Goal: Task Accomplishment & Management: Manage account settings

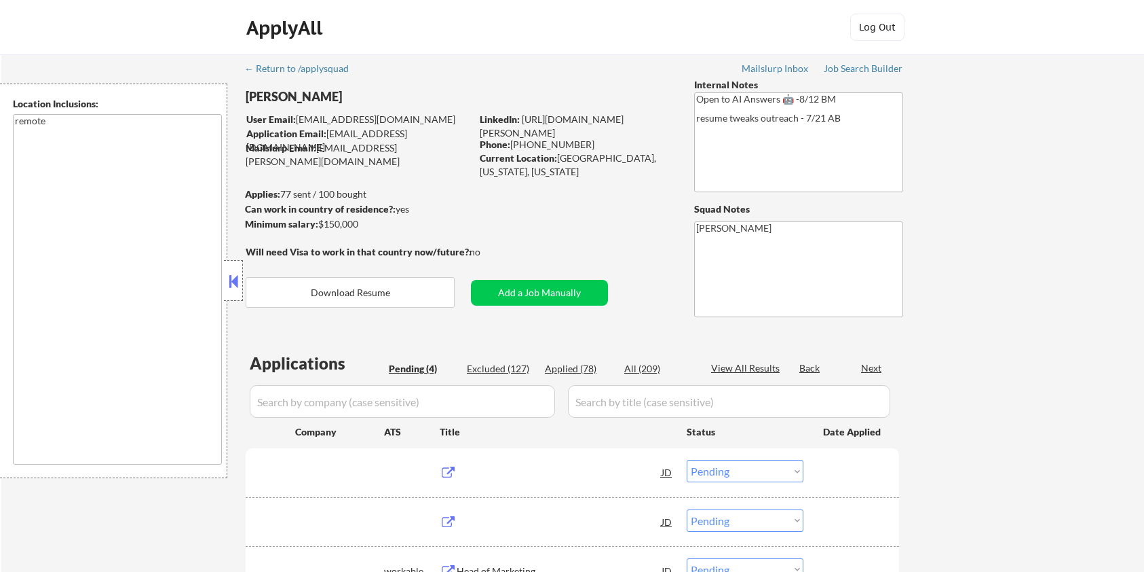
select select ""pending""
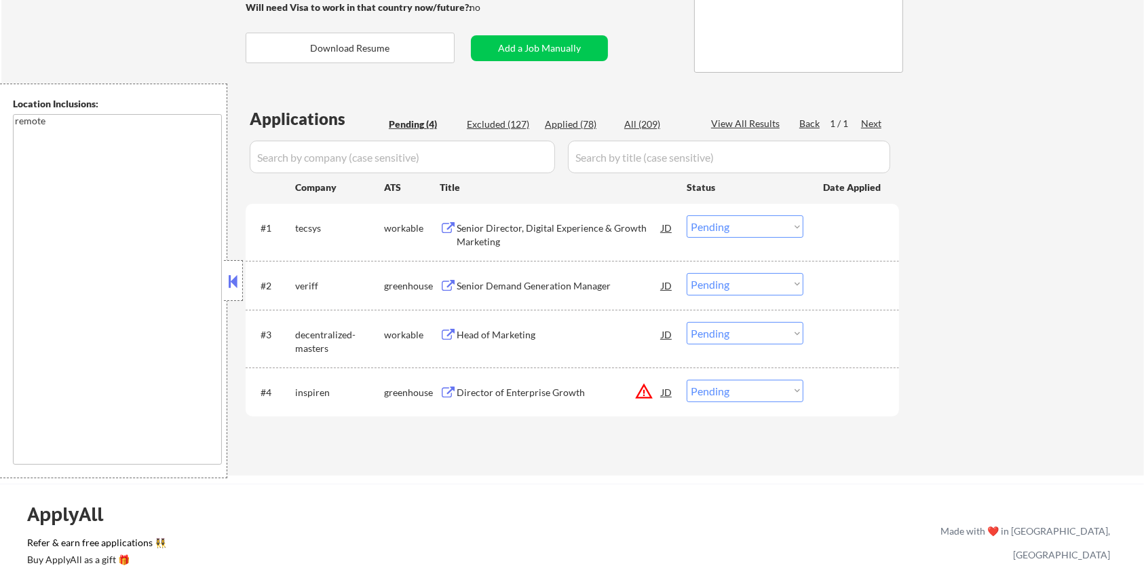
scroll to position [272, 0]
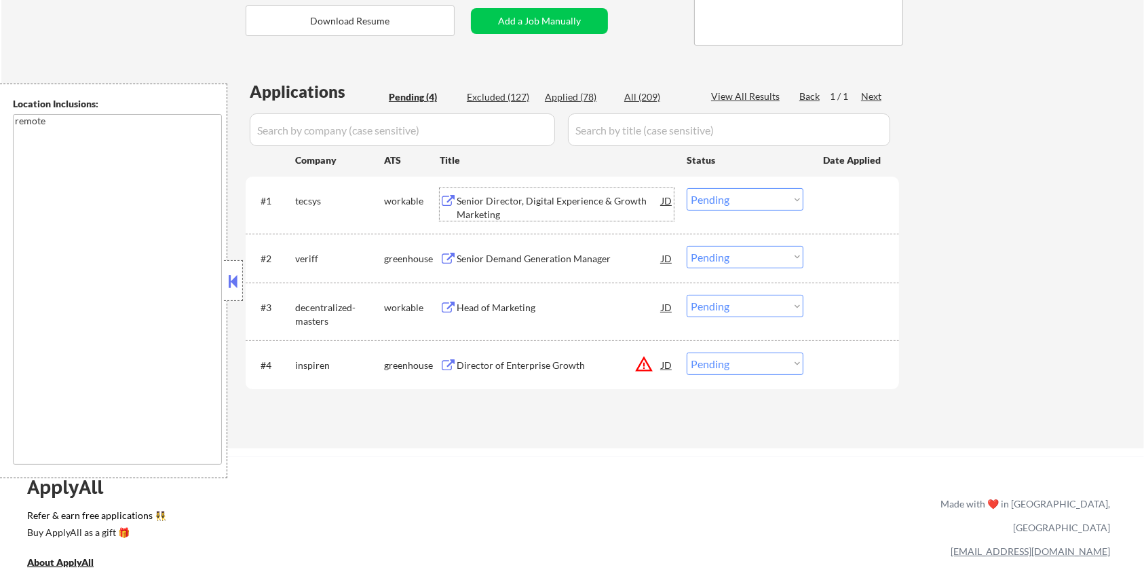
click at [529, 203] on div "Senior Director, Digital Experience & Growth Marketing" at bounding box center [559, 207] width 205 height 26
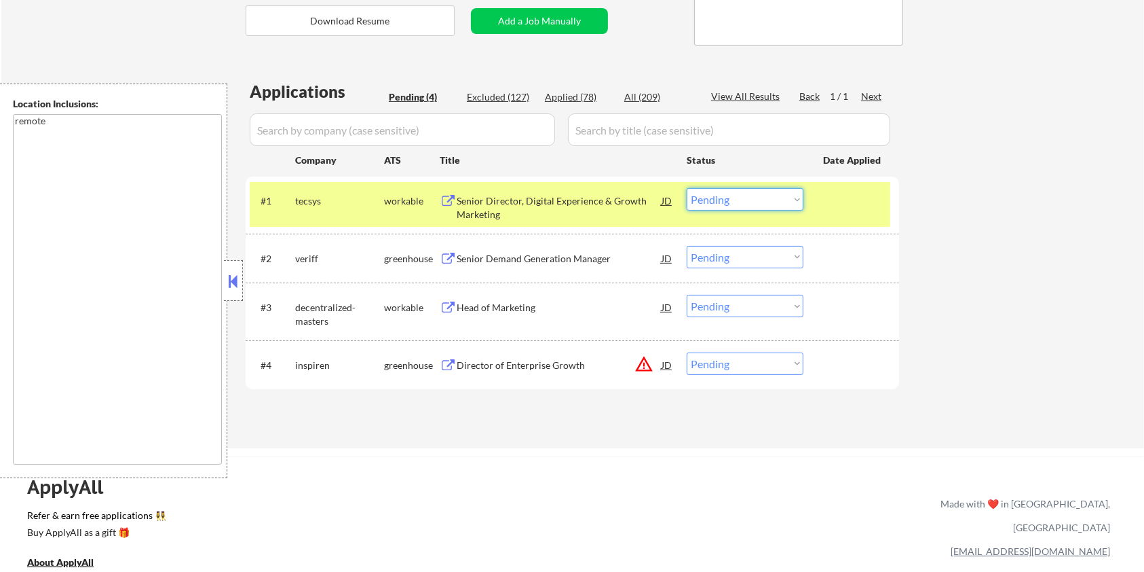
click at [770, 201] on select "Choose an option... Pending Applied Excluded (Questions) Excluded (Expired) Exc…" at bounding box center [745, 199] width 117 height 22
click at [687, 188] on select "Choose an option... Pending Applied Excluded (Questions) Excluded (Expired) Exc…" at bounding box center [745, 199] width 117 height 22
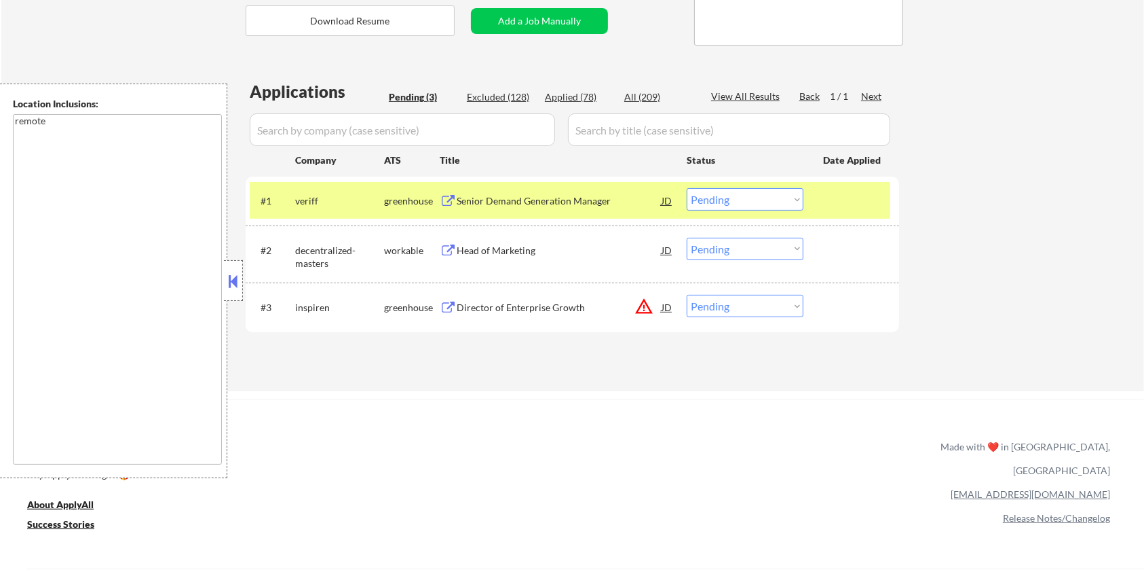
click at [475, 200] on div "Senior Demand Generation Manager" at bounding box center [559, 201] width 205 height 14
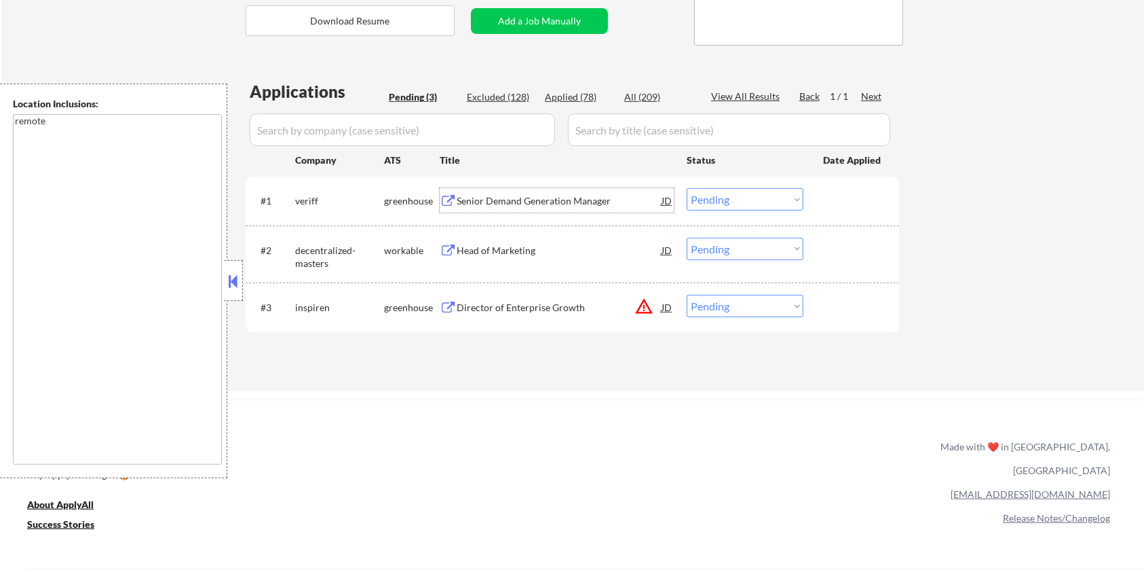
click at [749, 204] on select "Choose an option... Pending Applied Excluded (Questions) Excluded (Expired) Exc…" at bounding box center [745, 199] width 117 height 22
click at [687, 188] on select "Choose an option... Pending Applied Excluded (Questions) Excluded (Expired) Exc…" at bounding box center [745, 199] width 117 height 22
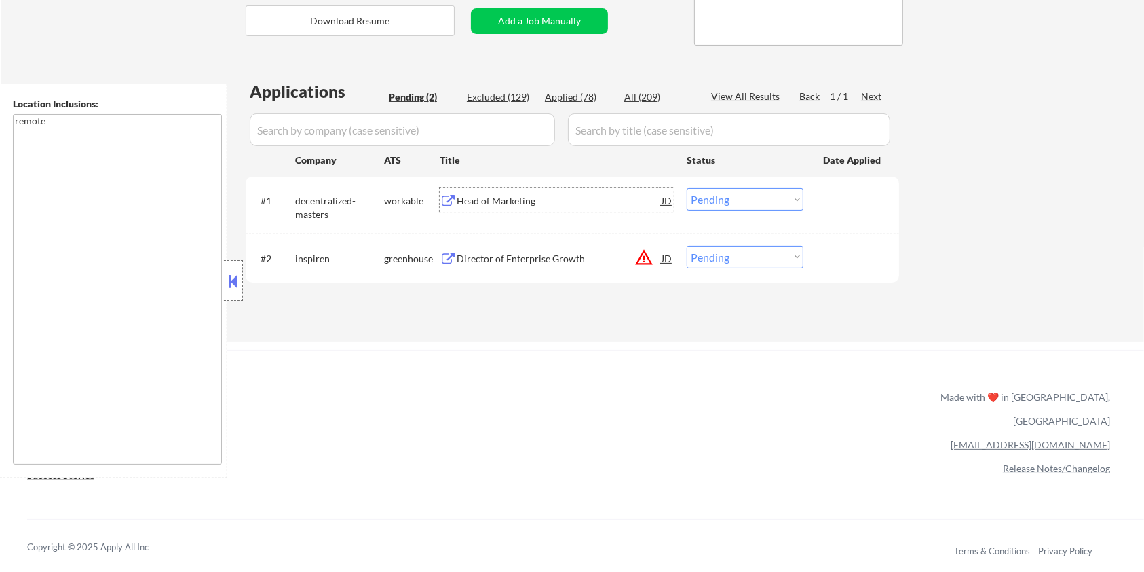
click at [490, 210] on div "Head of Marketing" at bounding box center [559, 200] width 205 height 24
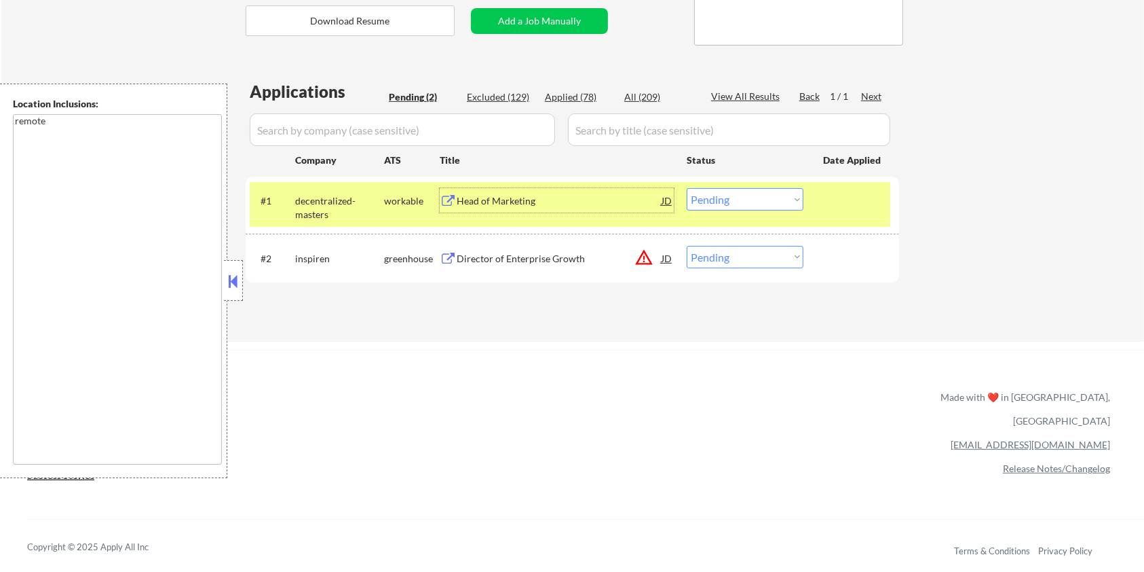
click at [749, 203] on select "Choose an option... Pending Applied Excluded (Questions) Excluded (Expired) Exc…" at bounding box center [745, 199] width 117 height 22
click at [687, 188] on select "Choose an option... Pending Applied Excluded (Questions) Excluded (Expired) Exc…" at bounding box center [745, 199] width 117 height 22
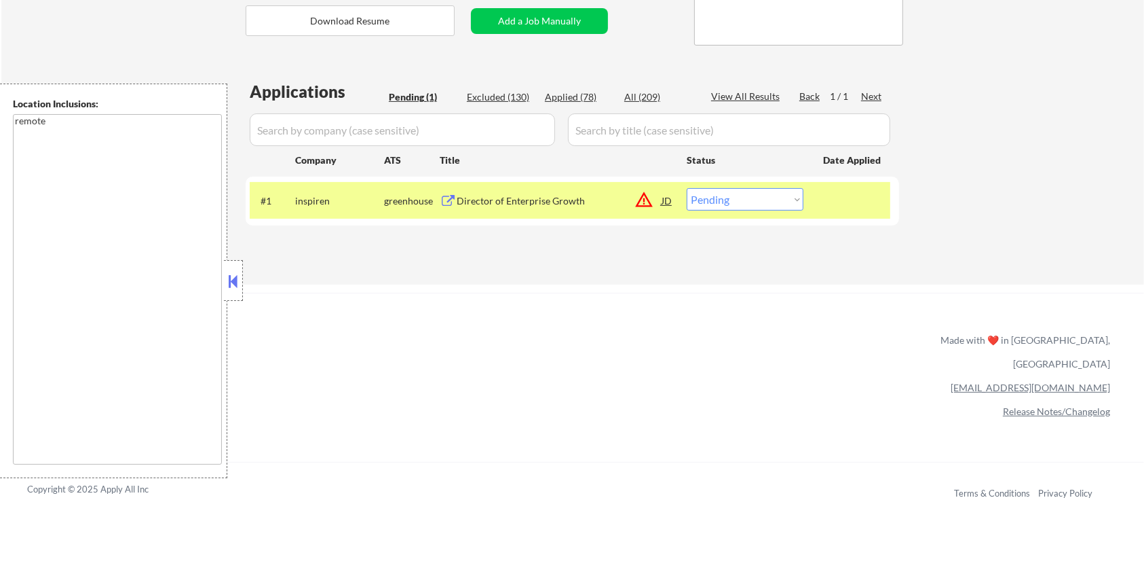
scroll to position [181, 0]
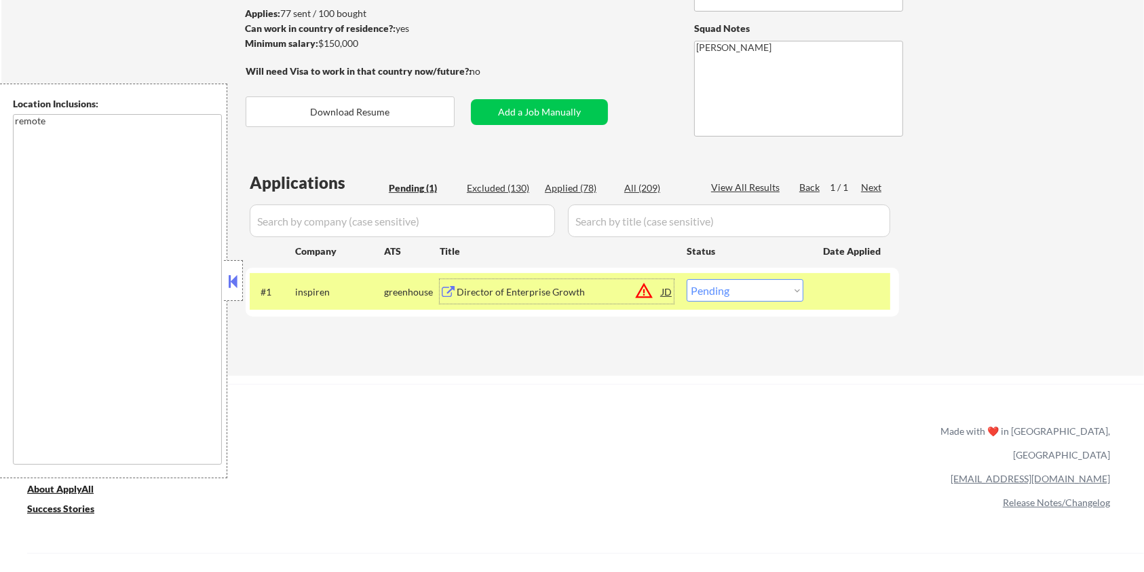
click at [529, 286] on div "Director of Enterprise Growth" at bounding box center [559, 292] width 205 height 14
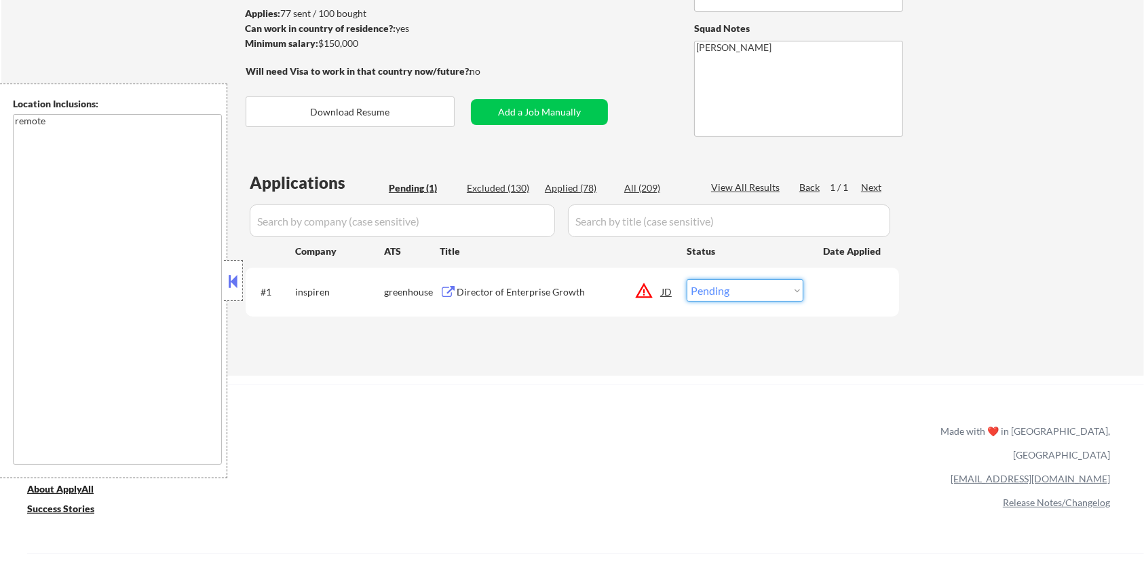
click at [751, 291] on select "Choose an option... Pending Applied Excluded (Questions) Excluded (Expired) Exc…" at bounding box center [745, 290] width 117 height 22
select select ""excluded__bad_match_""
click at [687, 279] on select "Choose an option... Pending Applied Excluded (Questions) Excluded (Expired) Exc…" at bounding box center [745, 290] width 117 height 22
select select ""excluded__bad_match_""
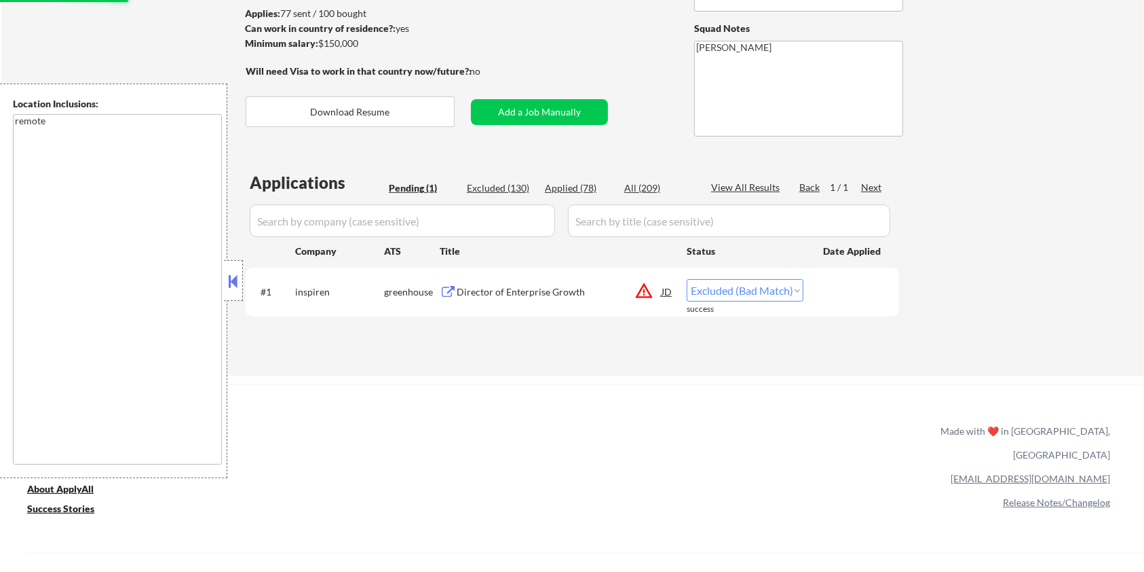
select select ""excluded__bad_match_""
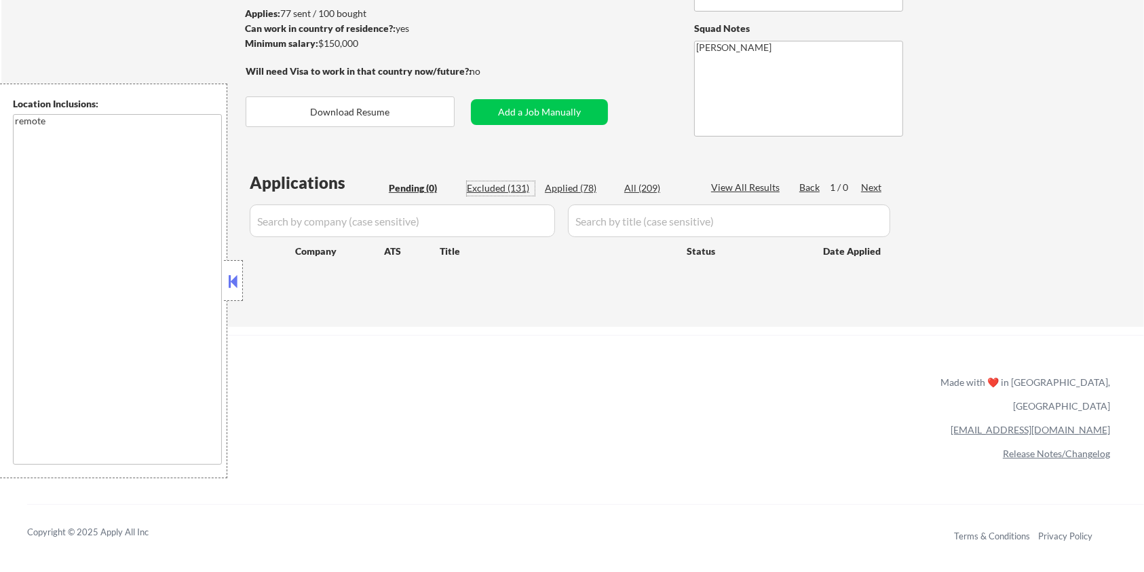
click at [500, 189] on div "Excluded (131)" at bounding box center [501, 188] width 68 height 14
select select ""excluded__expired_""
select select ""excluded__salary_""
select select ""excluded__location_""
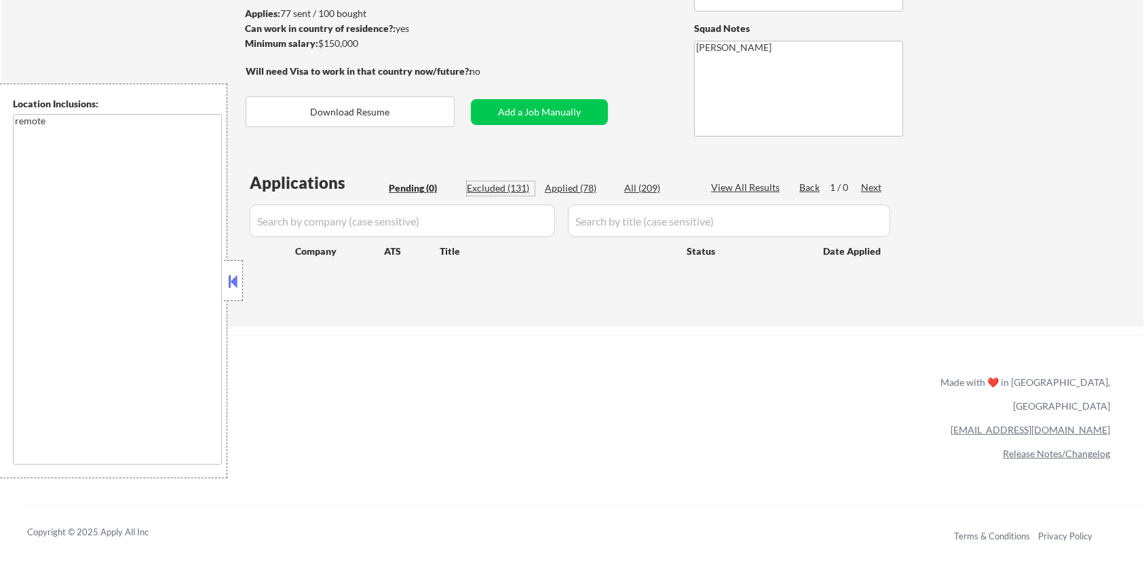
select select ""excluded__salary_""
select select ""excluded__expired_""
select select ""excluded__salary_""
select select ""excluded__blocklist_""
select select ""excluded__salary_""
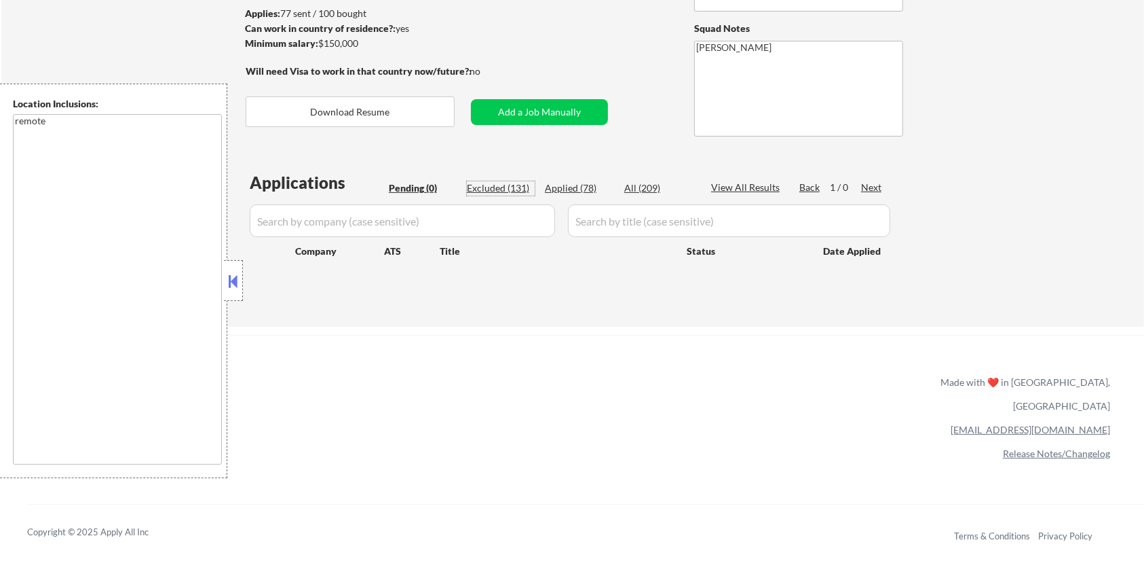
select select ""excluded__location_""
select select ""excluded__expired_""
select select ""excluded__salary_""
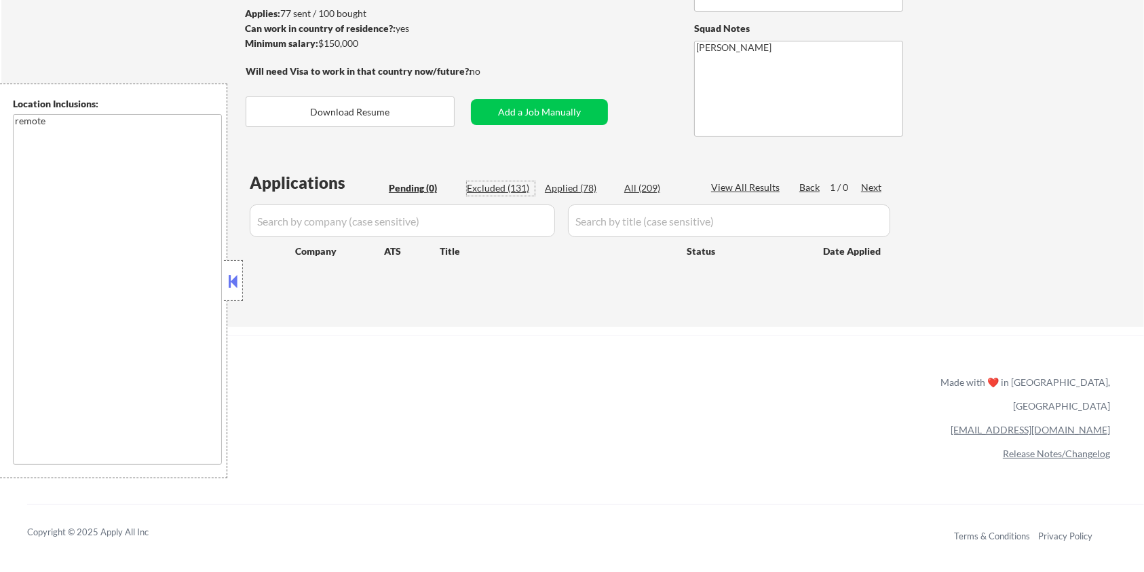
select select ""excluded__location_""
select select ""excluded__expired_""
select select ""excluded__location_""
select select ""excluded__bad_match_""
select select ""excluded__location_""
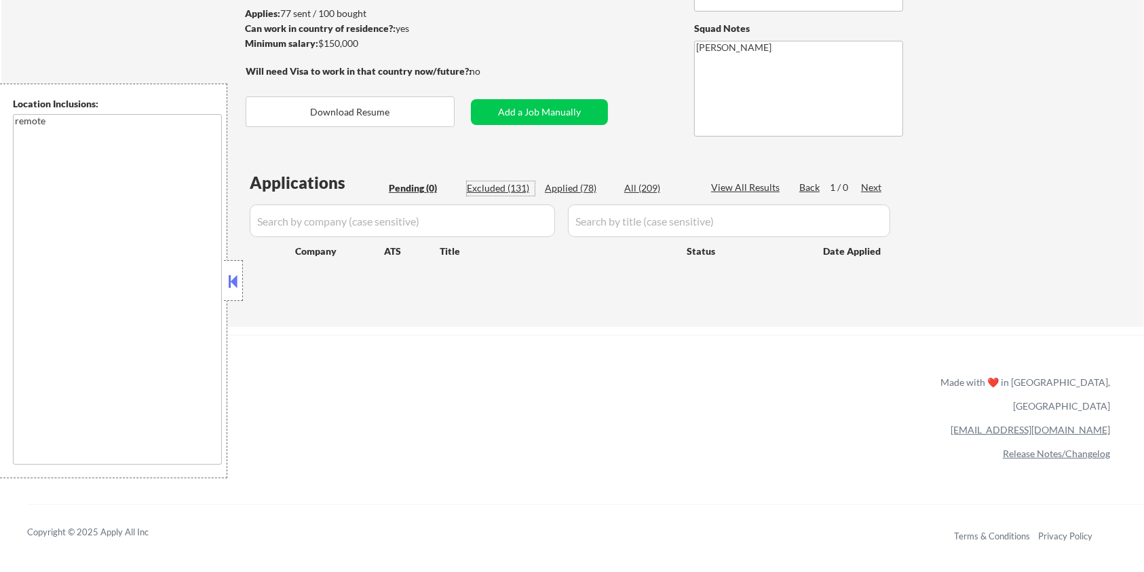
select select ""excluded__salary_""
select select ""excluded__bad_match_""
select select ""excluded__salary_""
select select ""excluded__location_""
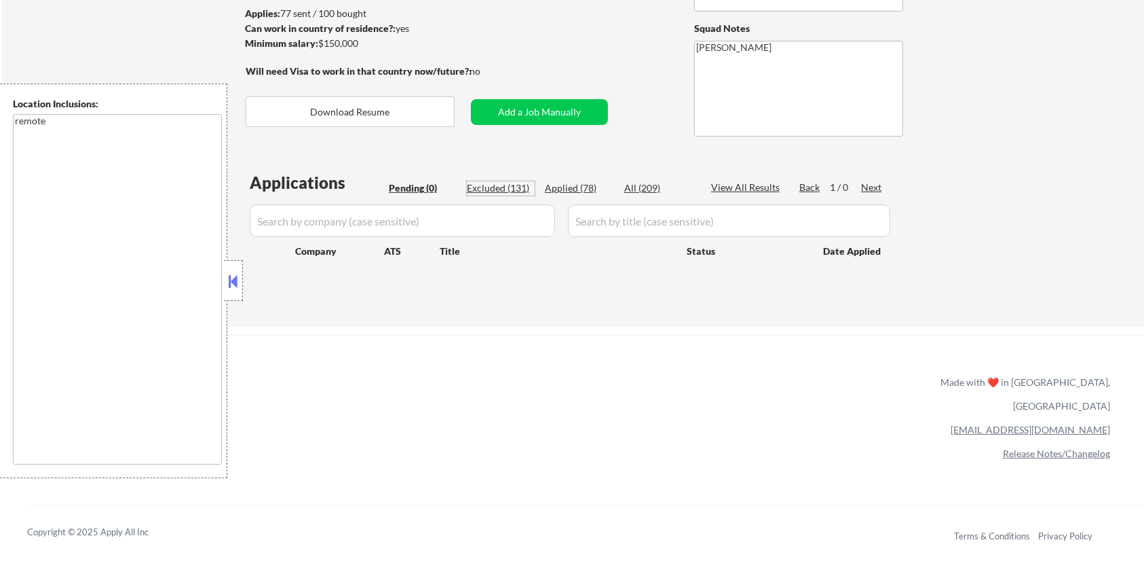
select select ""excluded__salary_""
select select ""excluded""
select select ""excluded__expired_""
select select ""excluded__salary_""
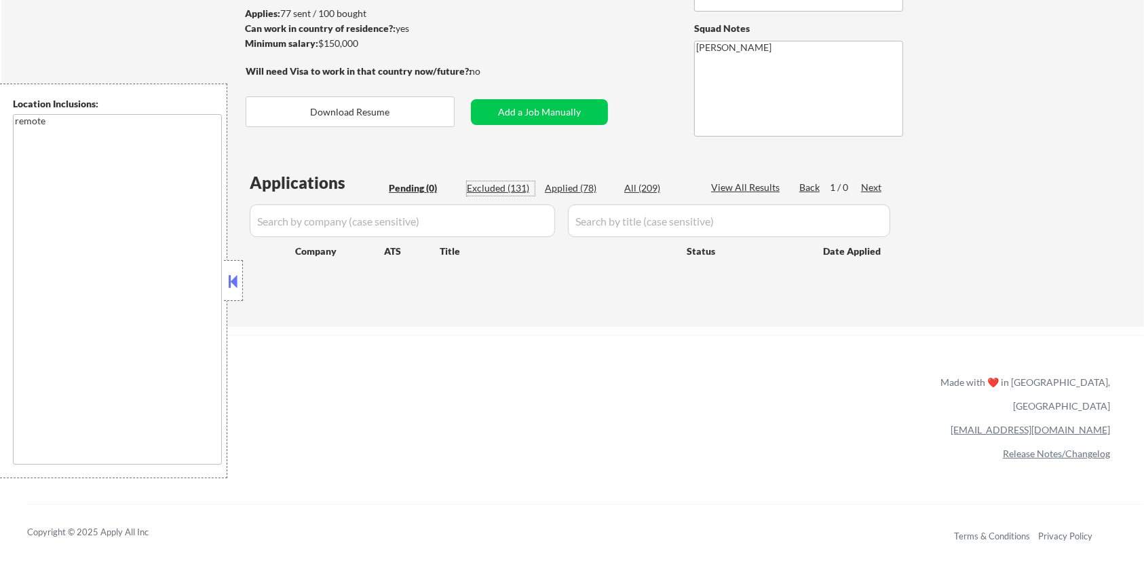
select select ""excluded__bad_match_""
select select ""excluded""
select select ""excluded__expired_""
select select ""excluded__location_""
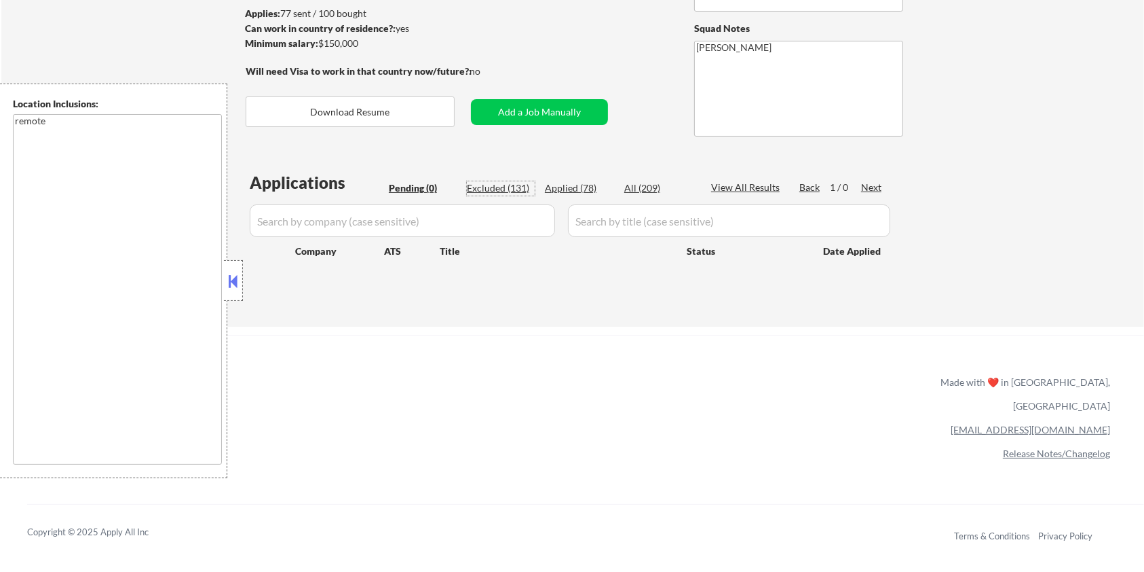
select select ""excluded__location_""
select select ""excluded__bad_match_""
select select ""excluded""
select select ""excluded__expired_""
select select ""excluded__salary_""
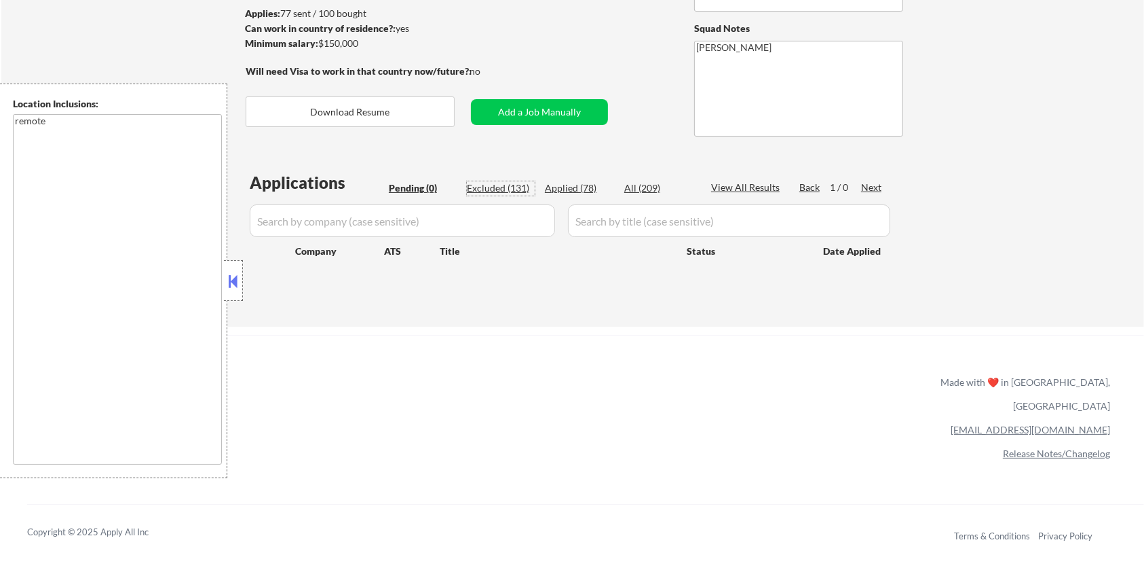
select select ""excluded__expired_""
select select ""excluded__salary_""
select select ""excluded__location_""
select select ""excluded__expired_""
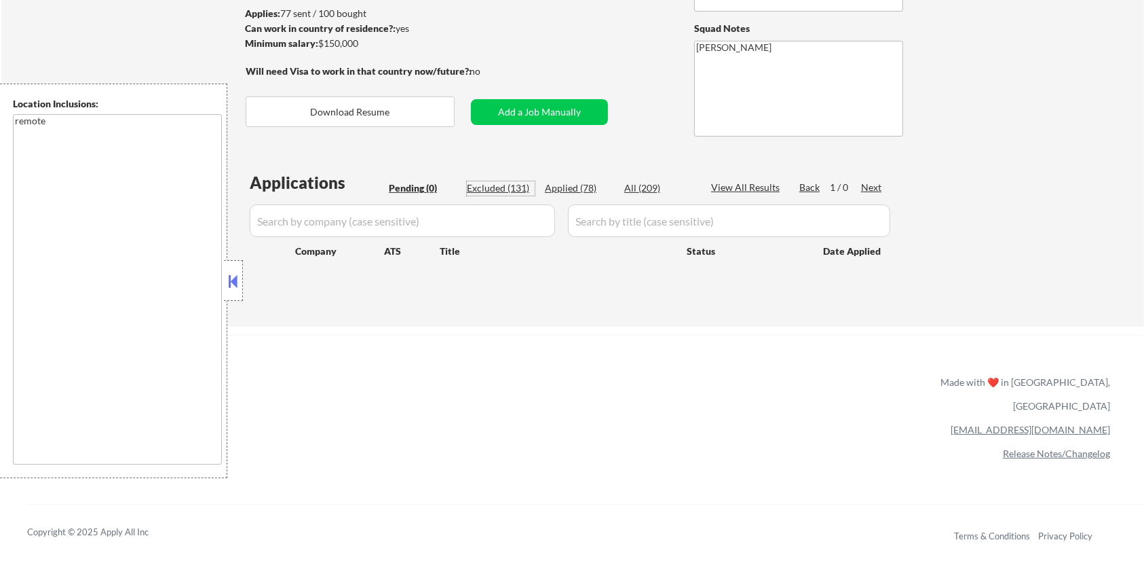
select select ""excluded__expired_""
select select ""excluded""
select select ""excluded__expired_""
select select ""excluded""
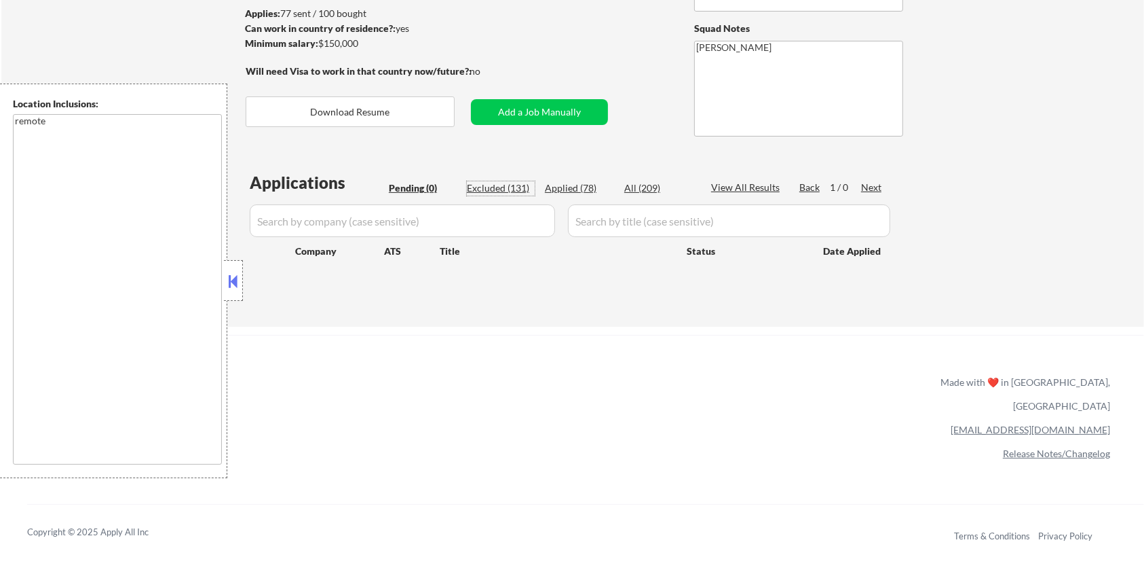
select select ""excluded""
select select ""excluded__salary_""
select select ""excluded__location_""
select select ""excluded__salary_""
select select ""excluded__location_""
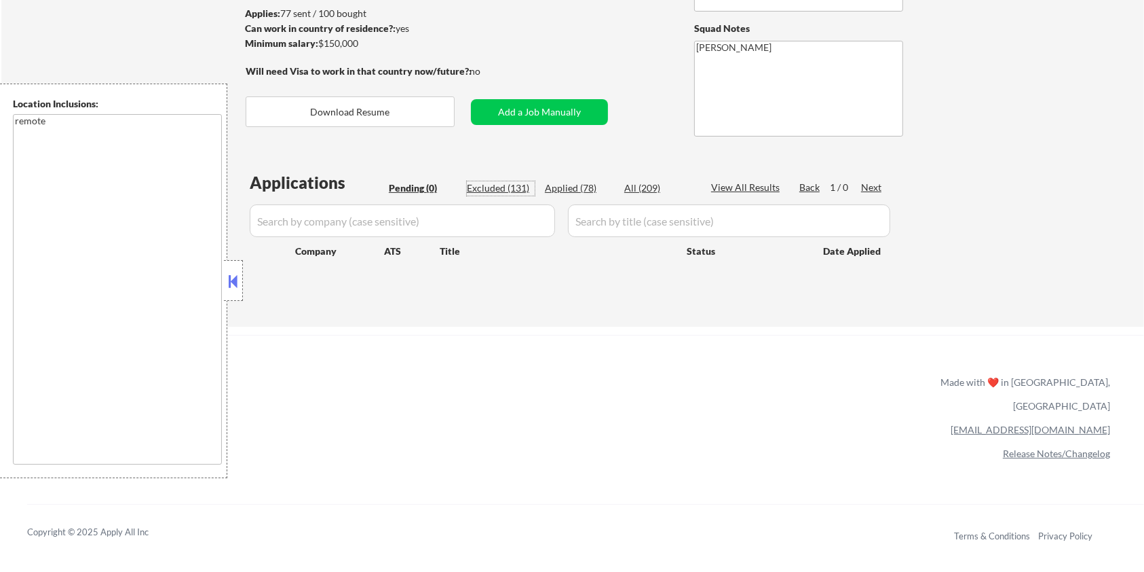
select select ""excluded""
select select ""excluded__salary_""
select select ""excluded__expired_""
select select ""excluded""
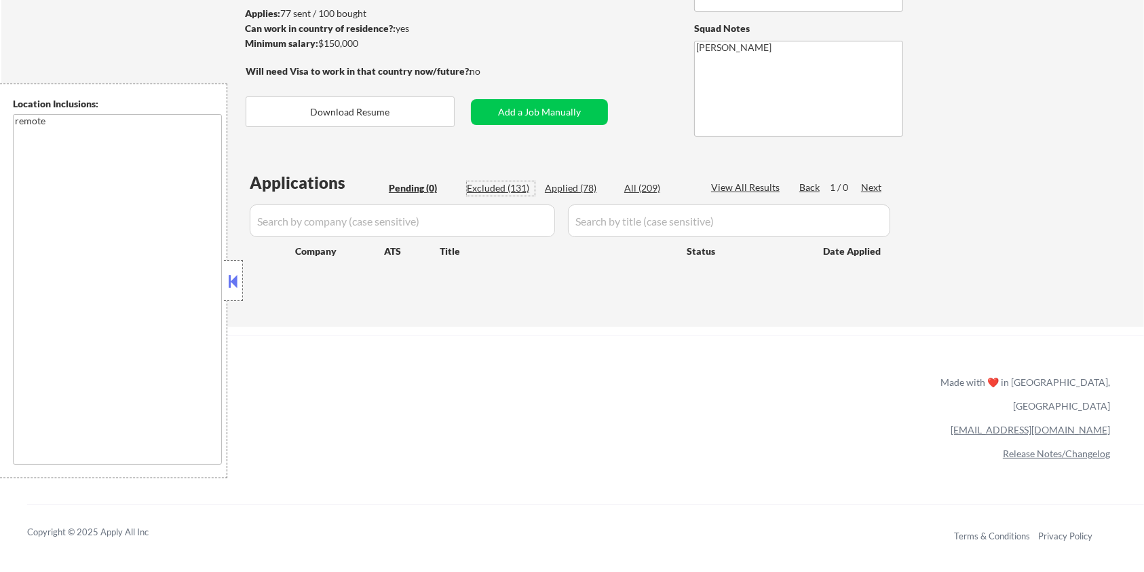
select select ""excluded__location_""
select select ""excluded__salary_""
select select ""excluded__expired_""
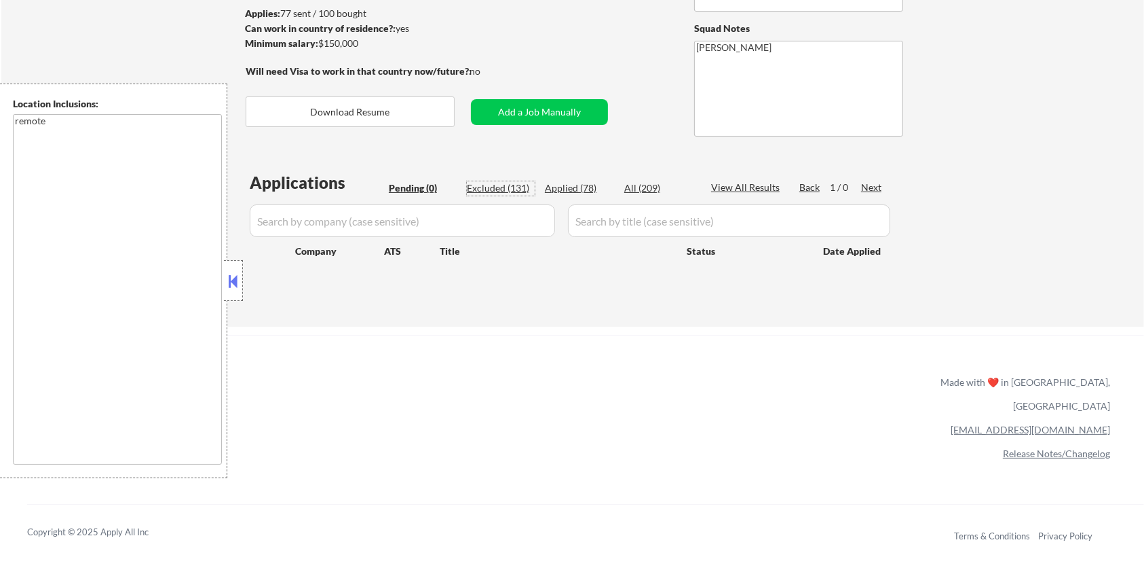
select select ""excluded__salary_""
select select ""excluded__bad_match_""
select select ""excluded__salary_""
select select ""excluded__expired_""
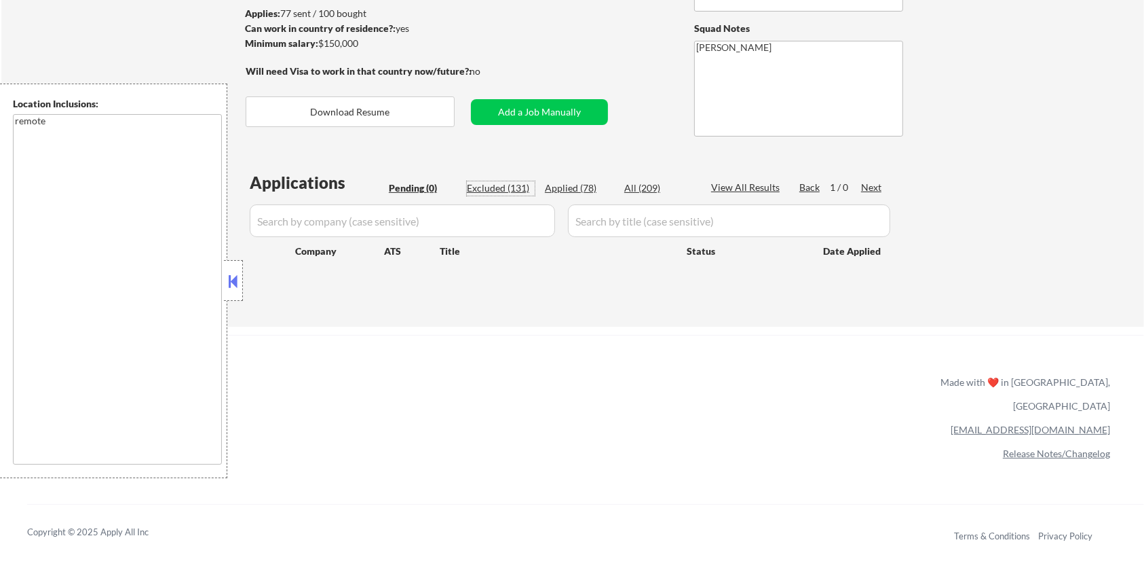
select select ""excluded""
select select ""excluded__location_""
select select ""excluded__expired_""
select select ""excluded""
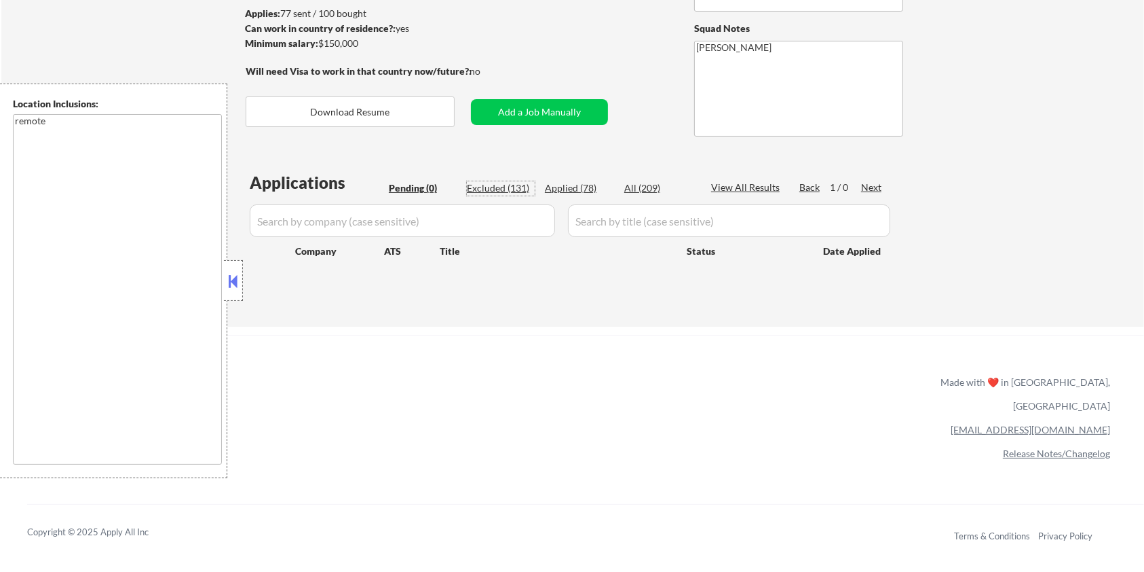
select select ""excluded__location_""
select select ""excluded""
select select ""excluded__bad_match_""
select select ""excluded""
select select ""excluded__bad_match_""
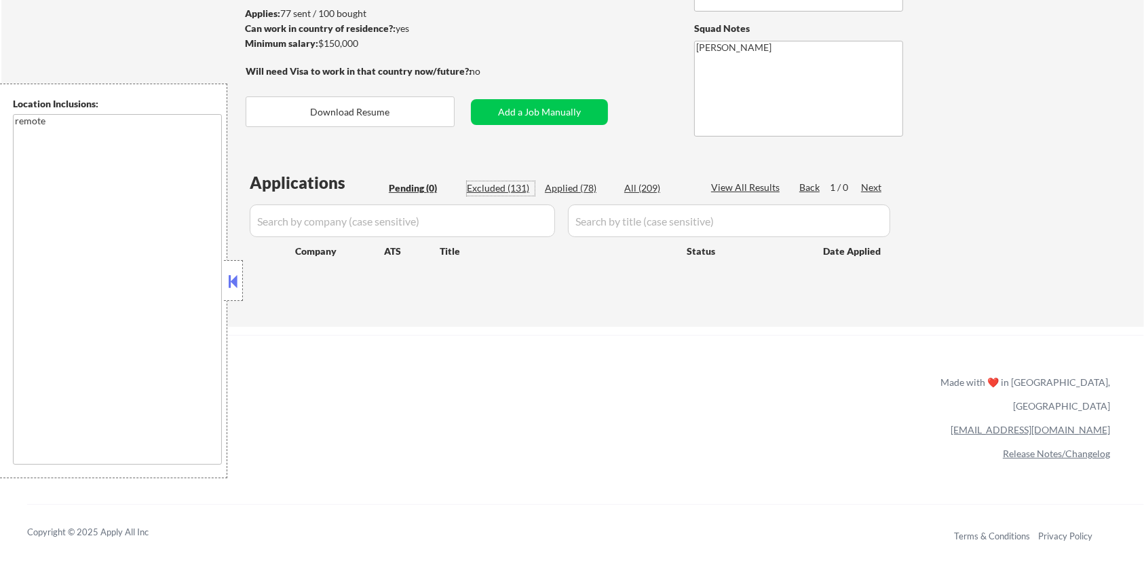
select select ""excluded__bad_match_""
select select ""excluded__expired_""
select select ""excluded__salary_""
select select ""excluded__bad_match_""
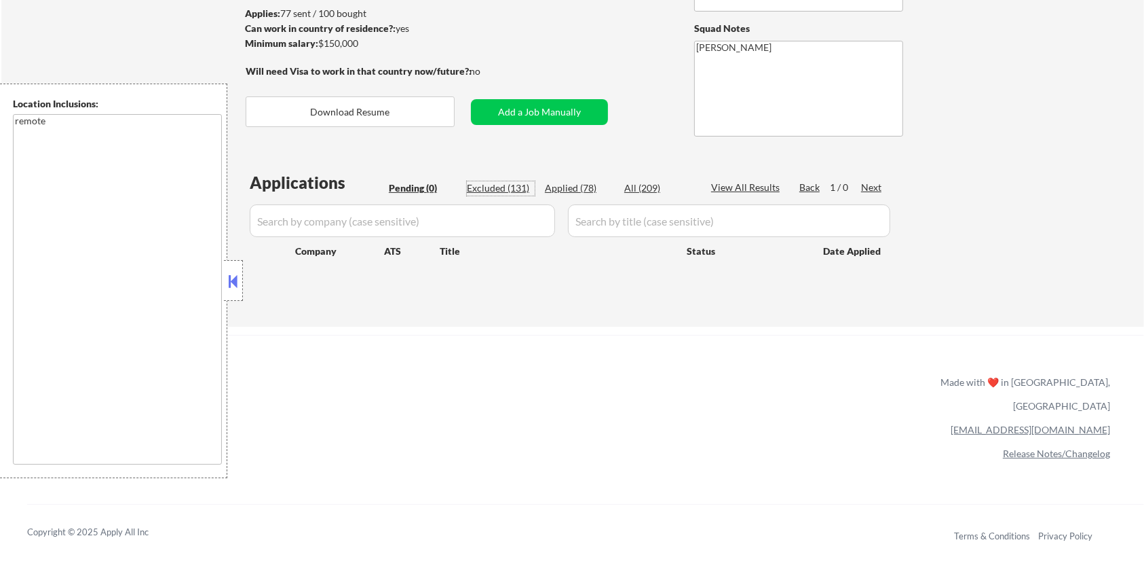
select select ""excluded__location_""
select select ""excluded__expired_""
select select ""excluded""
select select ""excluded__location_""
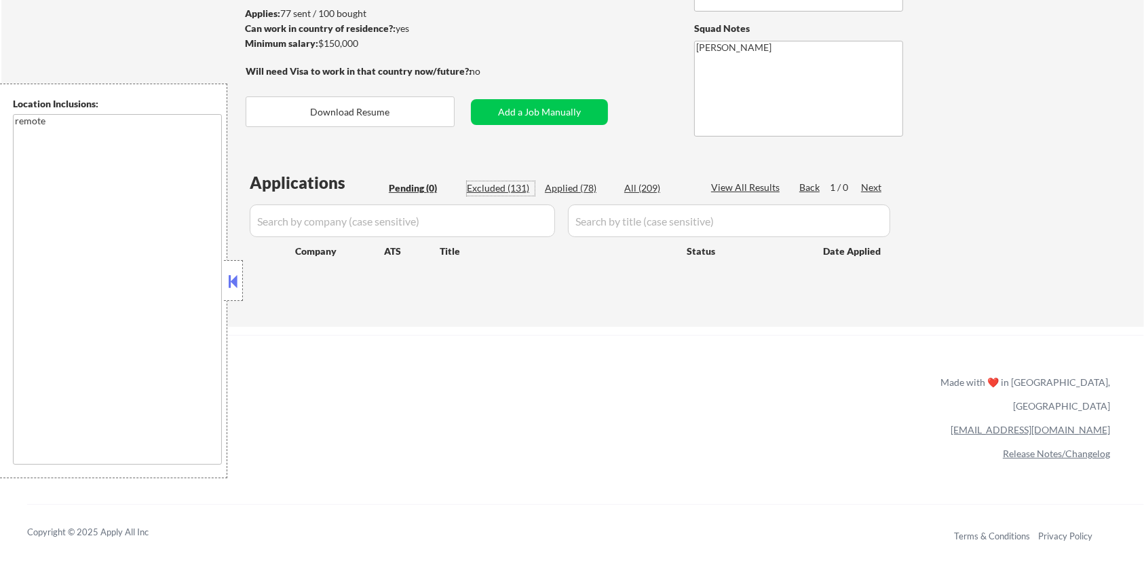
select select ""excluded__expired_""
select select ""excluded__salary_""
select select ""excluded__expired_""
select select ""excluded__location_""
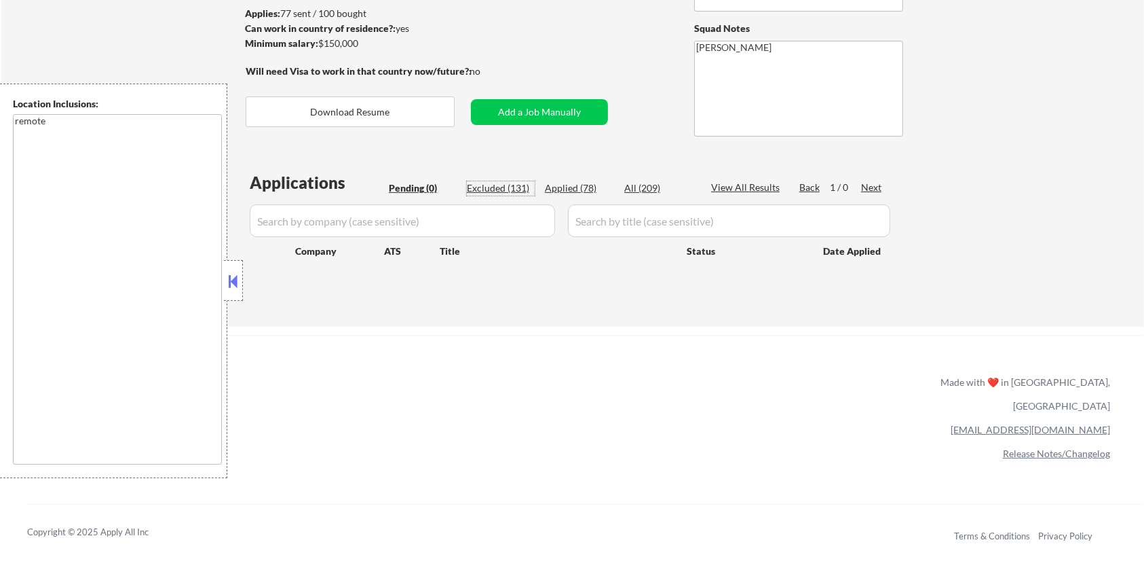
select select ""excluded""
select select ""excluded__bad_match_""
select select ""excluded__expired_""
select select ""excluded__bad_match_""
select select ""excluded__location_""
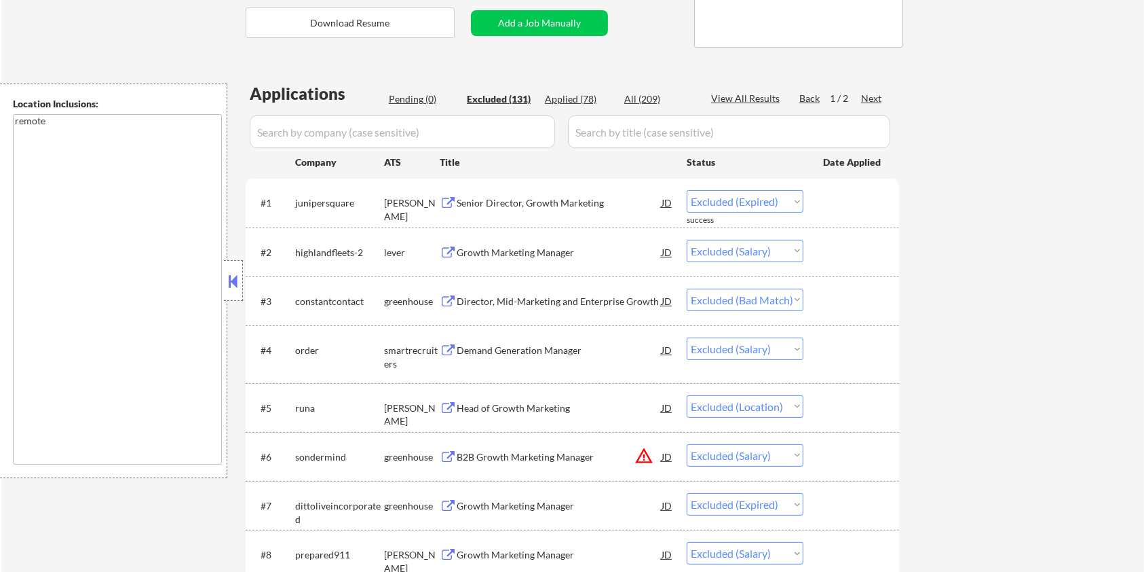
scroll to position [272, 0]
click at [549, 405] on div "Head of Growth Marketing" at bounding box center [559, 406] width 205 height 14
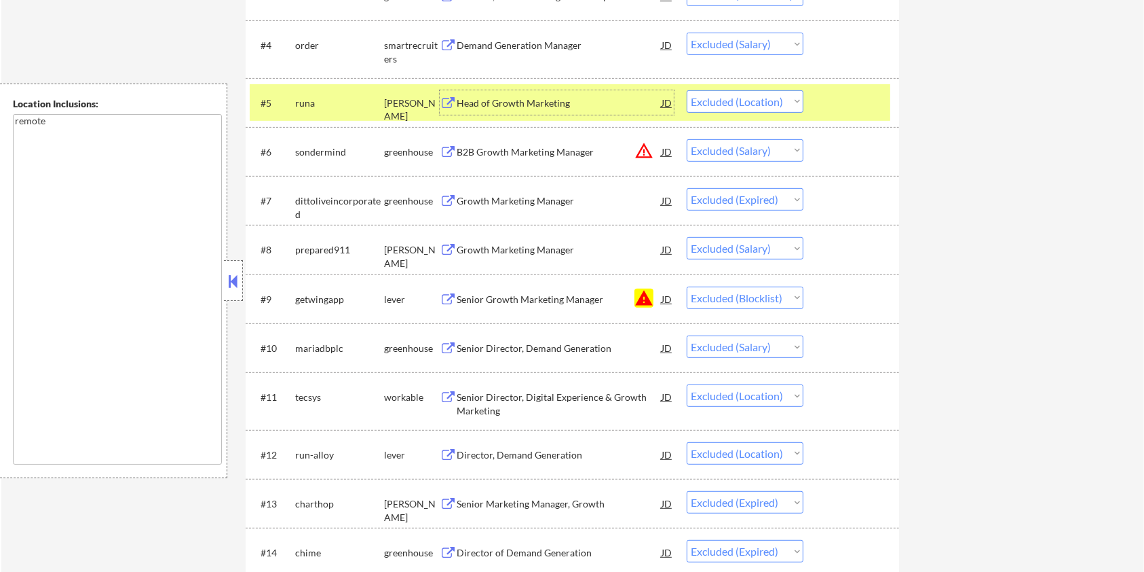
scroll to position [633, 0]
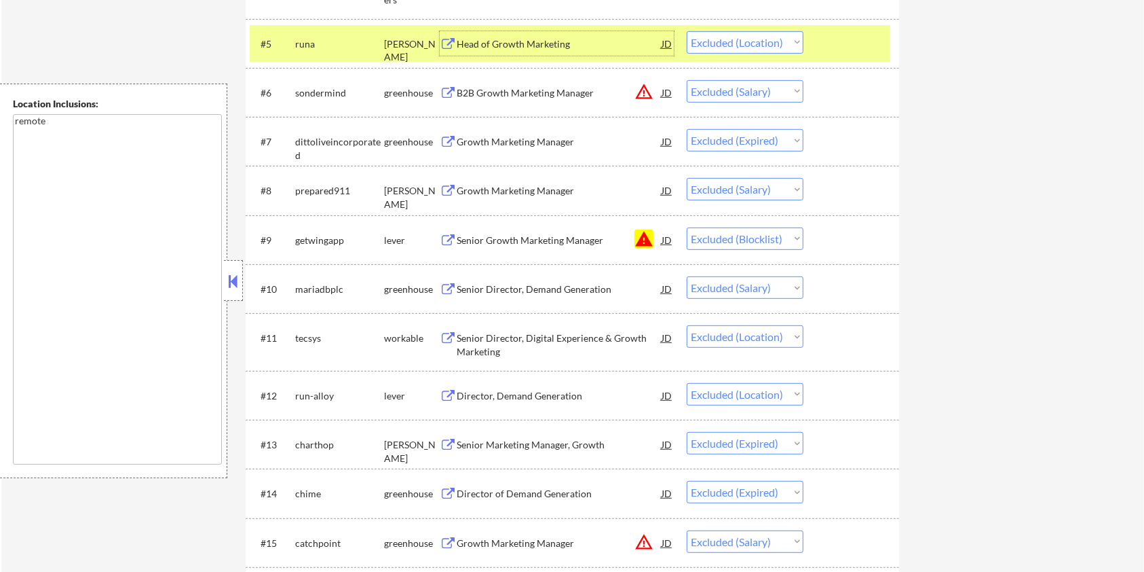
click at [532, 396] on div "Director, Demand Generation" at bounding box center [559, 396] width 205 height 14
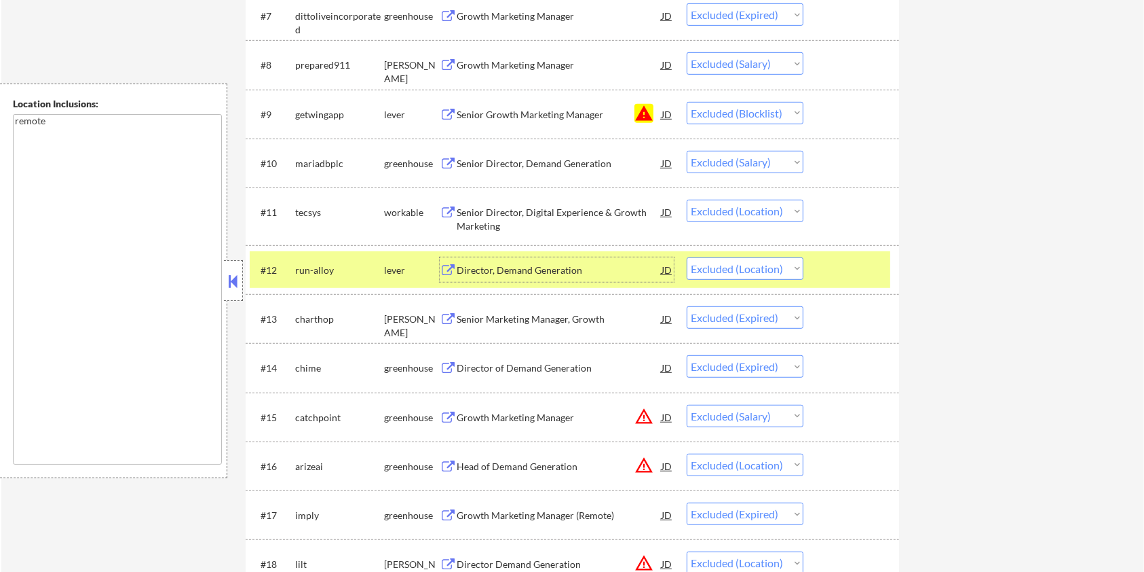
scroll to position [815, 0]
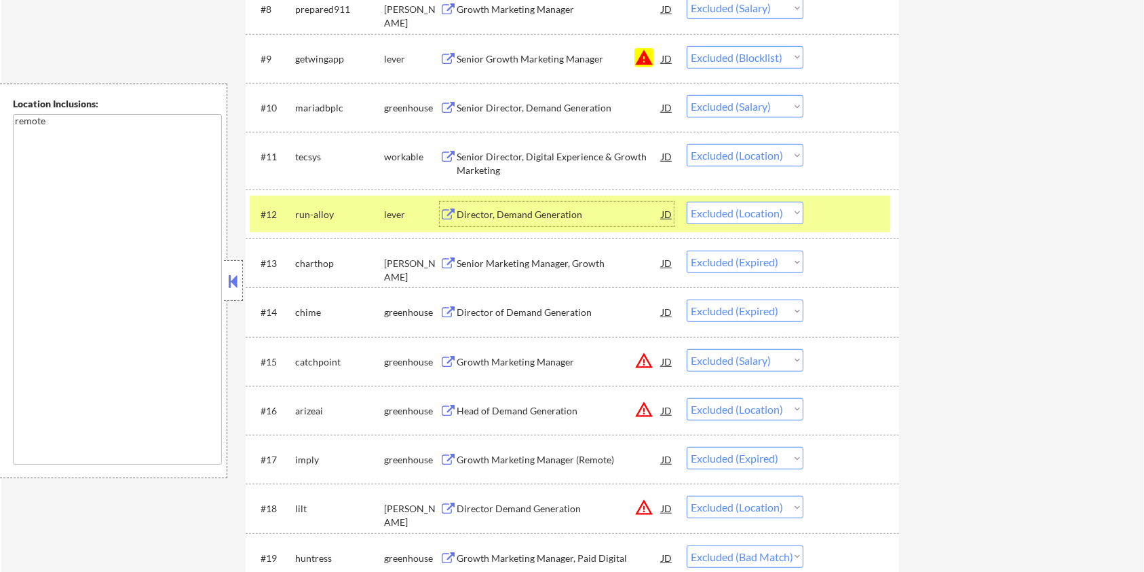
click at [503, 355] on div "Growth Marketing Manager" at bounding box center [559, 362] width 205 height 14
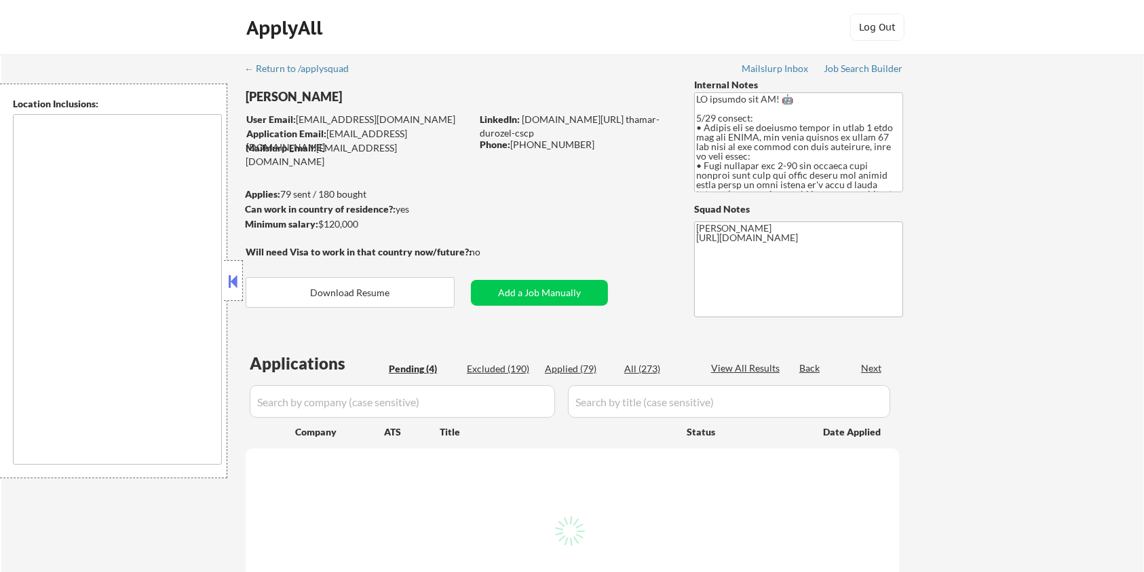
select select ""pending""
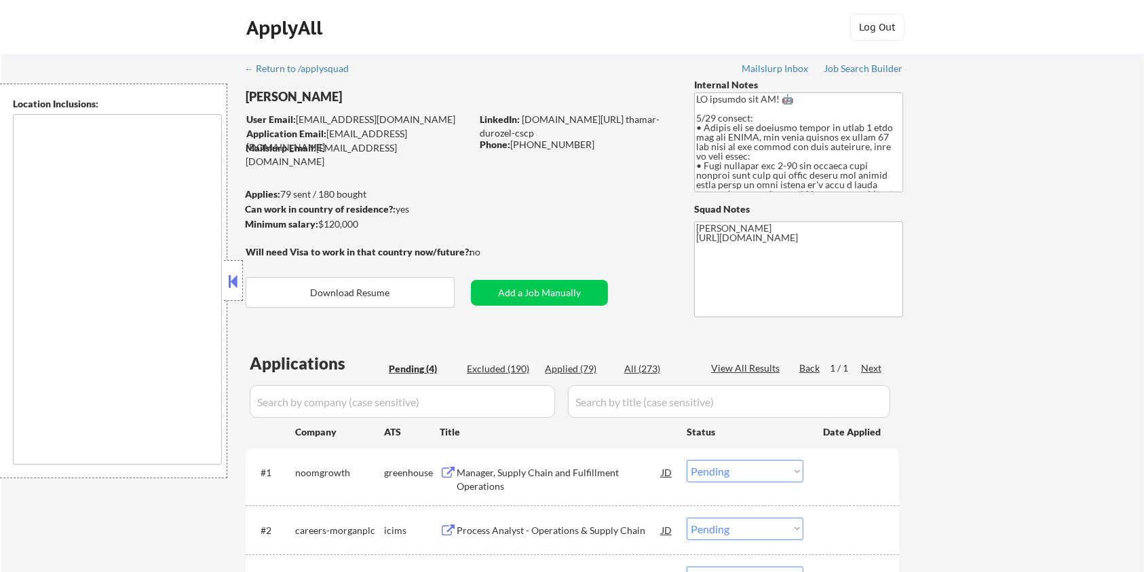
type textarea "Seattle, WA Mercer Island, WA Shoreline, WA Tukwila, WA Burien, WA SeaTac, WA R…"
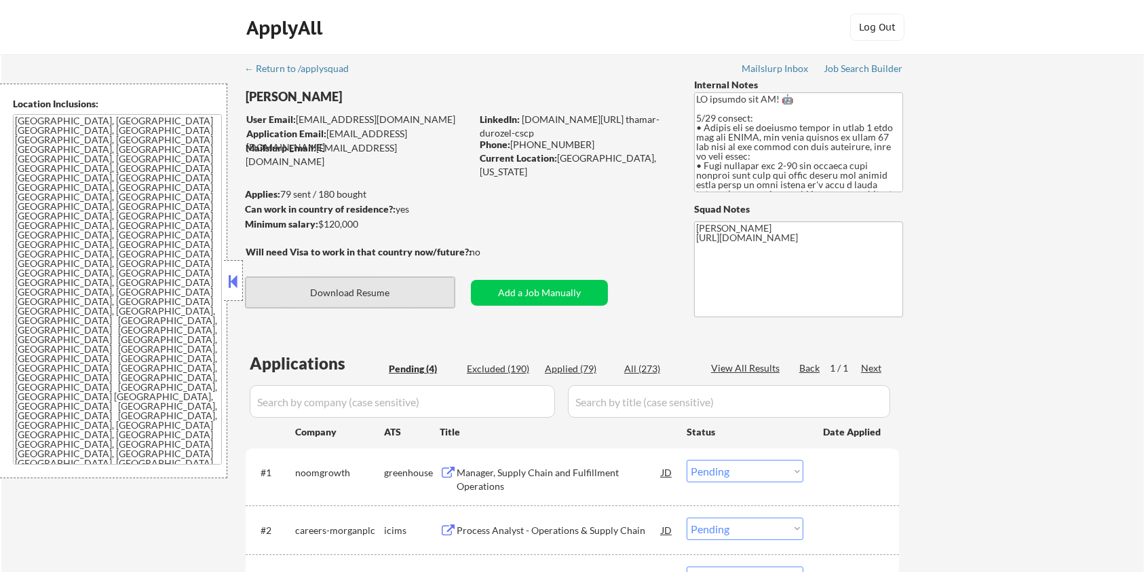
click at [403, 295] on button "Download Resume" at bounding box center [350, 292] width 209 height 31
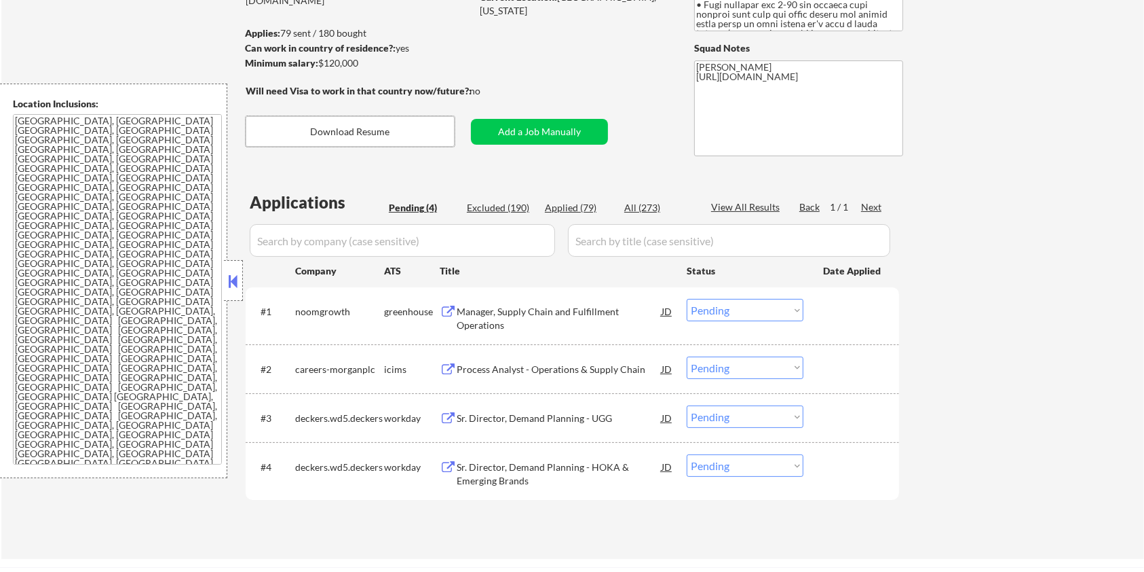
scroll to position [181, 0]
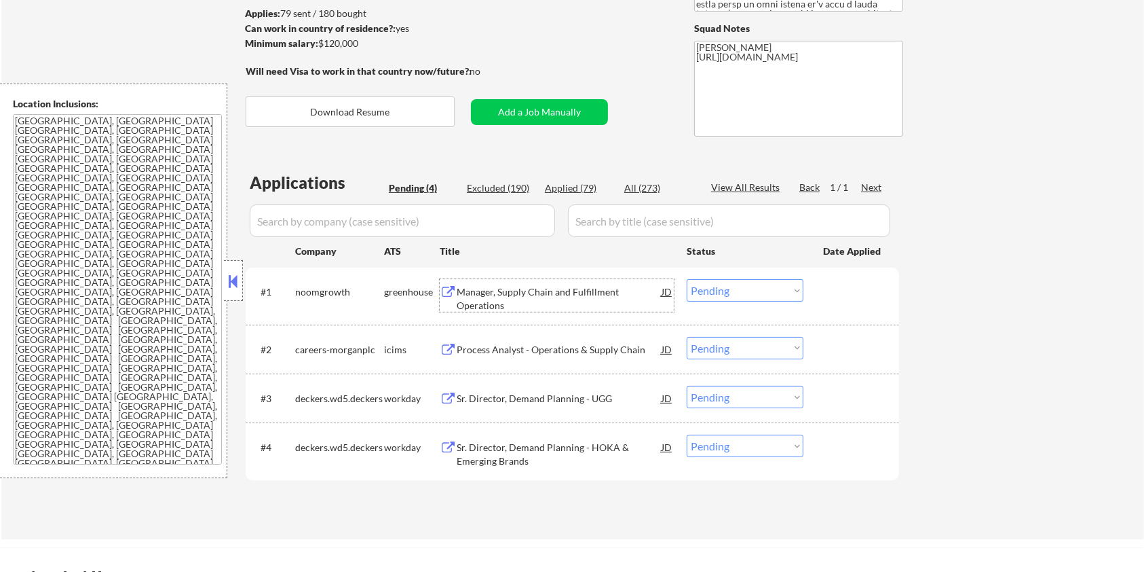
click at [467, 287] on div "Manager, Supply Chain and Fulfillment Operations" at bounding box center [559, 298] width 205 height 26
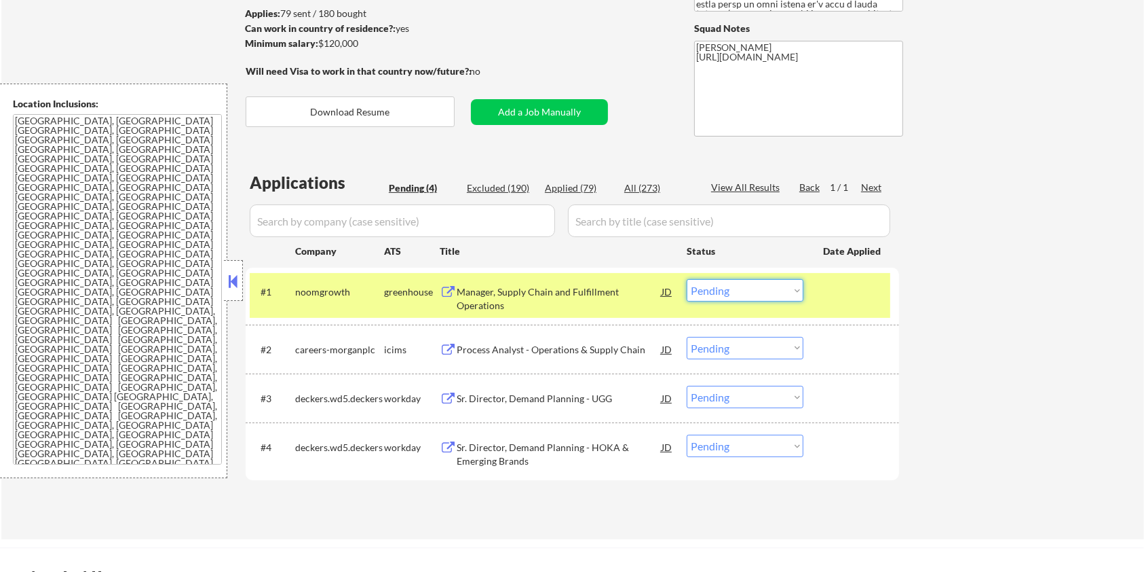
click at [747, 290] on select "Choose an option... Pending Applied Excluded (Questions) Excluded (Expired) Exc…" at bounding box center [745, 290] width 117 height 22
click at [687, 279] on select "Choose an option... Pending Applied Excluded (Questions) Excluded (Expired) Exc…" at bounding box center [745, 290] width 117 height 22
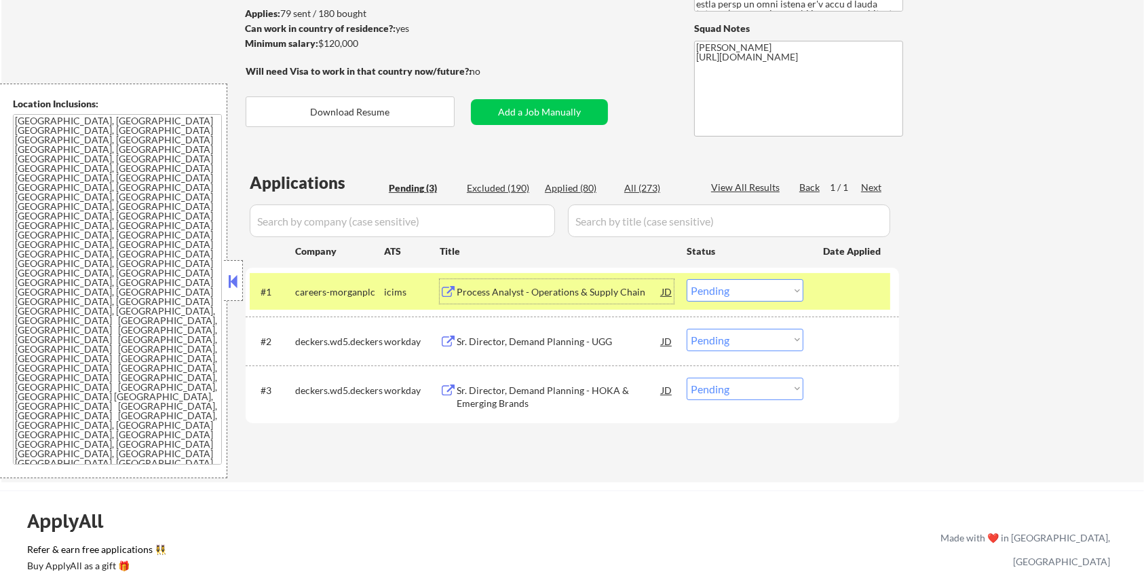
click at [507, 289] on div "Process Analyst - Operations & Supply Chain" at bounding box center [559, 292] width 205 height 14
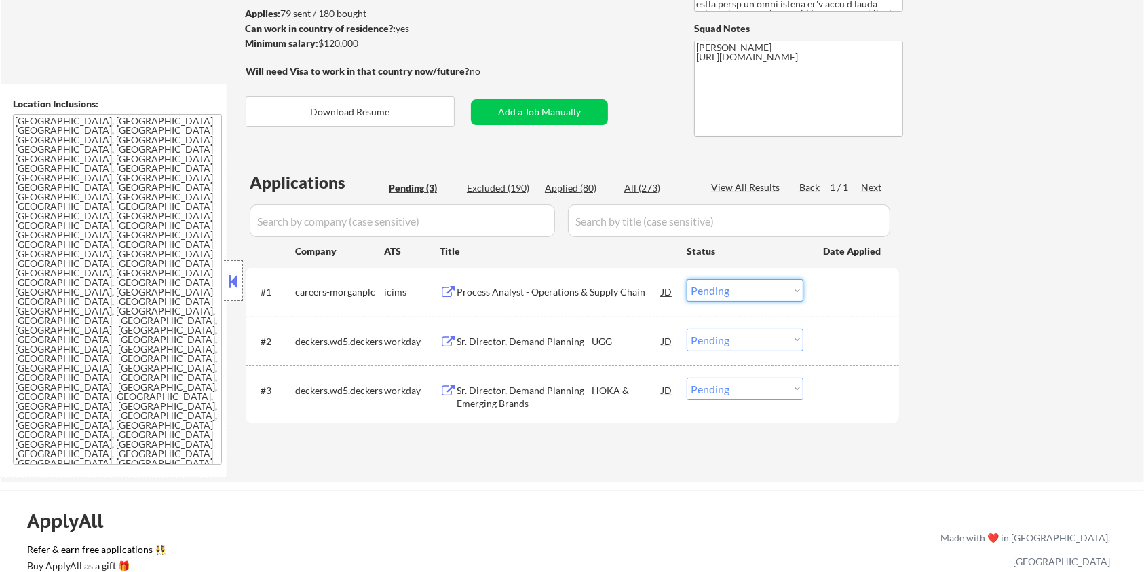
click at [734, 292] on select "Choose an option... Pending Applied Excluded (Questions) Excluded (Expired) Exc…" at bounding box center [745, 290] width 117 height 22
click at [687, 279] on select "Choose an option... Pending Applied Excluded (Questions) Excluded (Expired) Exc…" at bounding box center [745, 290] width 117 height 22
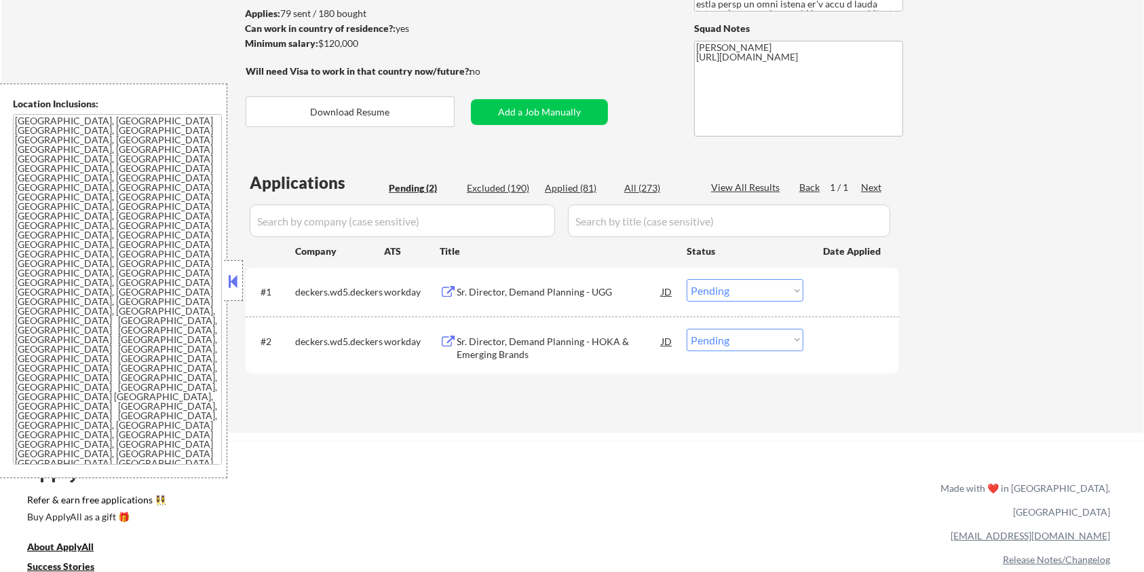
click at [544, 285] on div "Sr. Director, Demand Planning - UGG" at bounding box center [559, 292] width 205 height 14
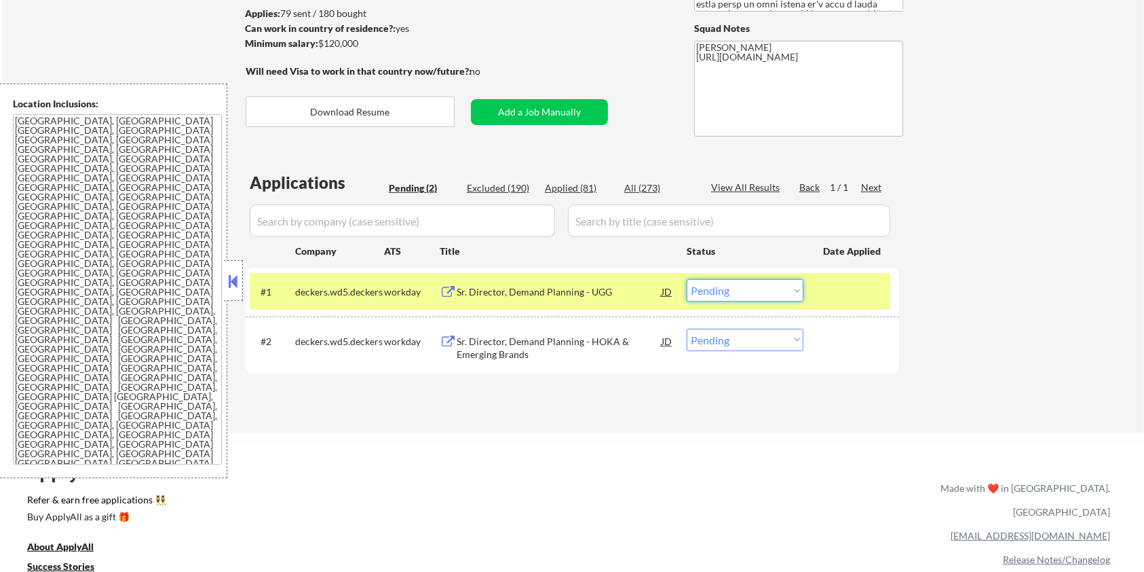
click at [770, 292] on select "Choose an option... Pending Applied Excluded (Questions) Excluded (Expired) Exc…" at bounding box center [745, 290] width 117 height 22
click at [687, 279] on select "Choose an option... Pending Applied Excluded (Questions) Excluded (Expired) Exc…" at bounding box center [745, 290] width 117 height 22
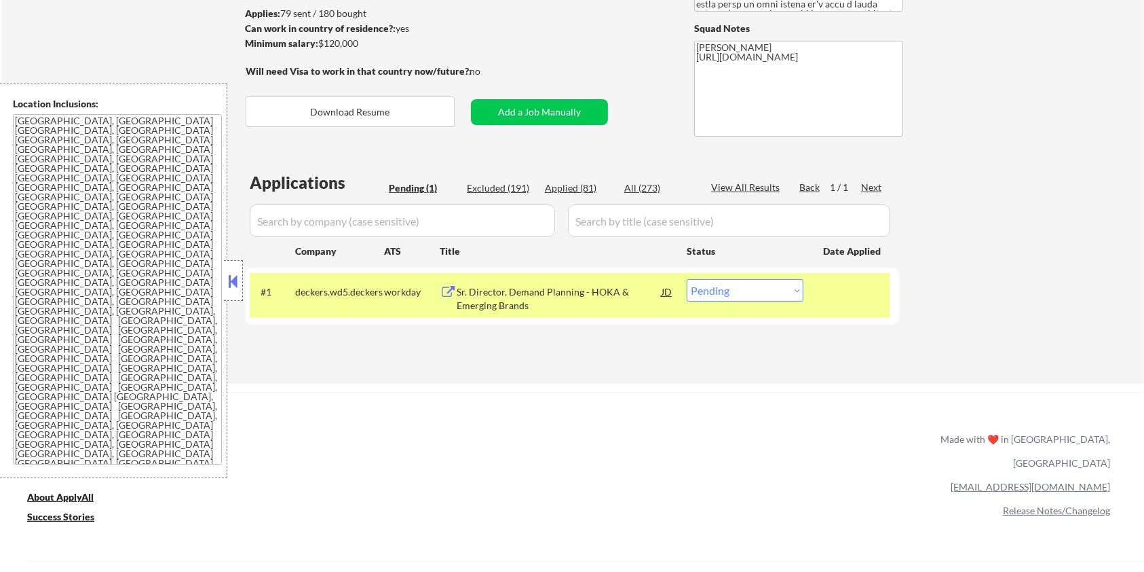
click at [576, 284] on div "Sr. Director, Demand Planning - HOKA & Emerging Brands" at bounding box center [559, 295] width 205 height 33
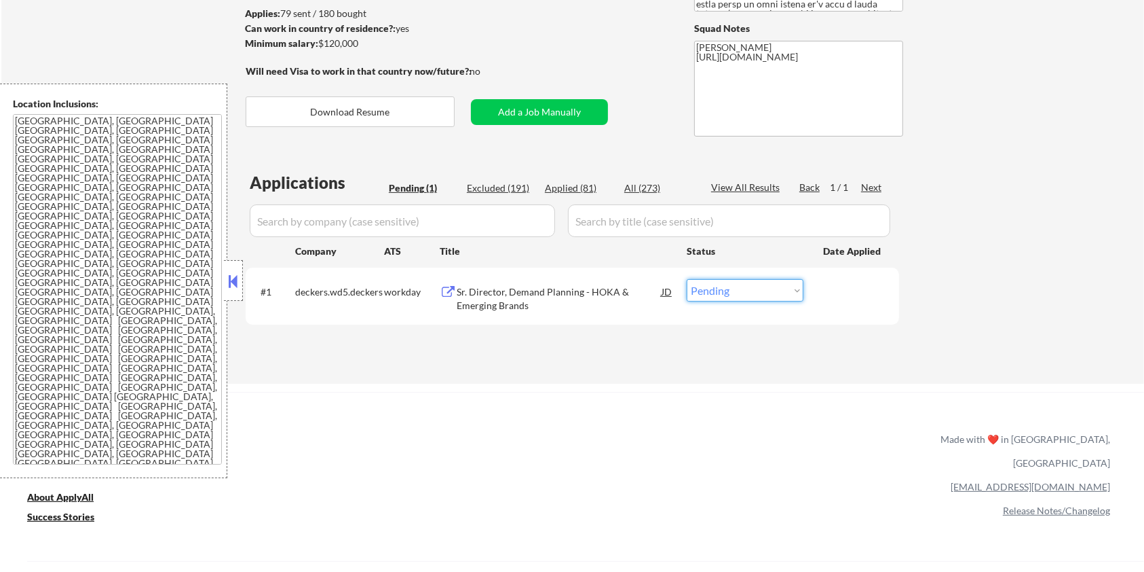
click at [729, 291] on select "Choose an option... Pending Applied Excluded (Questions) Excluded (Expired) Exc…" at bounding box center [745, 290] width 117 height 22
select select ""excluded__bad_match_""
click at [687, 279] on select "Choose an option... Pending Applied Excluded (Questions) Excluded (Expired) Exc…" at bounding box center [745, 290] width 117 height 22
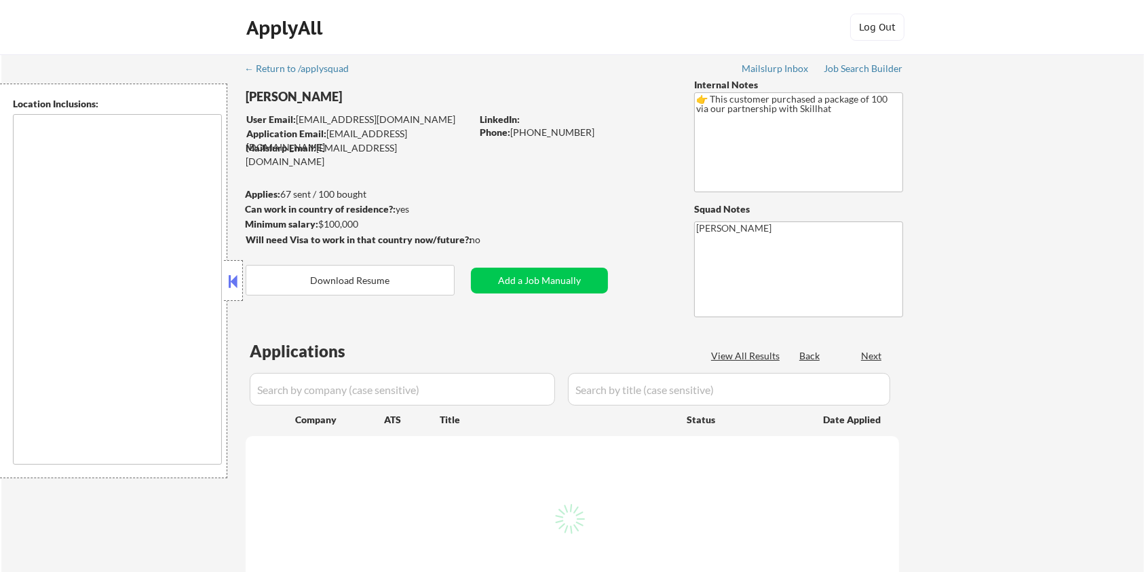
type textarea "[GEOGRAPHIC_DATA], ON [GEOGRAPHIC_DATA], ON [GEOGRAPHIC_DATA], ON [GEOGRAPHIC_D…"
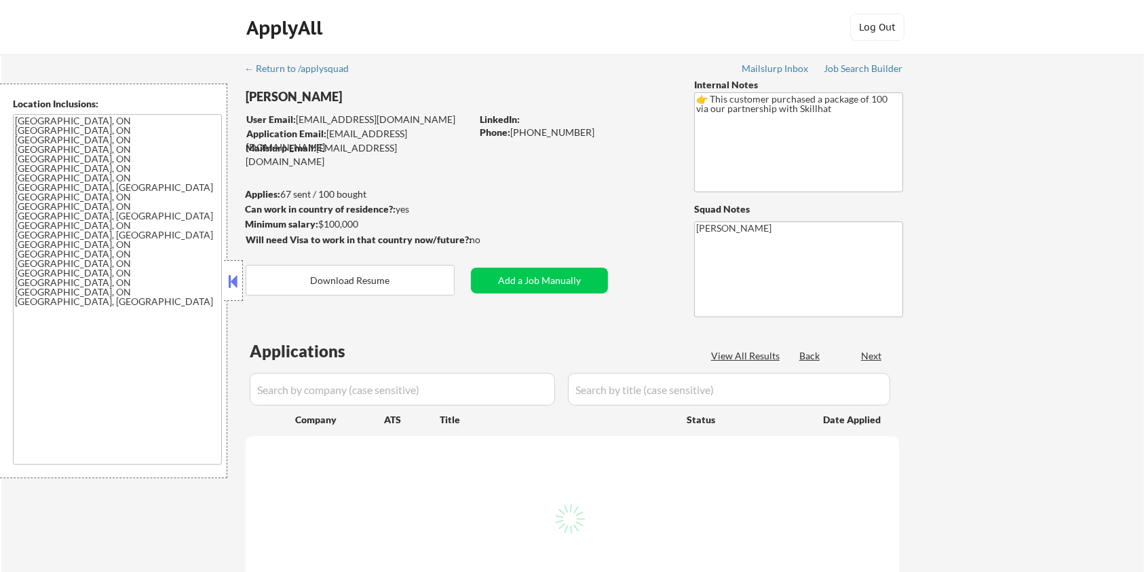
select select ""pending""
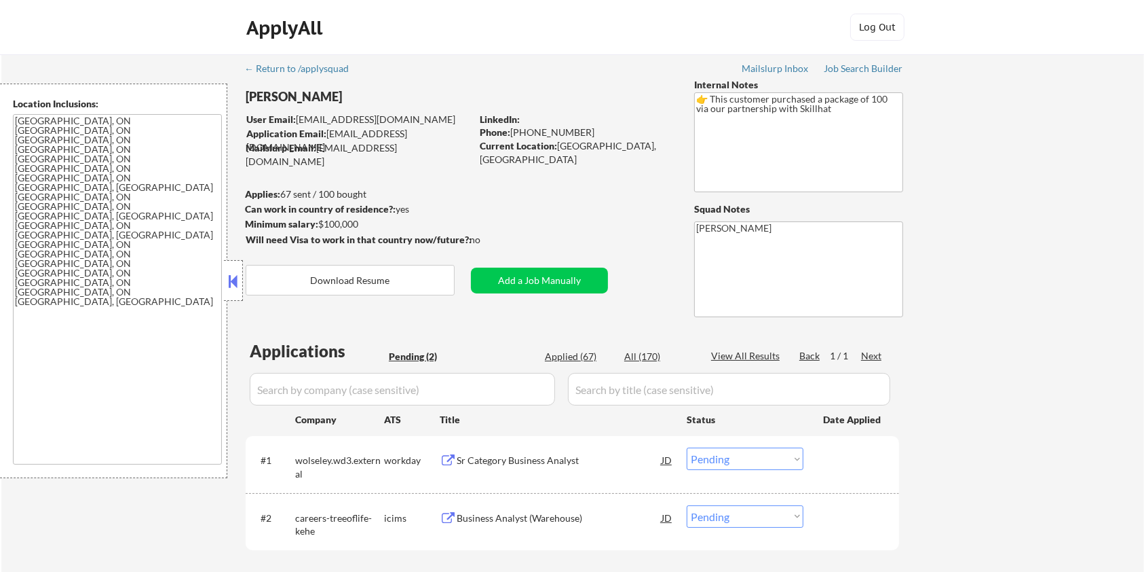
click at [561, 356] on div "Applied (67)" at bounding box center [579, 357] width 68 height 14
select select ""applied""
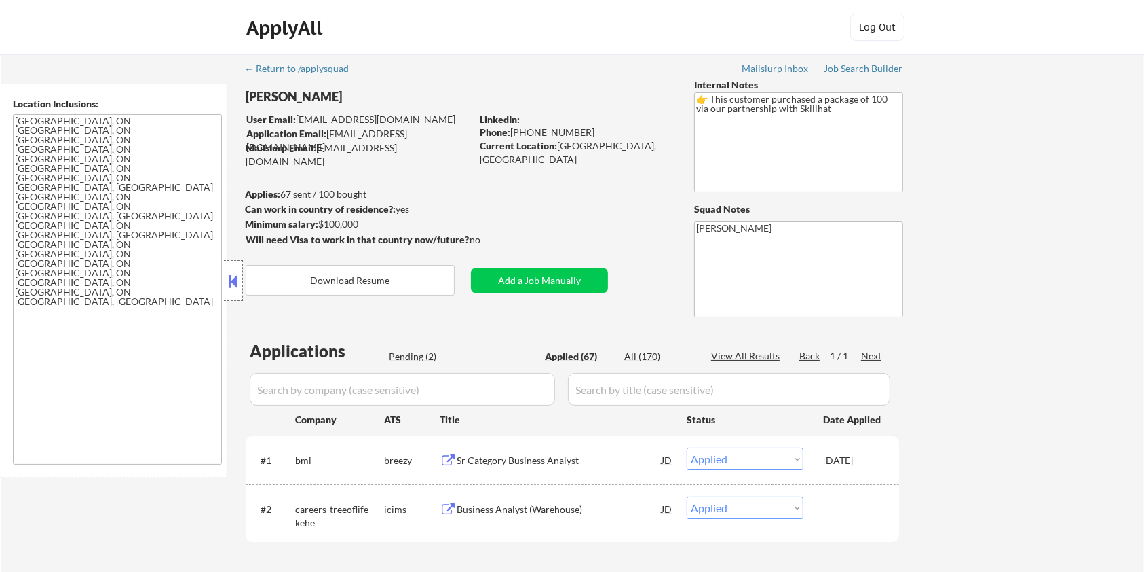
select select ""applied""
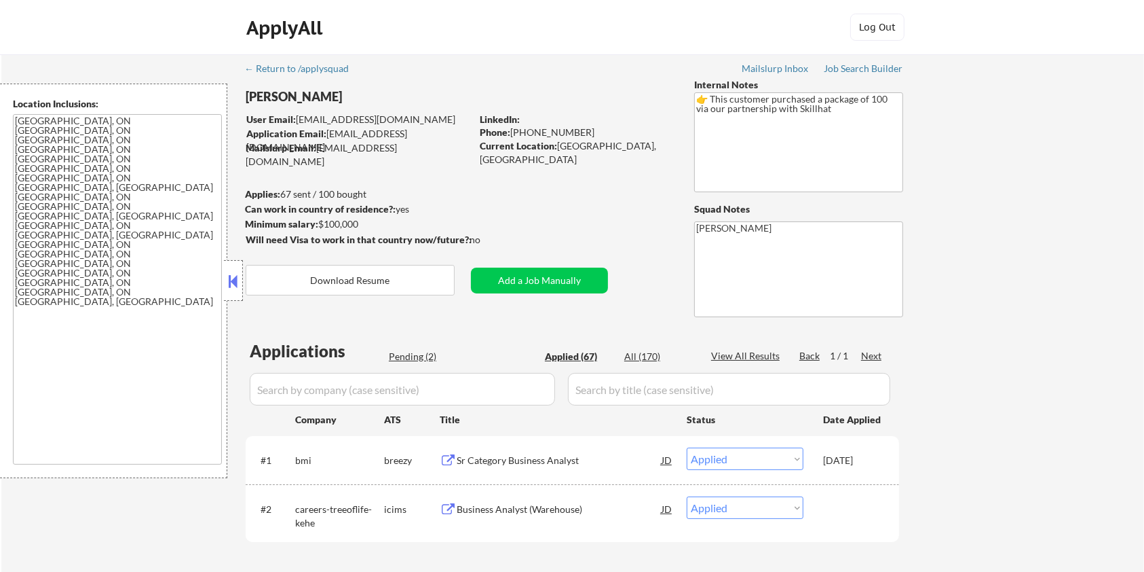
select select ""applied""
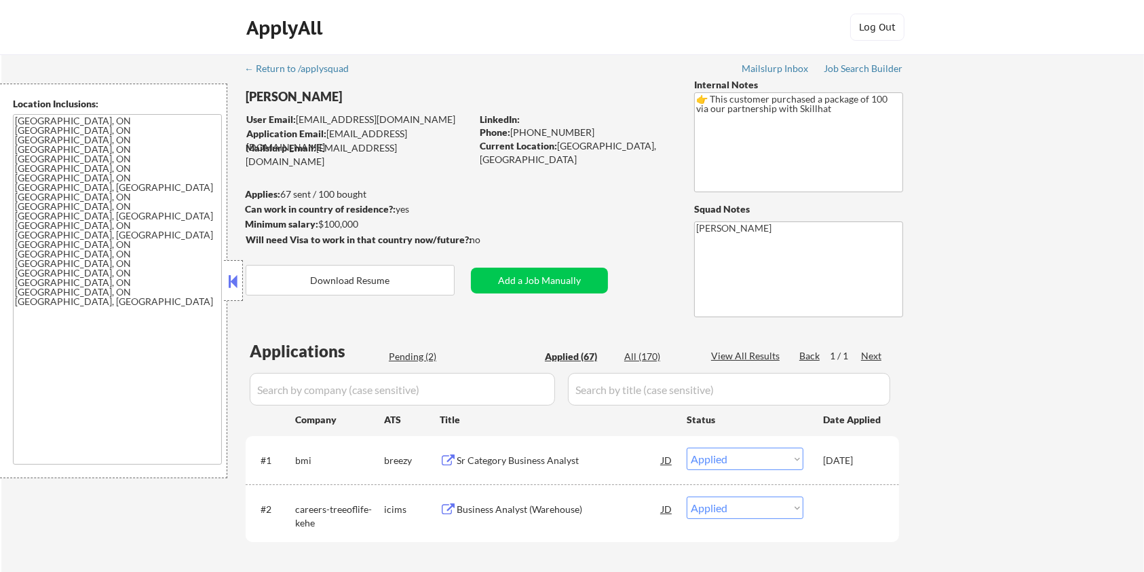
select select ""applied""
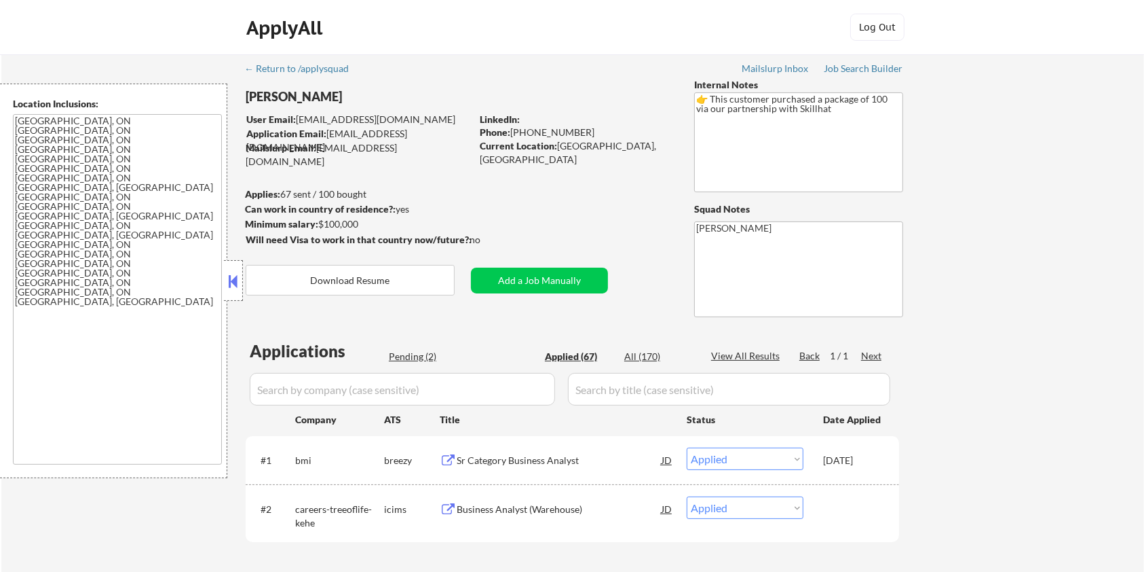
select select ""applied""
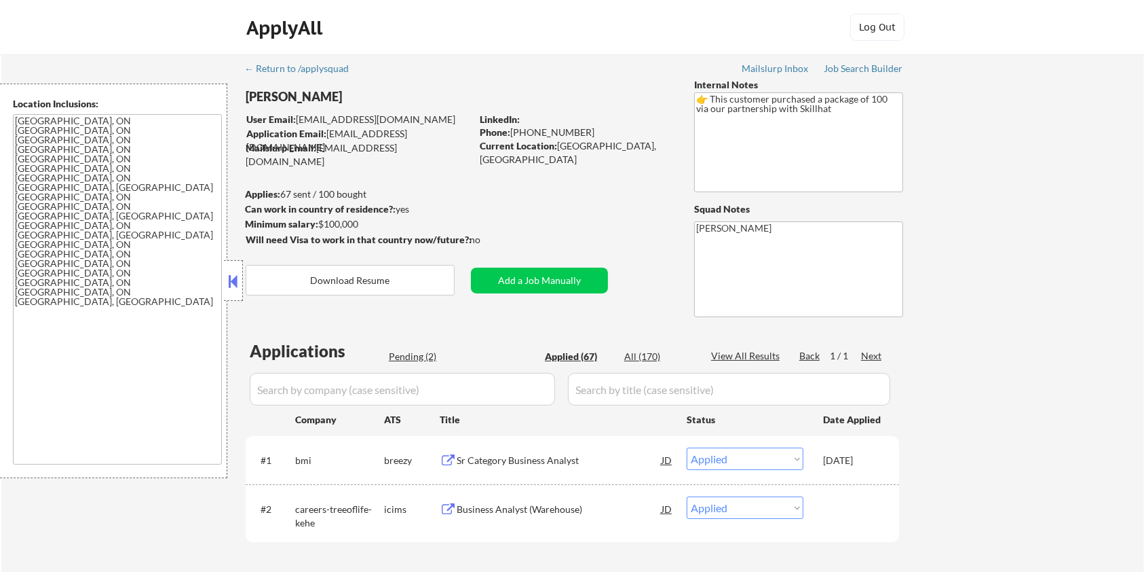
select select ""applied""
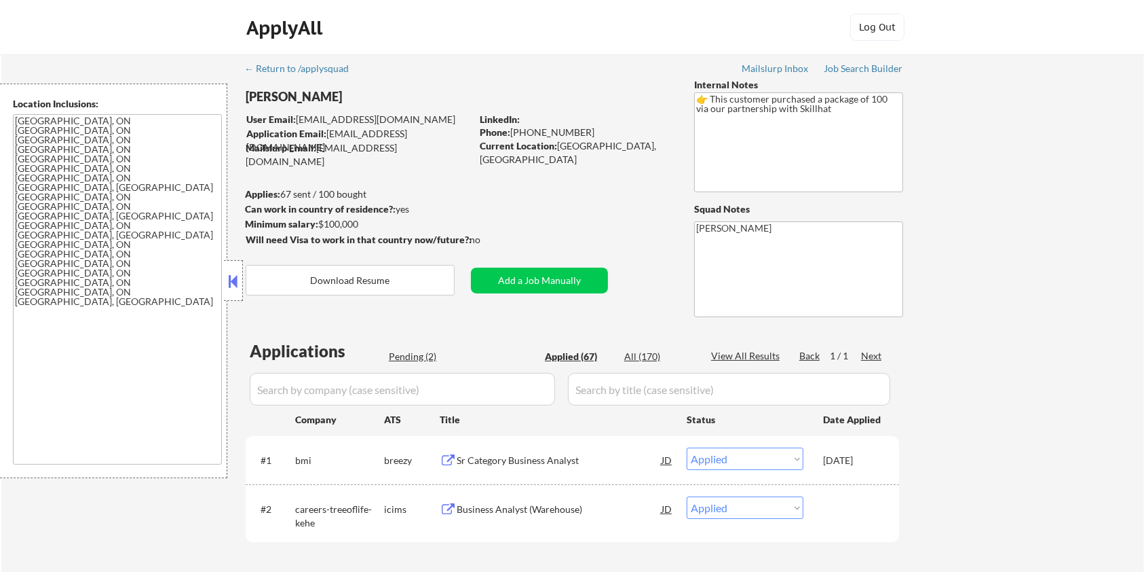
select select ""applied""
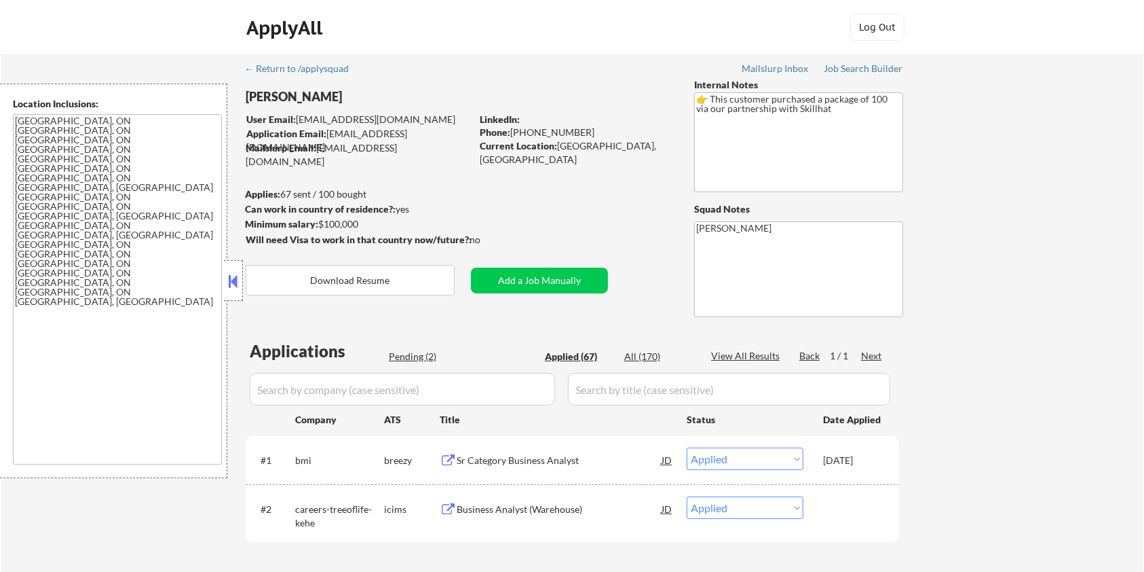
select select ""applied""
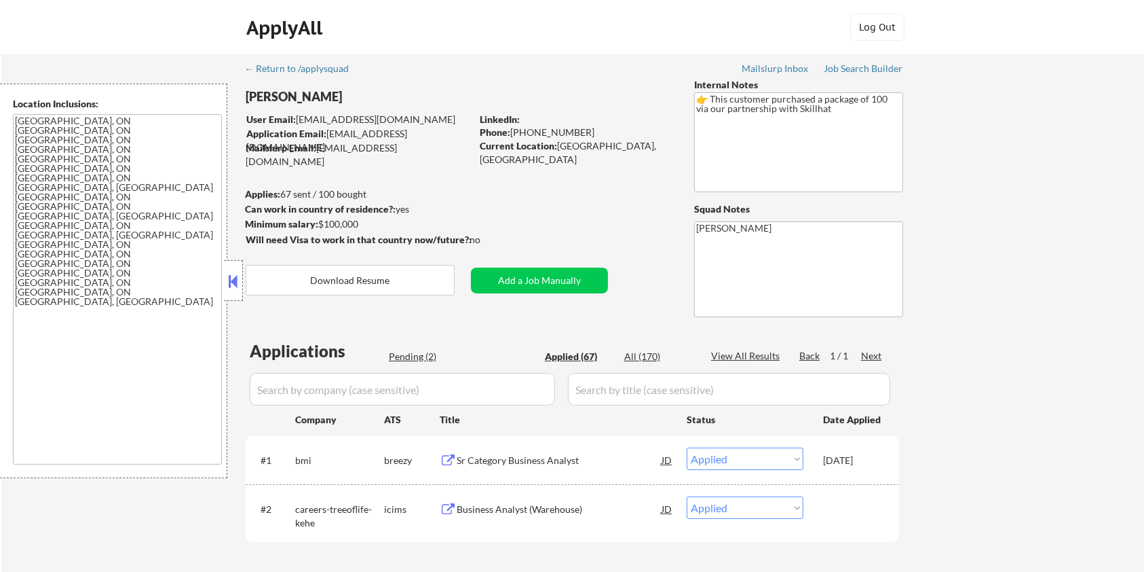
select select ""applied""
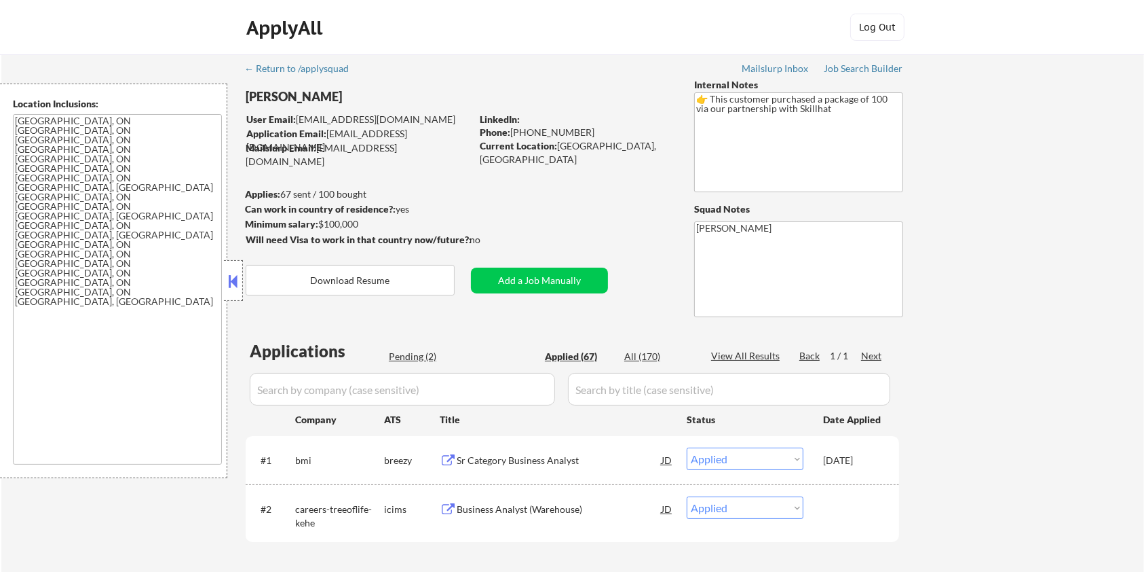
select select ""applied""
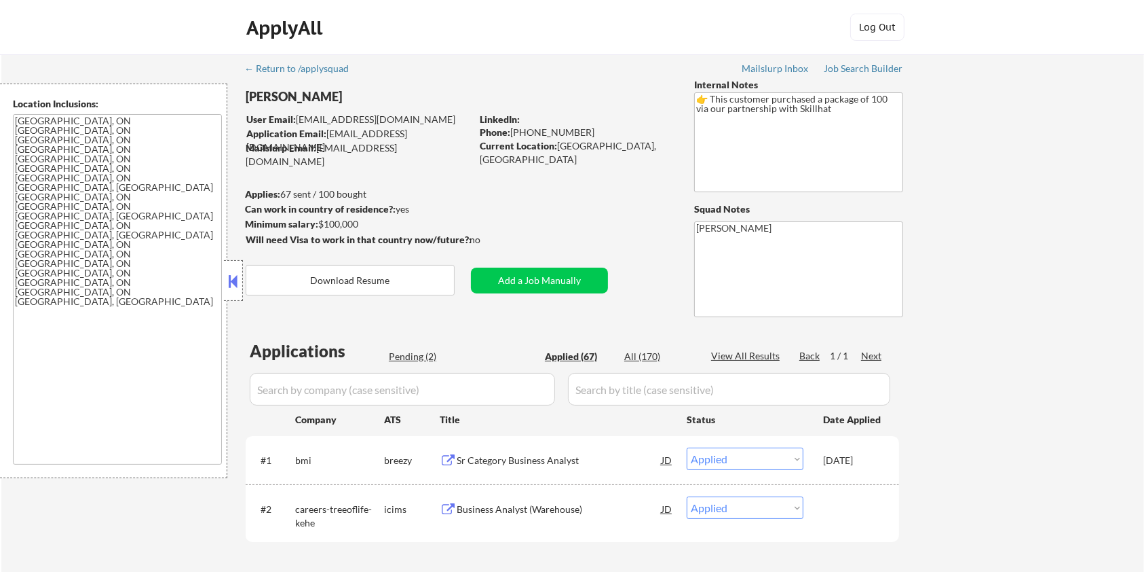
select select ""applied""
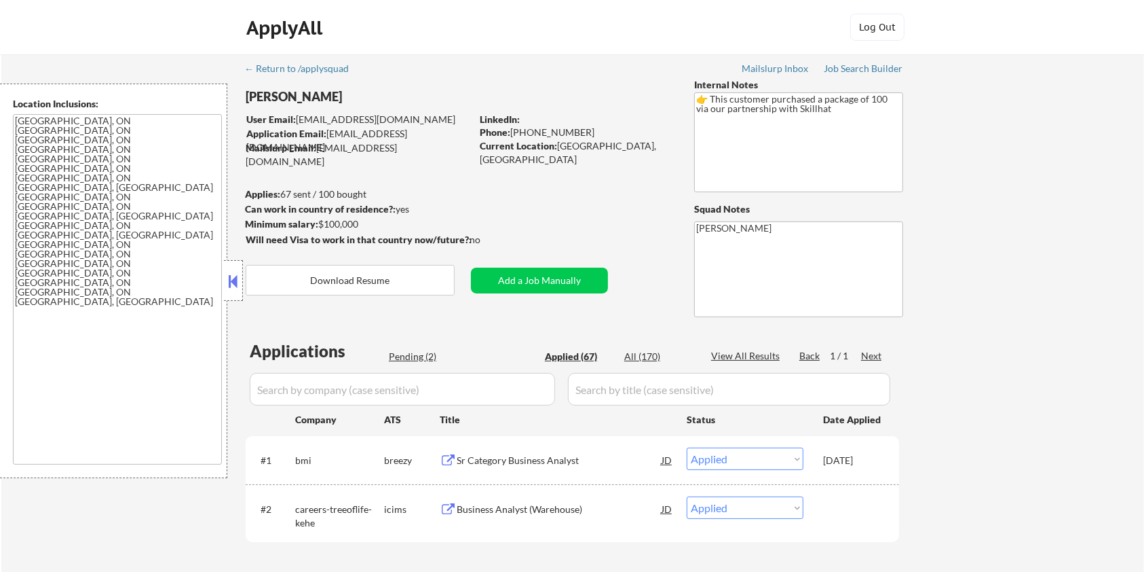
select select ""applied""
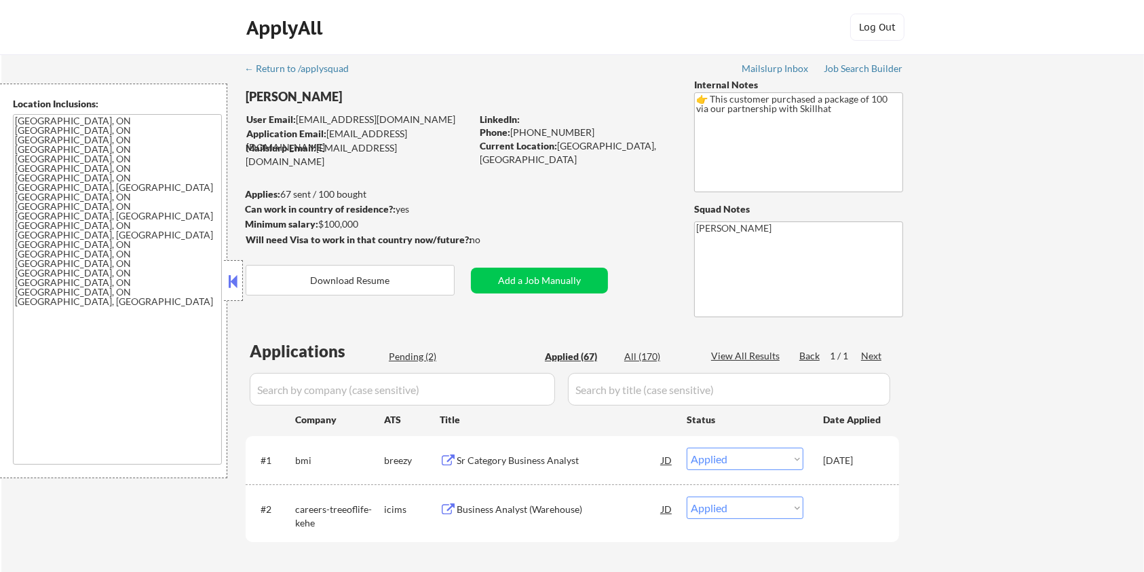
select select ""applied""
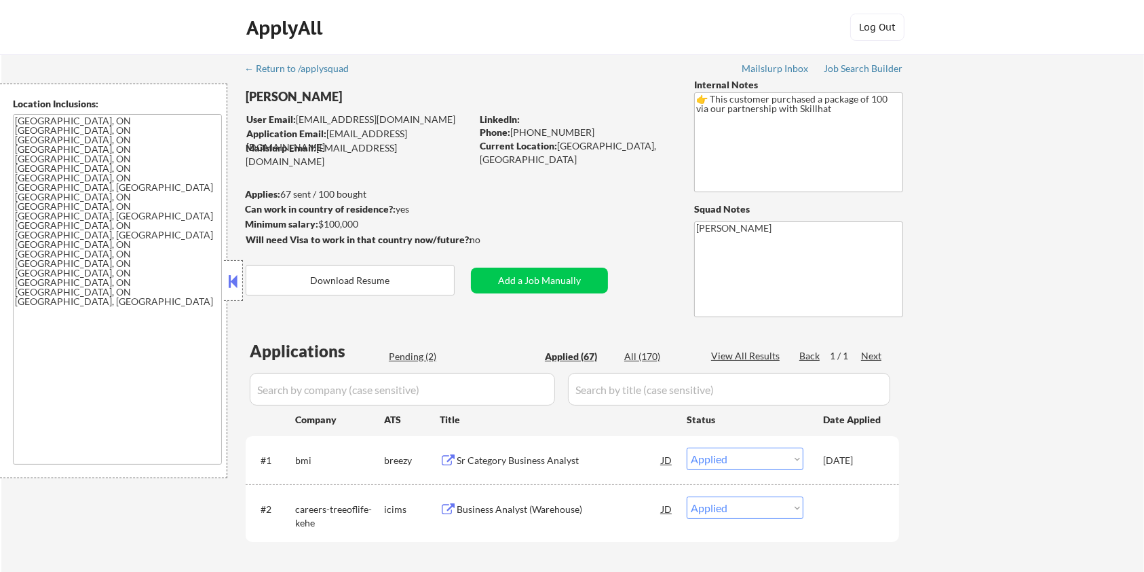
select select ""applied""
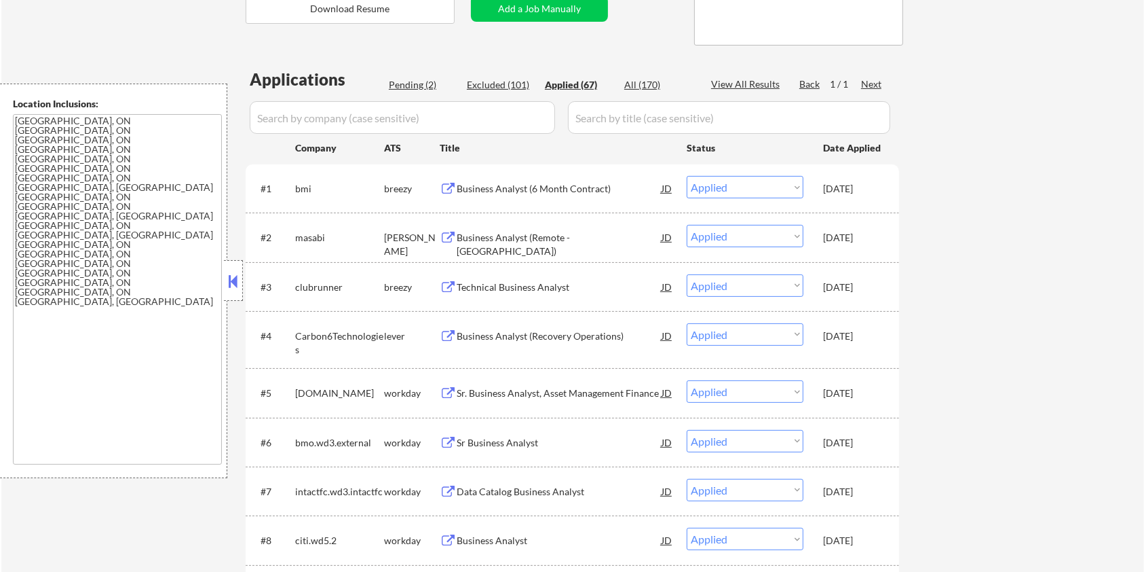
scroll to position [181, 0]
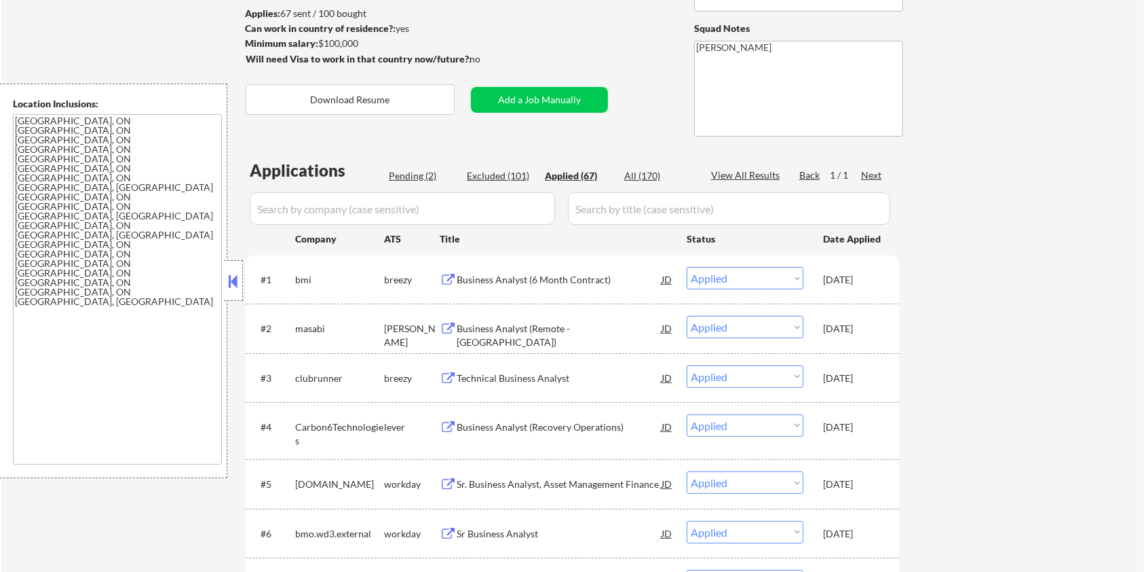
click at [502, 173] on div "Excluded (101)" at bounding box center [501, 176] width 68 height 14
select select ""excluded__other_""
select select ""excluded""
select select ""excluded__expired_""
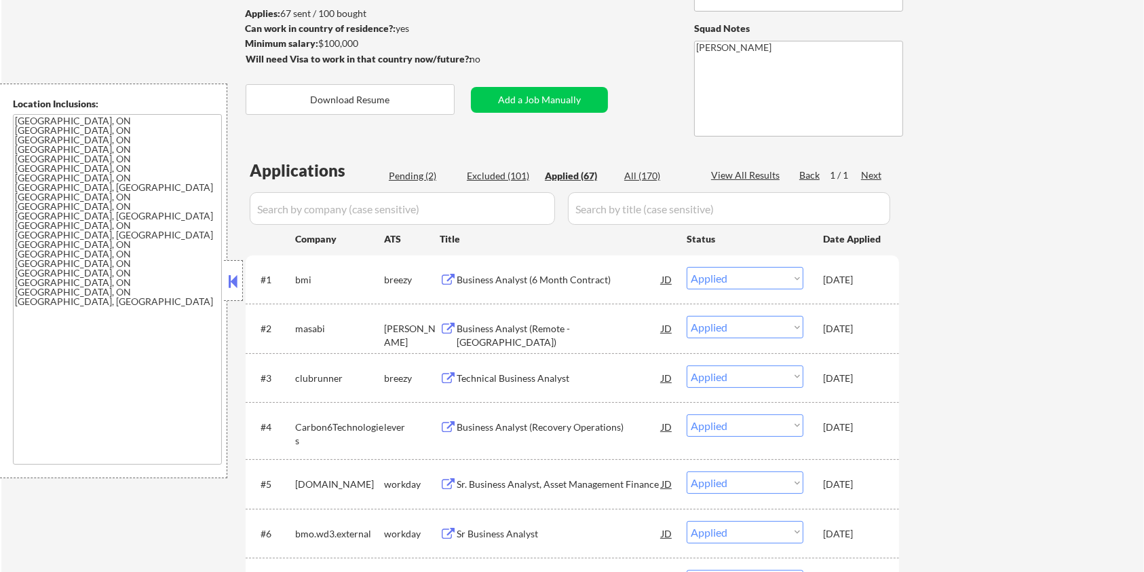
select select ""excluded__location_""
select select ""excluded__expired_""
select select ""excluded__other_""
select select ""excluded__expired_""
select select ""excluded""
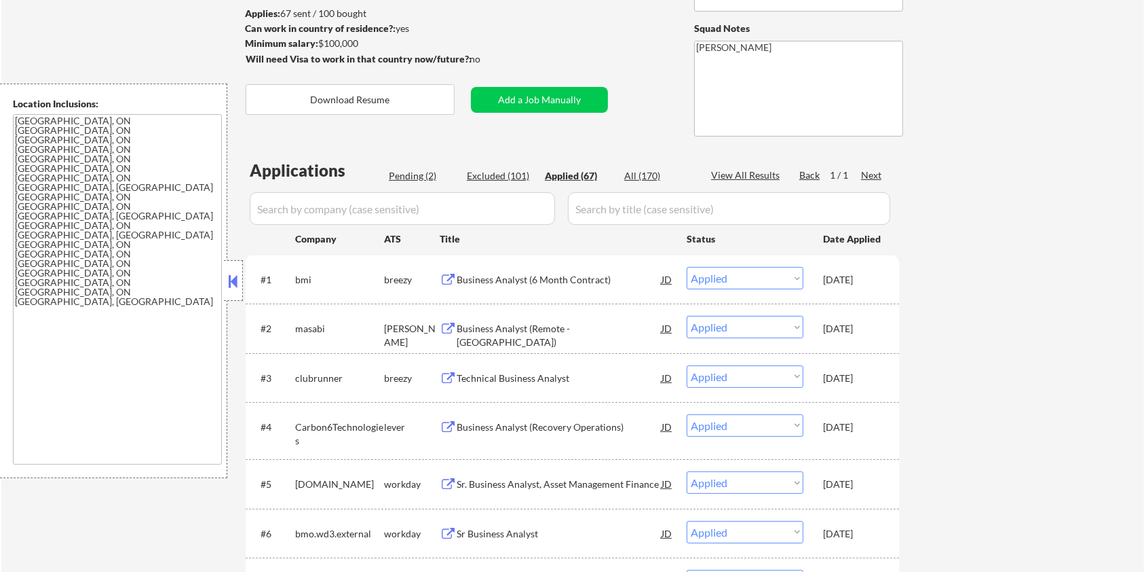
select select ""excluded__expired_""
select select ""excluded__other_""
select select ""excluded__expired_""
select select ""excluded__other_""
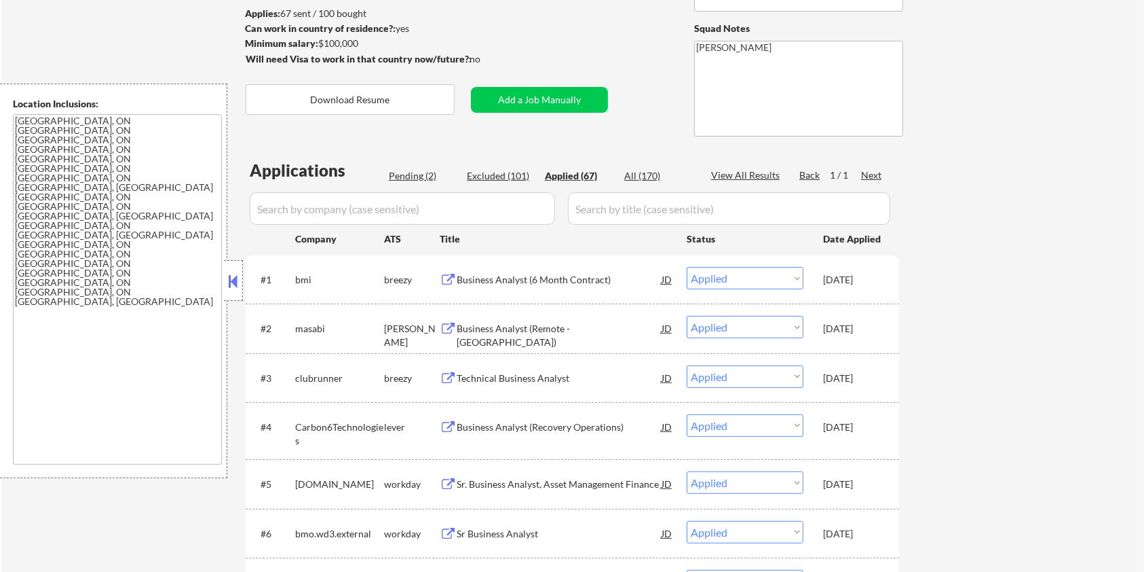
select select ""excluded__bad_match_""
select select ""excluded__expired_""
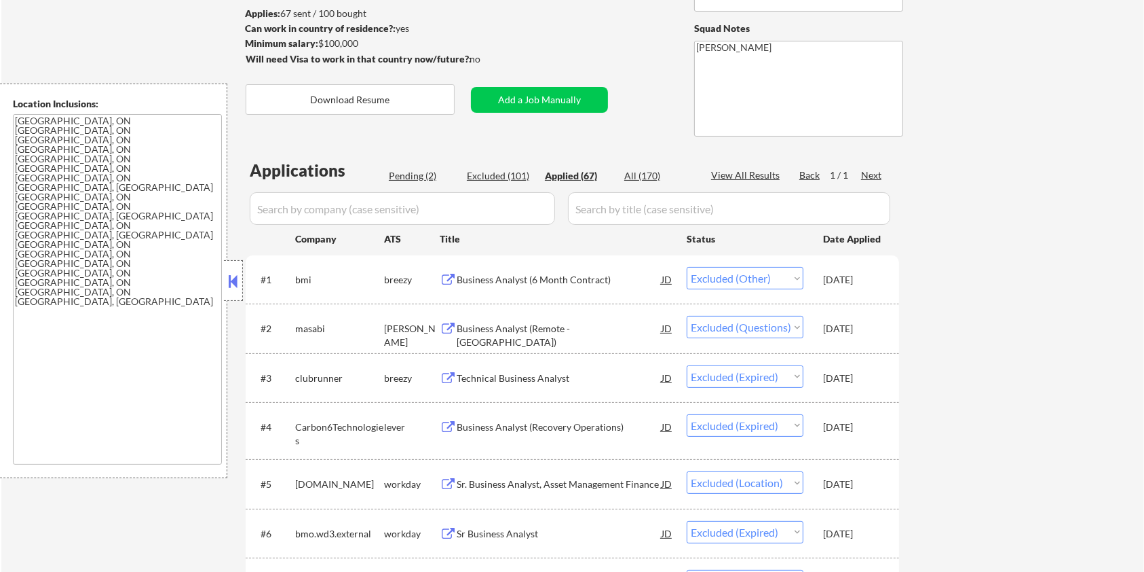
select select ""excluded__other_""
select select ""excluded""
select select ""excluded__expired_""
select select ""excluded""
select select ""excluded__expired_""
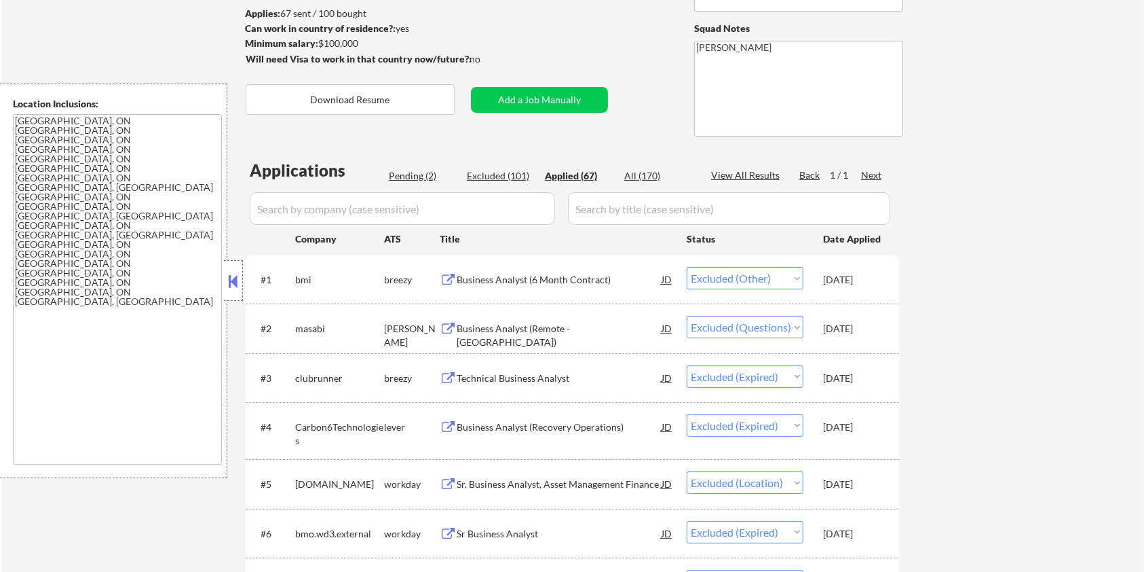
select select ""excluded__location_""
select select ""excluded__other_""
select select ""excluded__bad_match_""
select select ""excluded__other_""
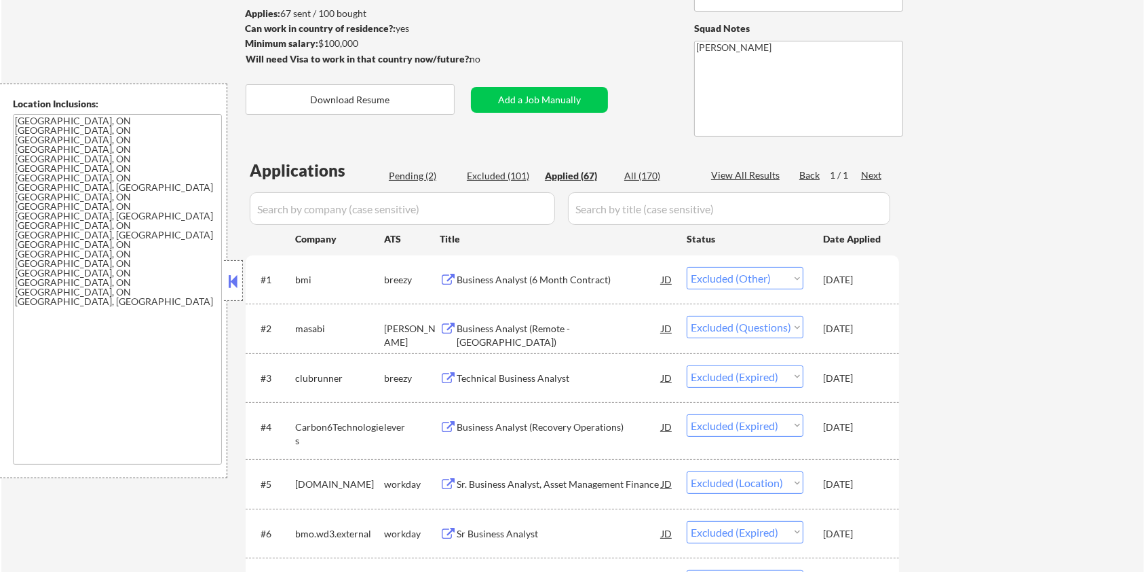
select select ""excluded__expired_""
select select ""excluded""
select select ""excluded__expired_""
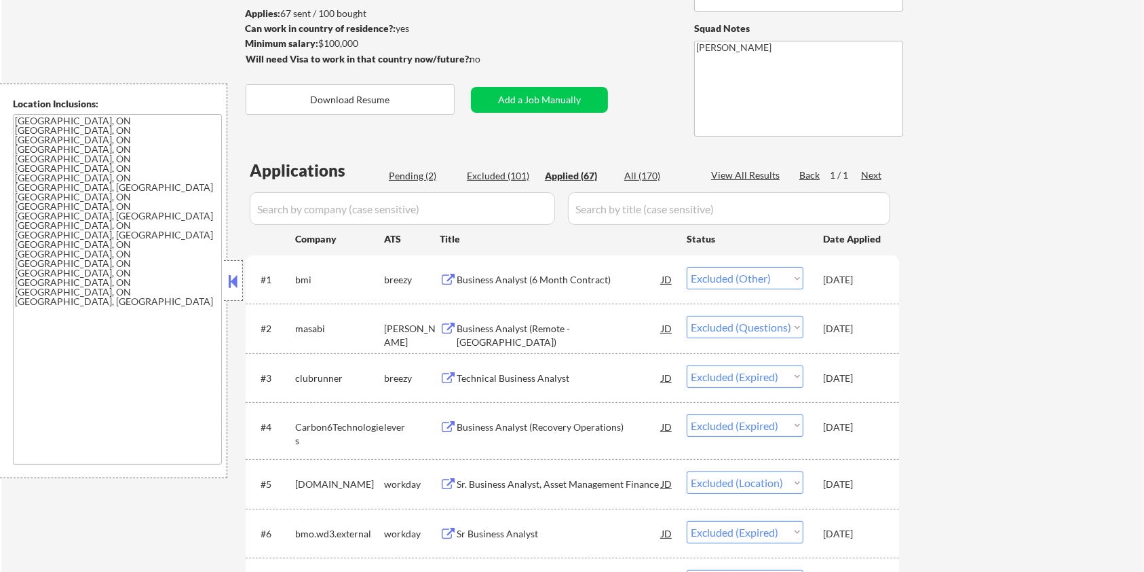
select select ""excluded__other_""
select select ""excluded__expired_""
select select ""excluded__bad_match_""
select select ""excluded""
select select ""excluded__expired_""
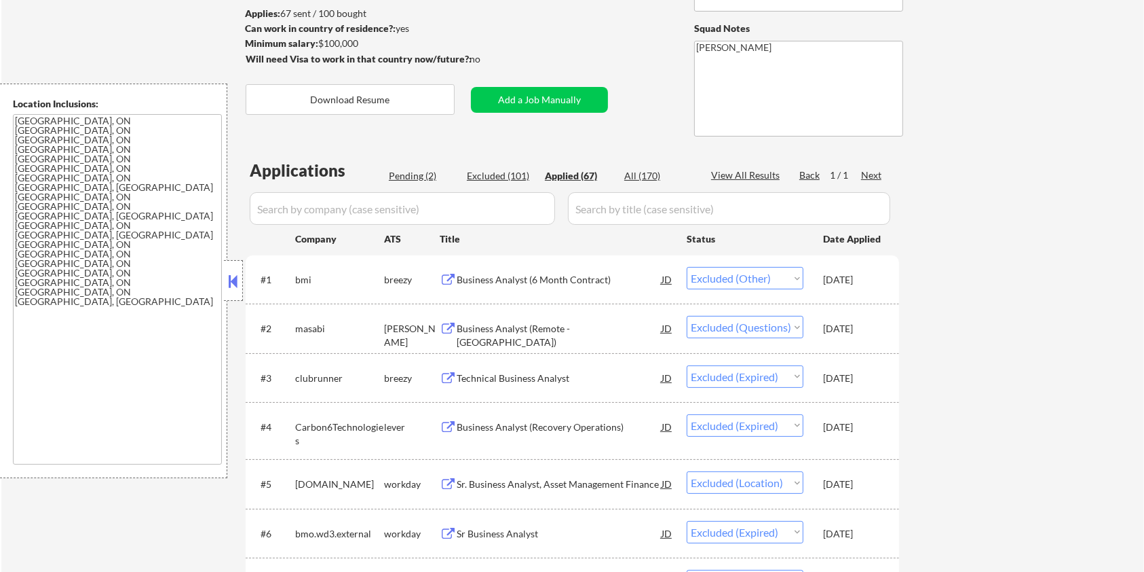
select select ""excluded__expired_""
select select ""excluded__other_""
select select ""excluded__expired_""
select select ""excluded__bad_match_""
select select ""excluded""
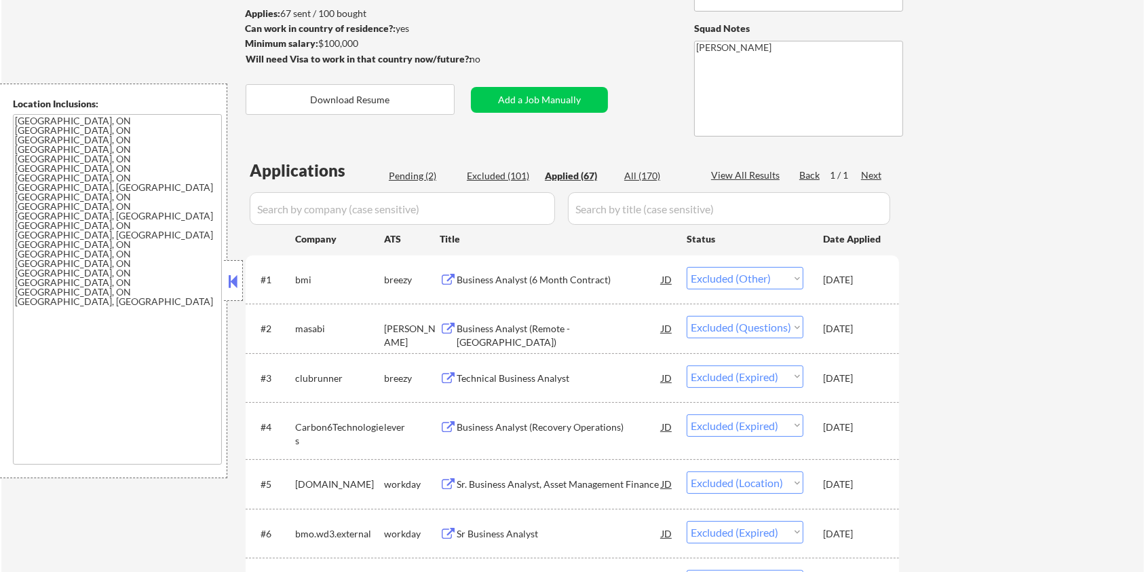
select select ""excluded__other_""
select select ""excluded__bad_match_""
select select ""excluded__expired_""
select select ""excluded__bad_match_""
select select ""excluded__expired_""
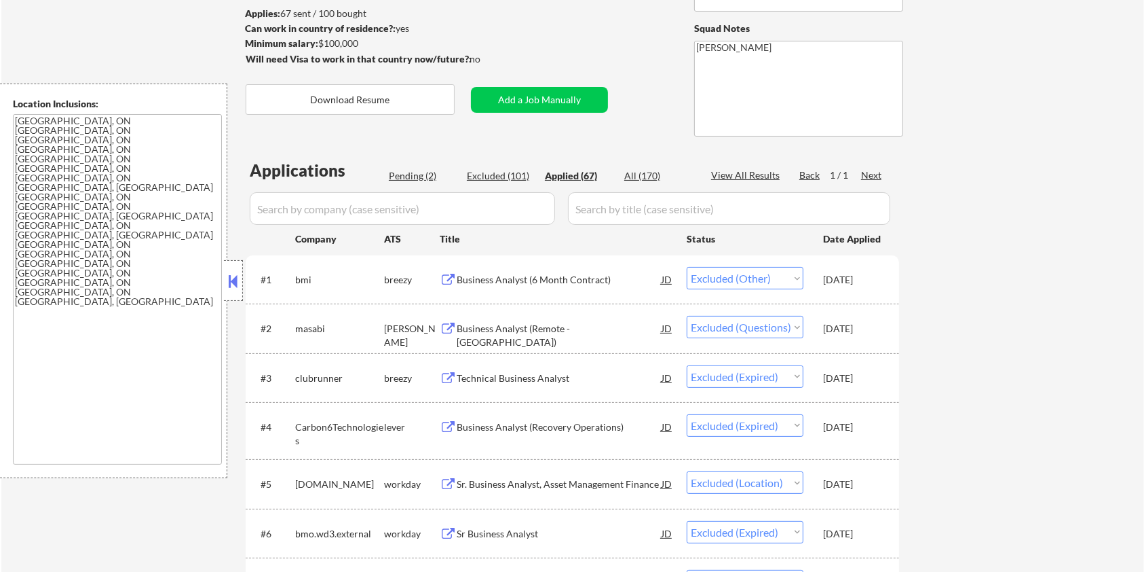
select select ""excluded__expired_""
select select ""excluded__location_""
select select ""excluded__other_""
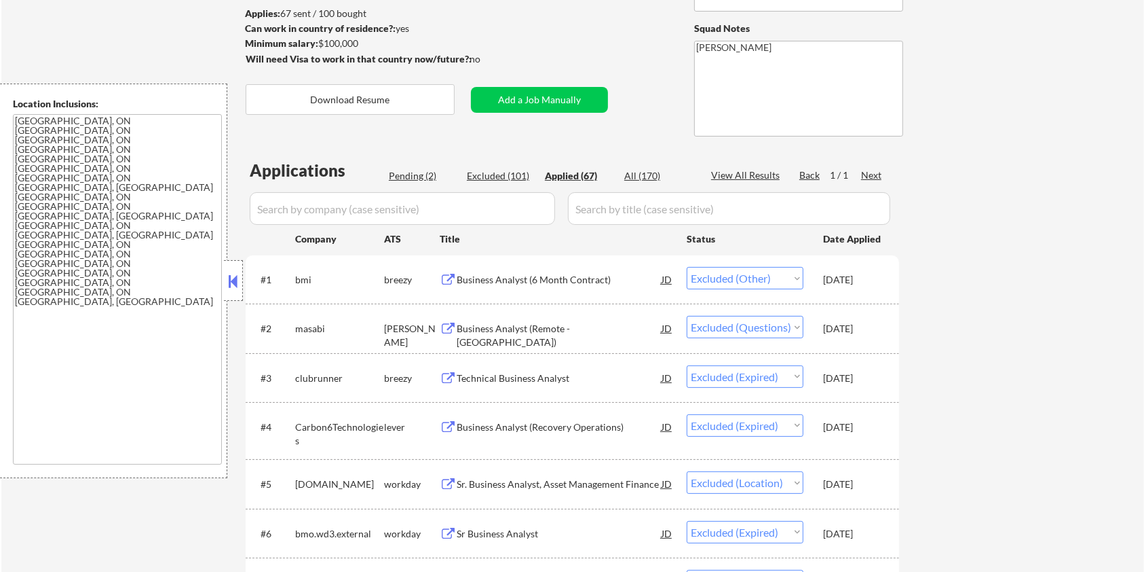
select select ""excluded__bad_match_""
select select ""excluded""
select select ""excluded__other_""
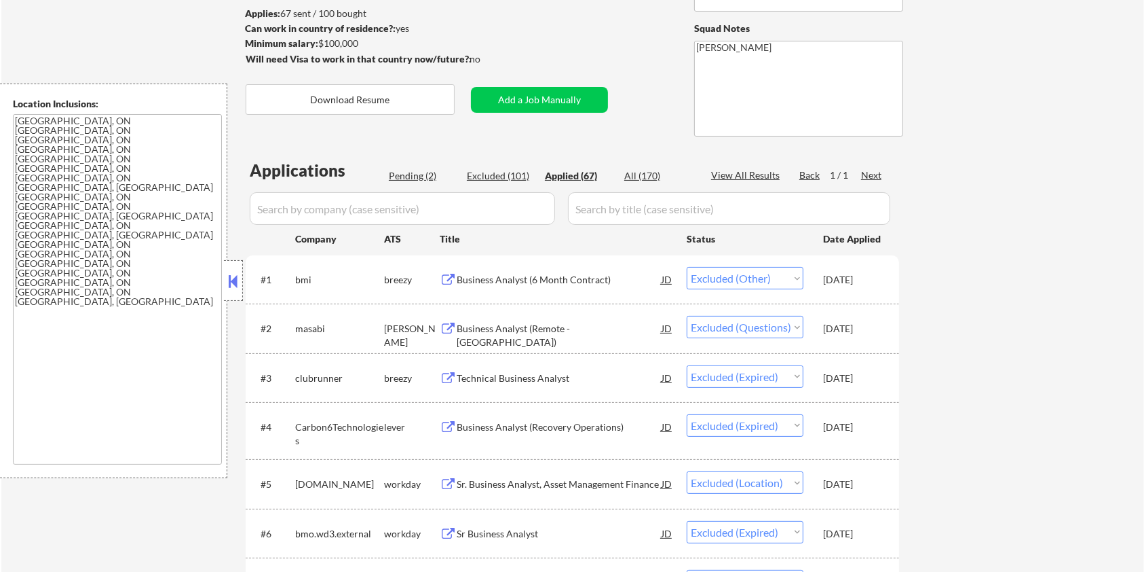
select select ""excluded__other_""
select select ""excluded""
select select ""excluded__expired_""
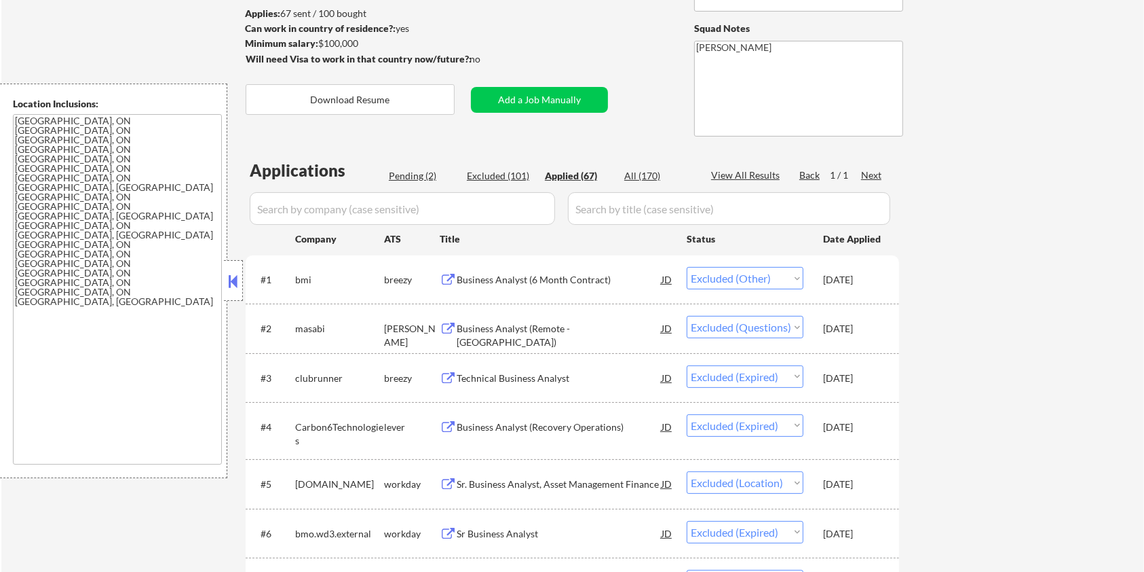
select select ""excluded__expired_""
select select ""excluded__other_""
select select ""excluded""
select select ""excluded__expired_""
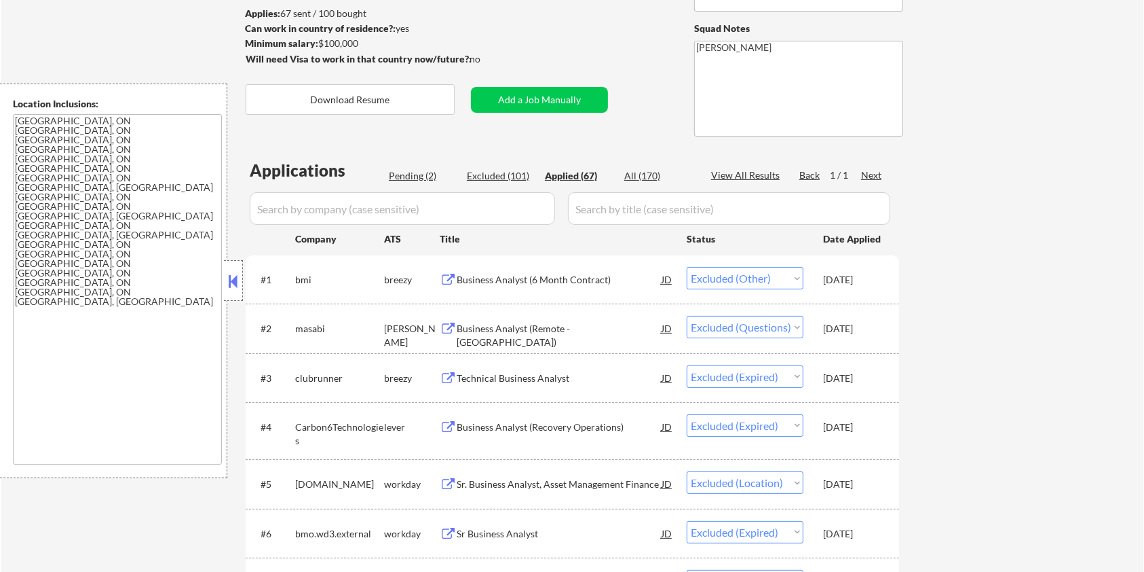
select select ""excluded__expired_""
select select ""excluded__other_""
select select ""excluded__expired_""
select select ""excluded""
select select ""excluded__expired_""
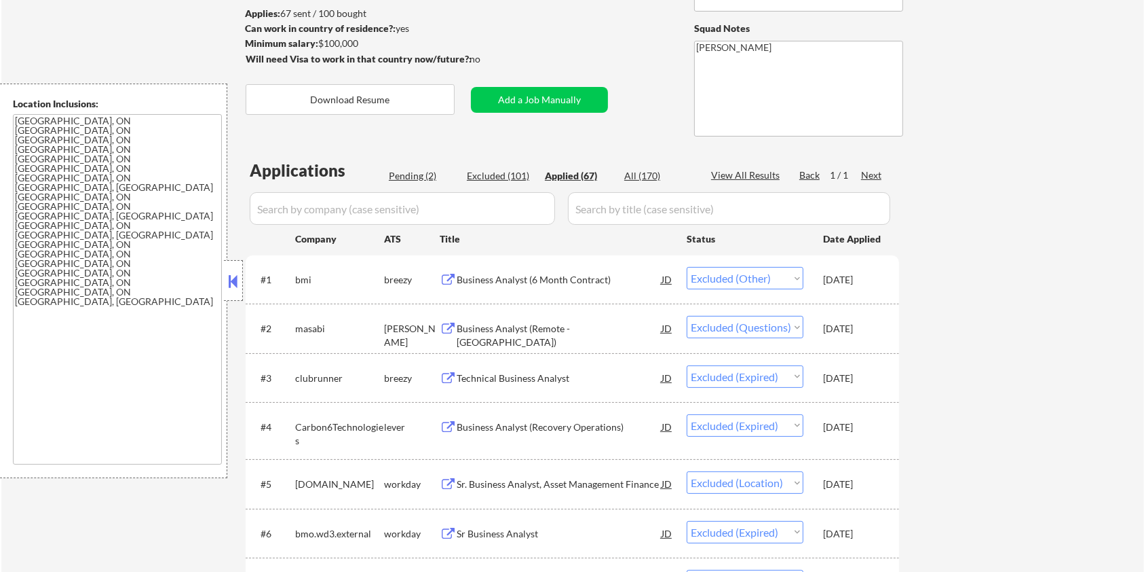
select select ""excluded""
select select ""excluded__expired_""
select select ""excluded""
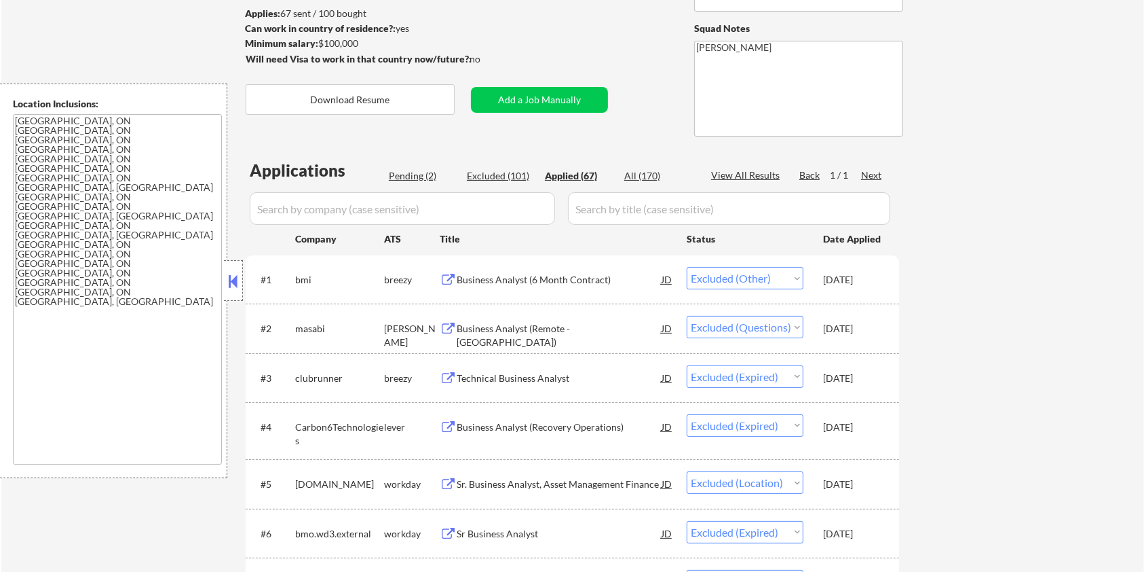
select select ""excluded__bad_match_""
select select ""excluded""
select select ""excluded__other_""
select select ""excluded""
select select ""excluded__bad_match_""
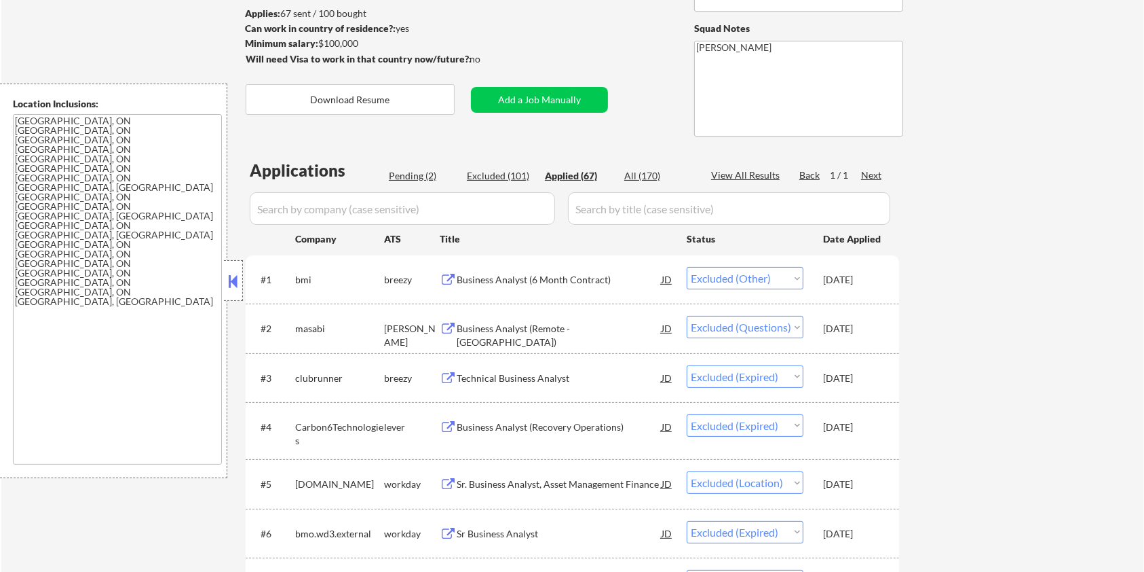
select select ""excluded__expired_""
select select ""excluded__bad_match_""
select select ""excluded""
select select ""excluded__bad_match_""
select select ""excluded__expired_""
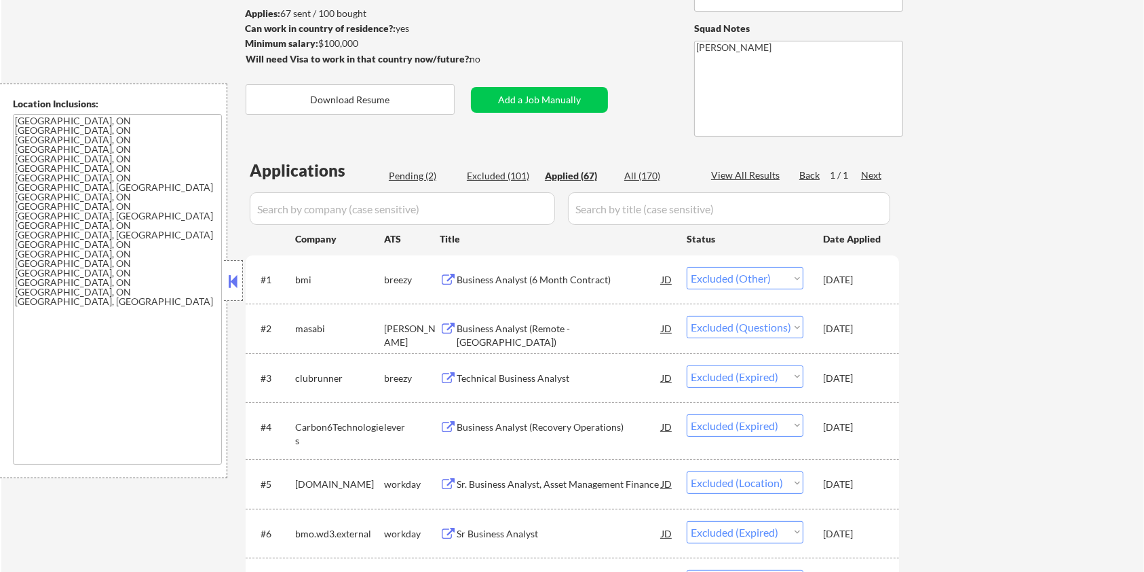
select select ""excluded__expired_""
select select ""excluded""
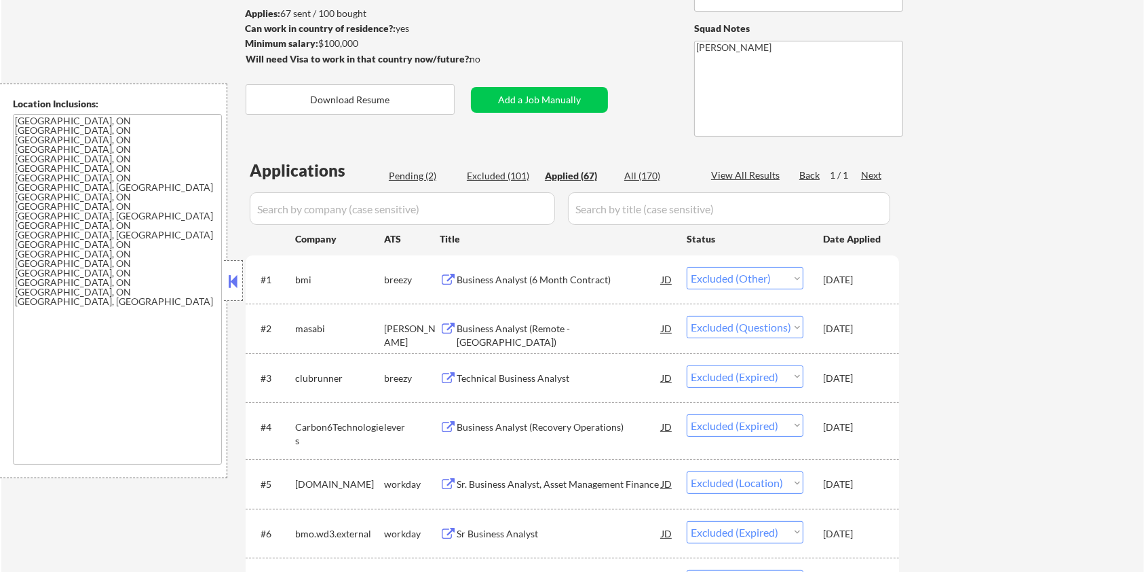
select select ""excluded""
select select ""excluded__bad_match_""
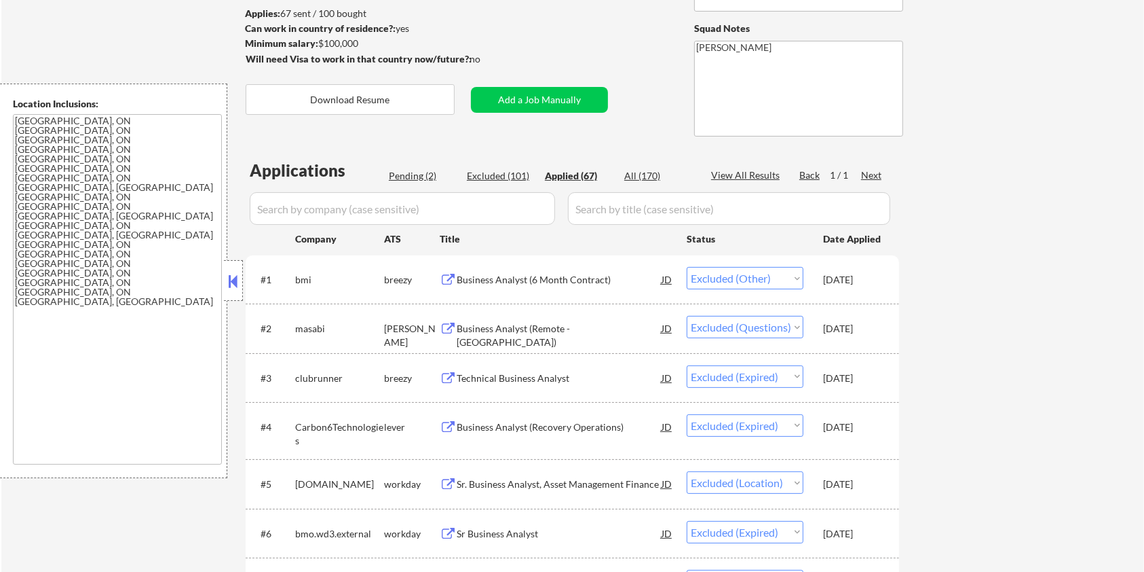
select select ""excluded""
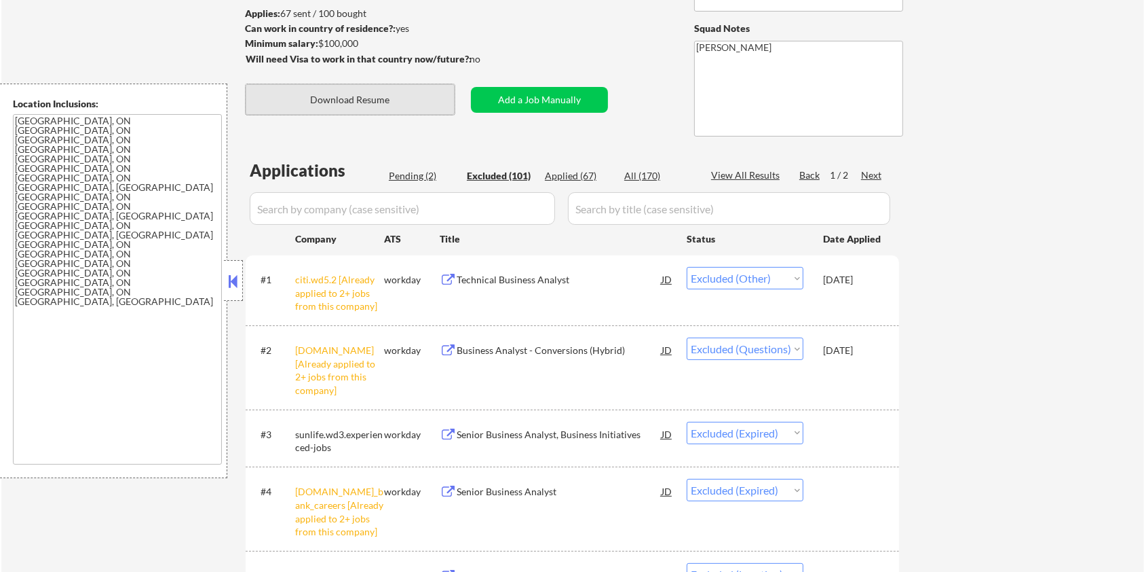
click at [364, 97] on button "Download Resume" at bounding box center [350, 99] width 209 height 31
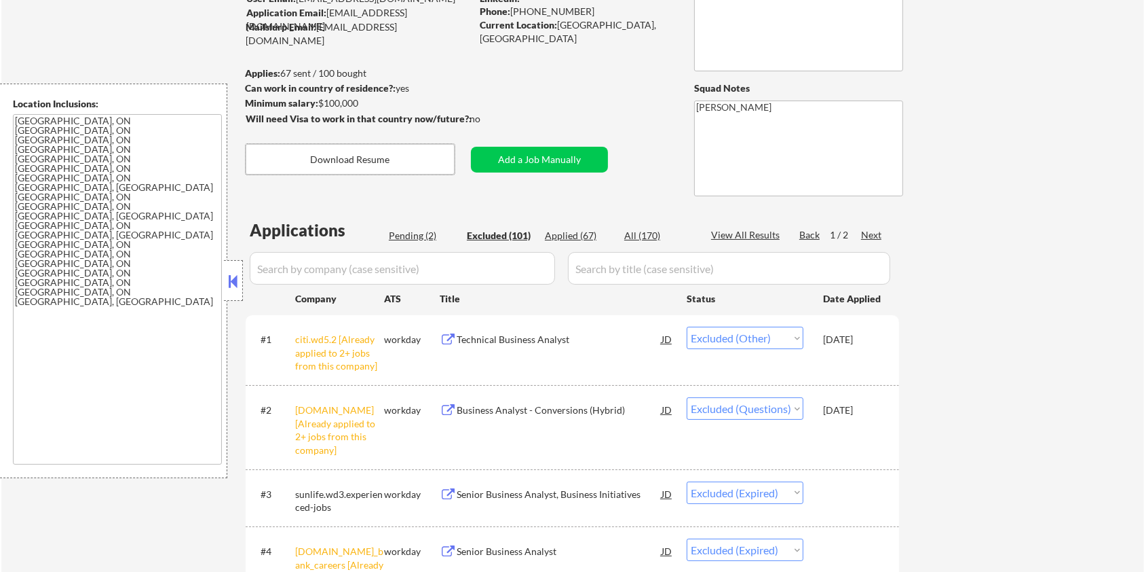
scroll to position [90, 0]
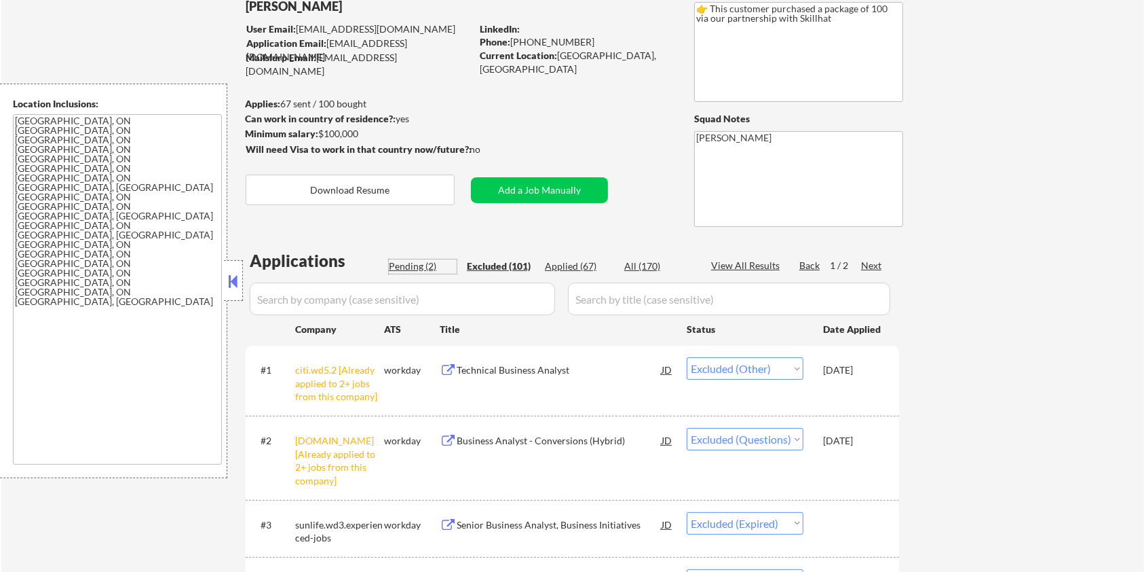
click at [407, 260] on div "Pending (2)" at bounding box center [423, 266] width 68 height 14
select select ""pending""
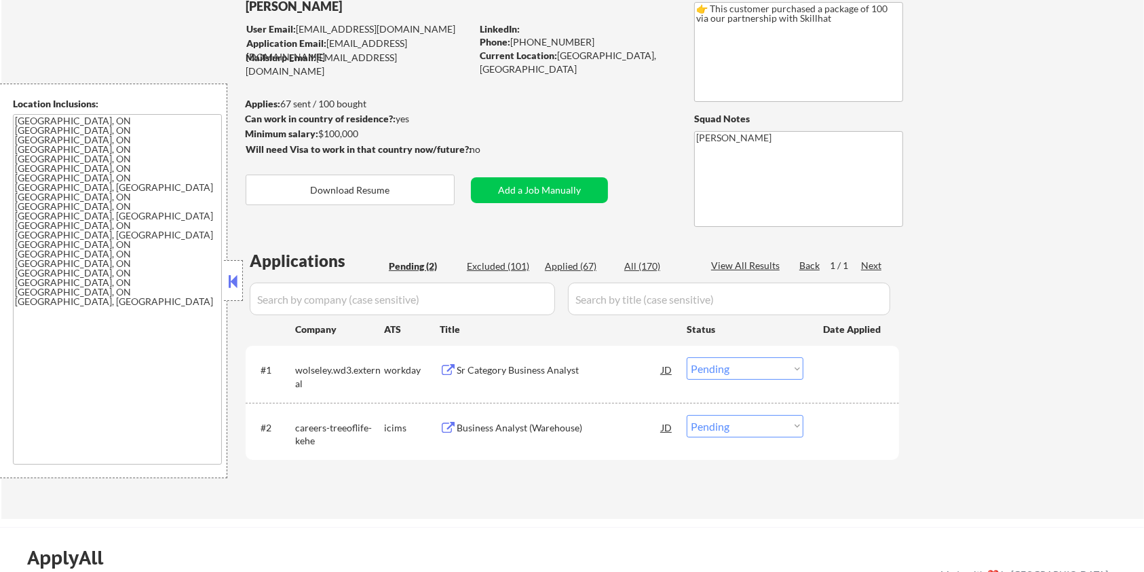
click at [482, 365] on div "Sr Category Business Analyst" at bounding box center [559, 370] width 205 height 14
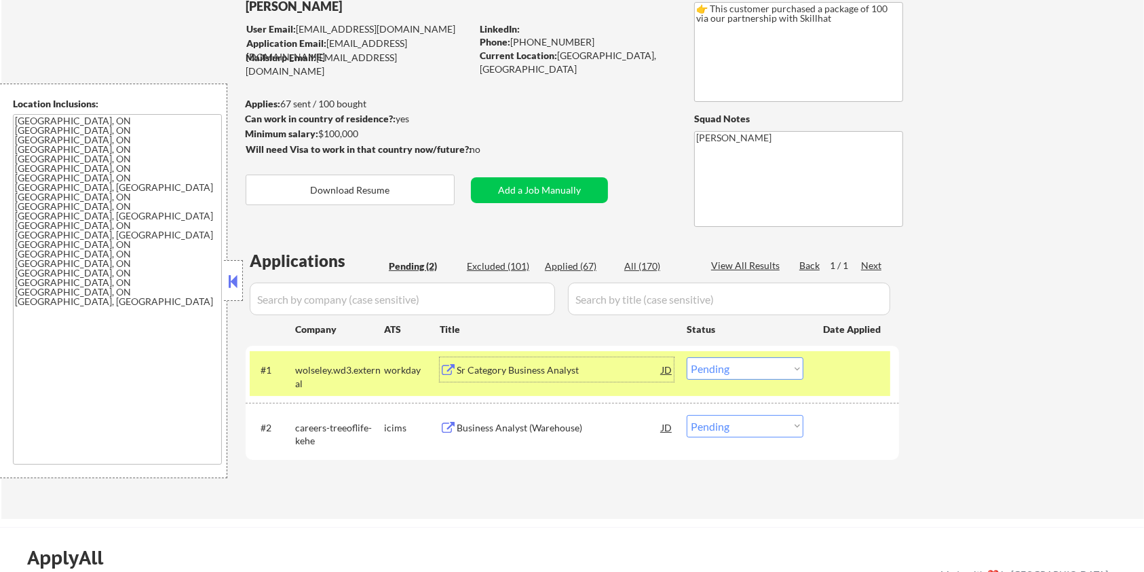
click at [515, 373] on div "Sr Category Business Analyst" at bounding box center [559, 370] width 205 height 14
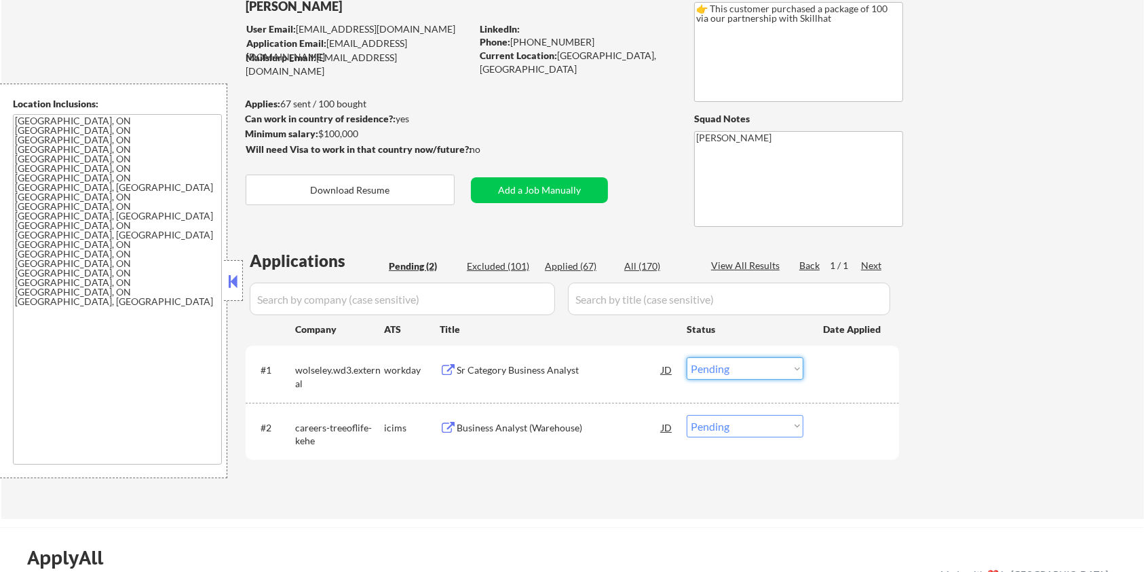
click at [732, 367] on select "Choose an option... Pending Applied Excluded (Questions) Excluded (Expired) Exc…" at bounding box center [745, 368] width 117 height 22
click at [687, 357] on select "Choose an option... Pending Applied Excluded (Questions) Excluded (Expired) Exc…" at bounding box center [745, 368] width 117 height 22
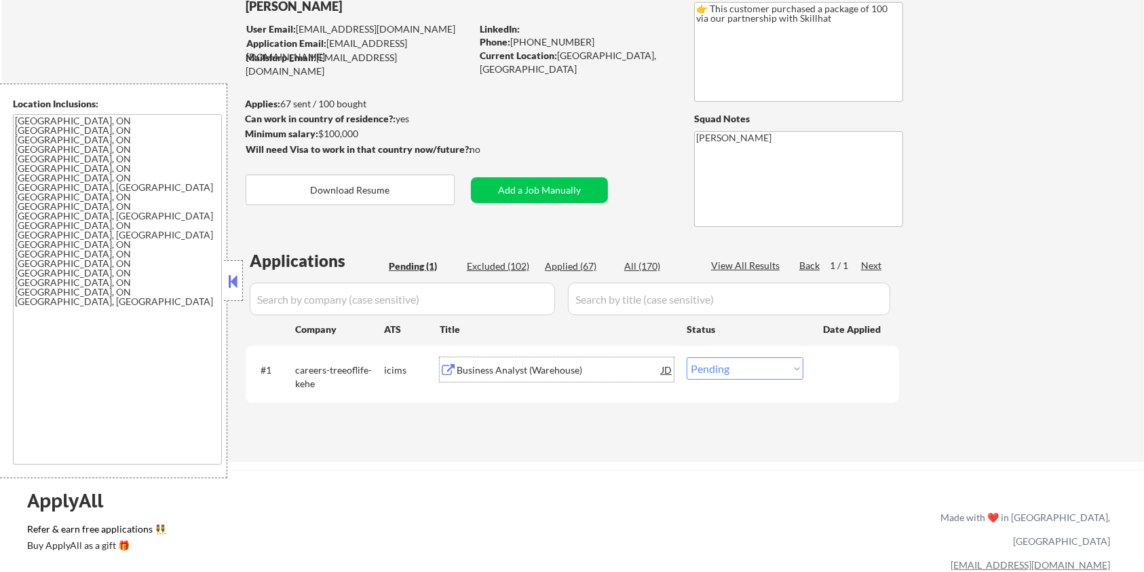
click at [488, 368] on div "Business Analyst (Warehouse)" at bounding box center [559, 370] width 205 height 14
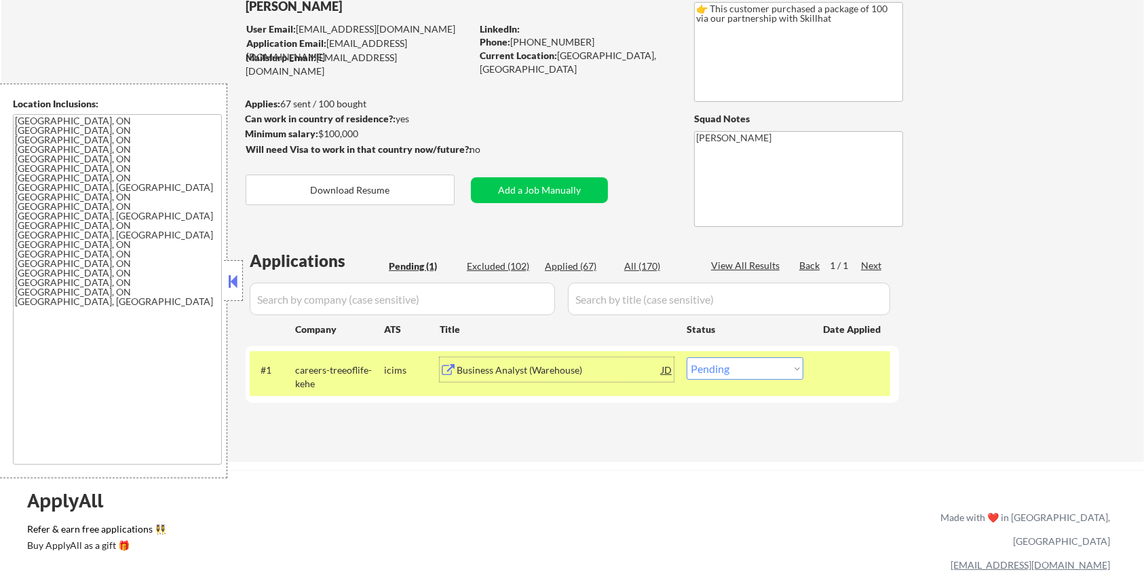
click at [472, 367] on div "Business Analyst (Warehouse)" at bounding box center [559, 370] width 205 height 14
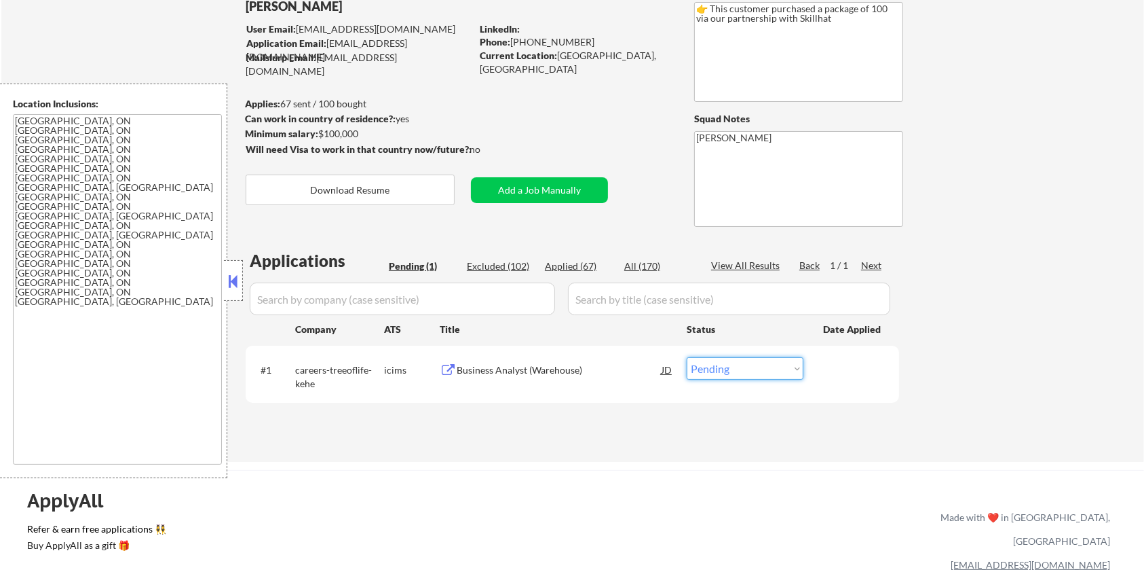
click at [700, 368] on select "Choose an option... Pending Applied Excluded (Questions) Excluded (Expired) Exc…" at bounding box center [745, 368] width 117 height 22
click at [687, 357] on select "Choose an option... Pending Applied Excluded (Questions) Excluded (Expired) Exc…" at bounding box center [745, 368] width 117 height 22
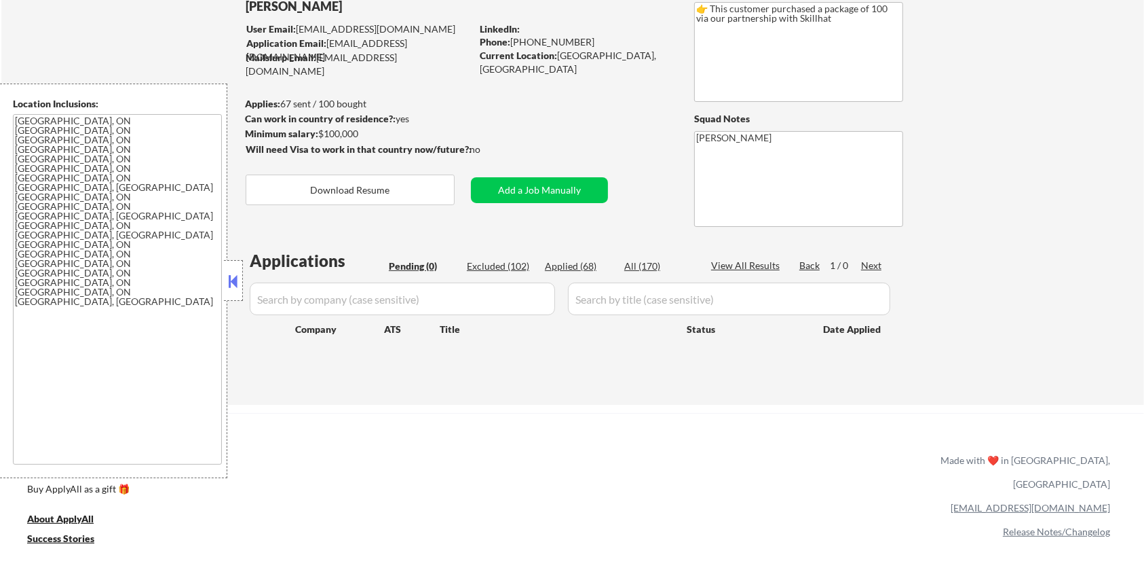
click at [489, 263] on div "Excluded (102)" at bounding box center [501, 266] width 68 height 14
select select ""excluded__other_""
select select ""excluded""
select select ""excluded__expired_""
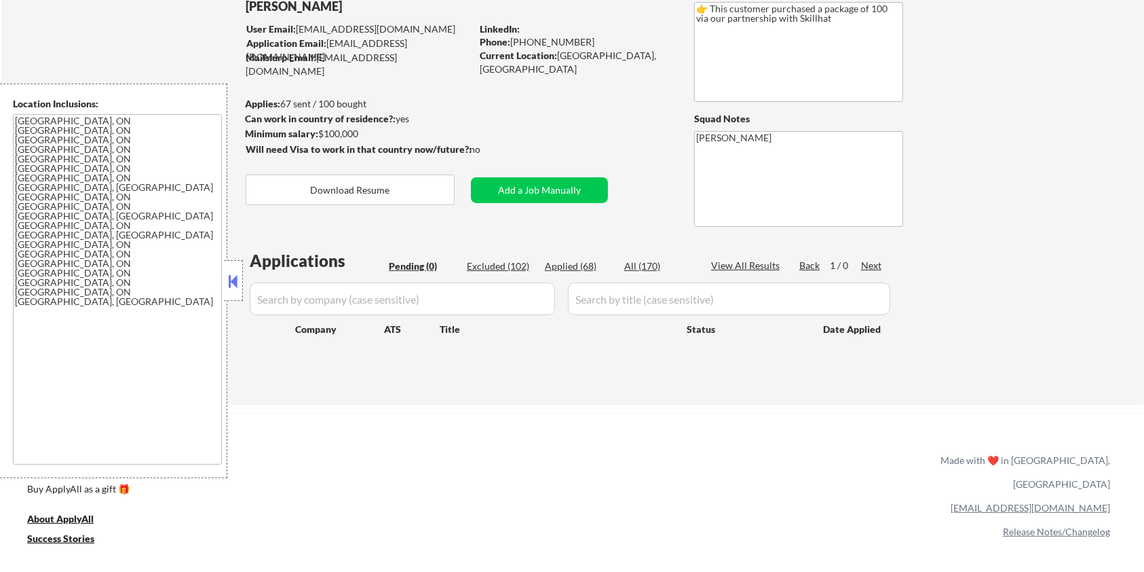
select select ""excluded__location_""
select select ""excluded__expired_""
select select ""excluded__other_""
select select ""excluded__expired_""
select select ""excluded""
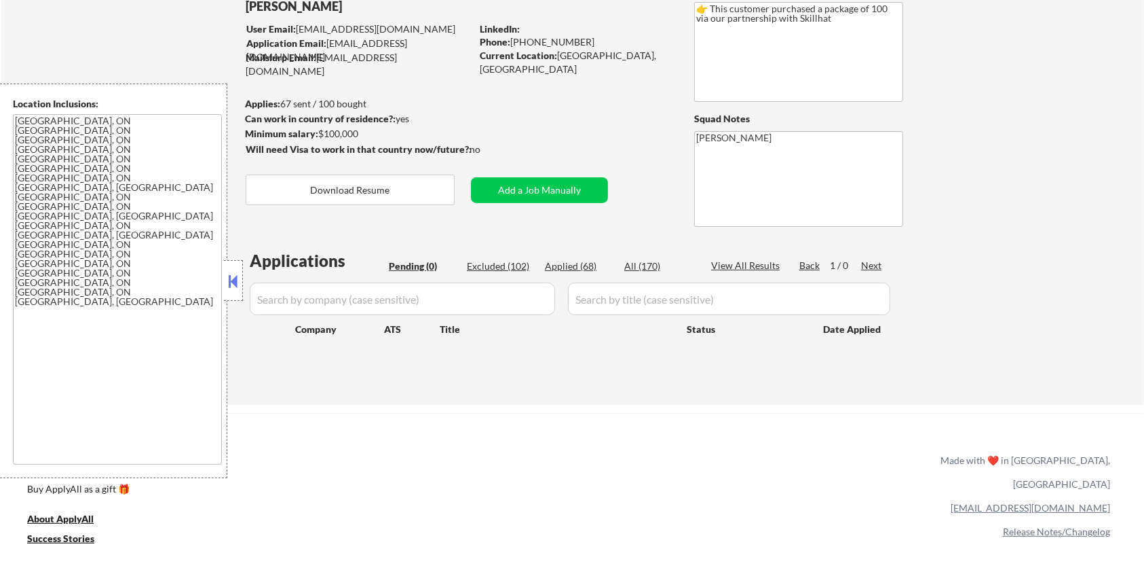
select select ""excluded__expired_""
select select ""excluded__other_""
select select ""excluded__expired_""
select select ""excluded__other_""
select select ""excluded__bad_match_""
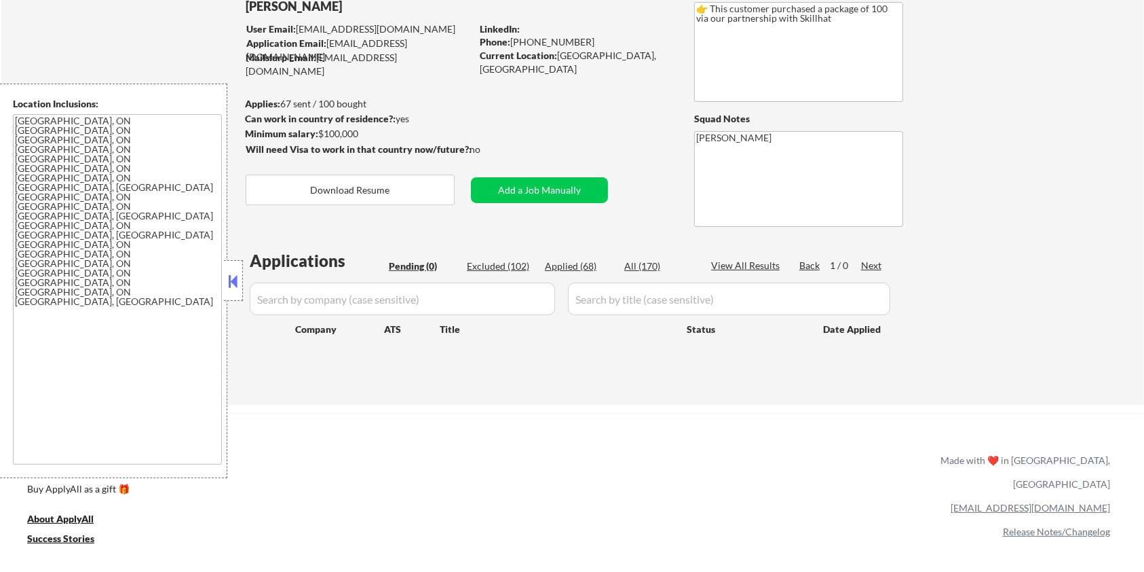
select select ""excluded__expired_""
select select ""excluded__other_""
select select ""excluded""
select select ""excluded__expired_""
select select ""excluded""
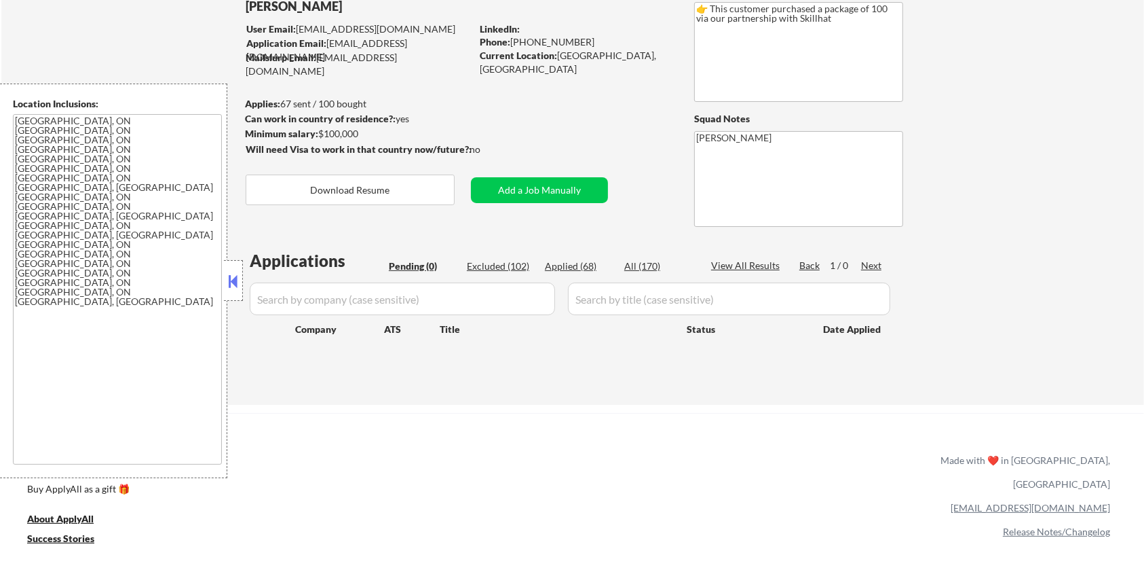
select select ""excluded__expired_""
select select ""excluded__location_""
select select ""excluded__other_""
select select ""excluded__bad_match_""
select select ""excluded__other_""
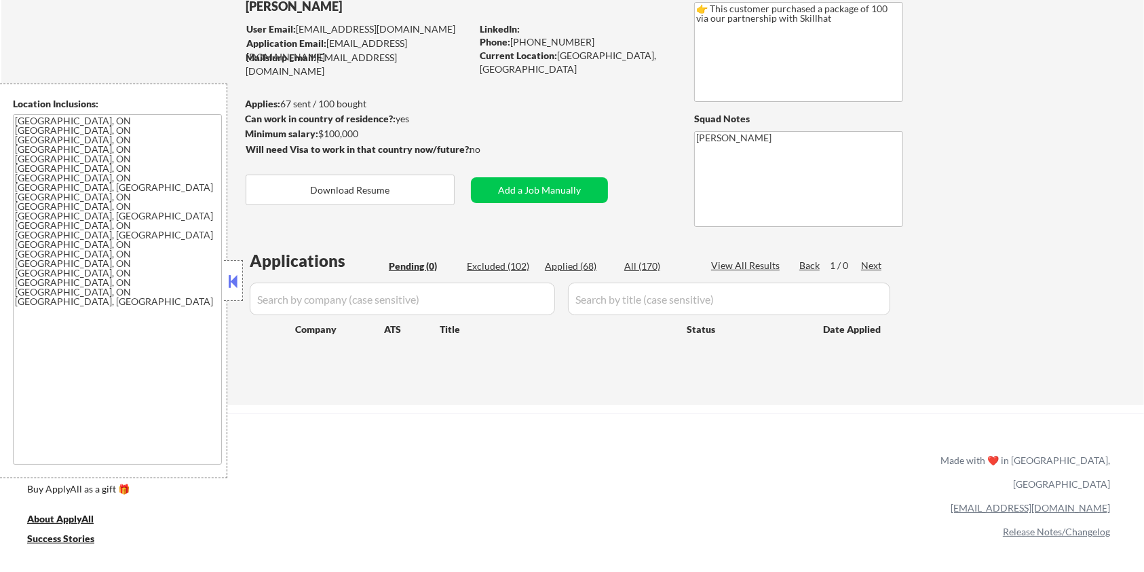
select select ""excluded__expired_""
select select ""excluded""
select select ""excluded__expired_""
select select ""excluded__other_""
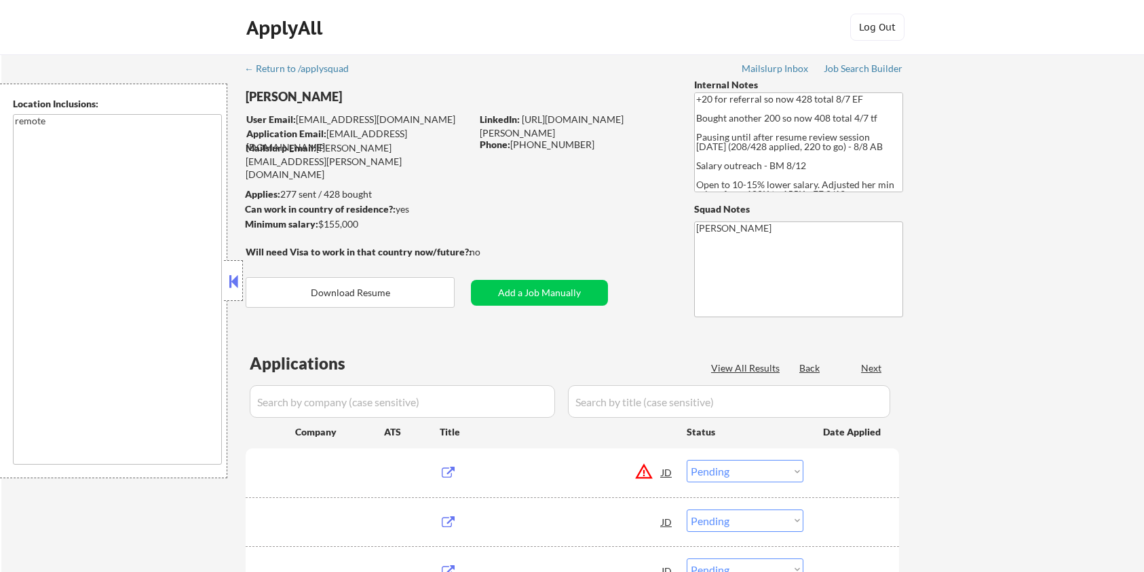
select select ""pending""
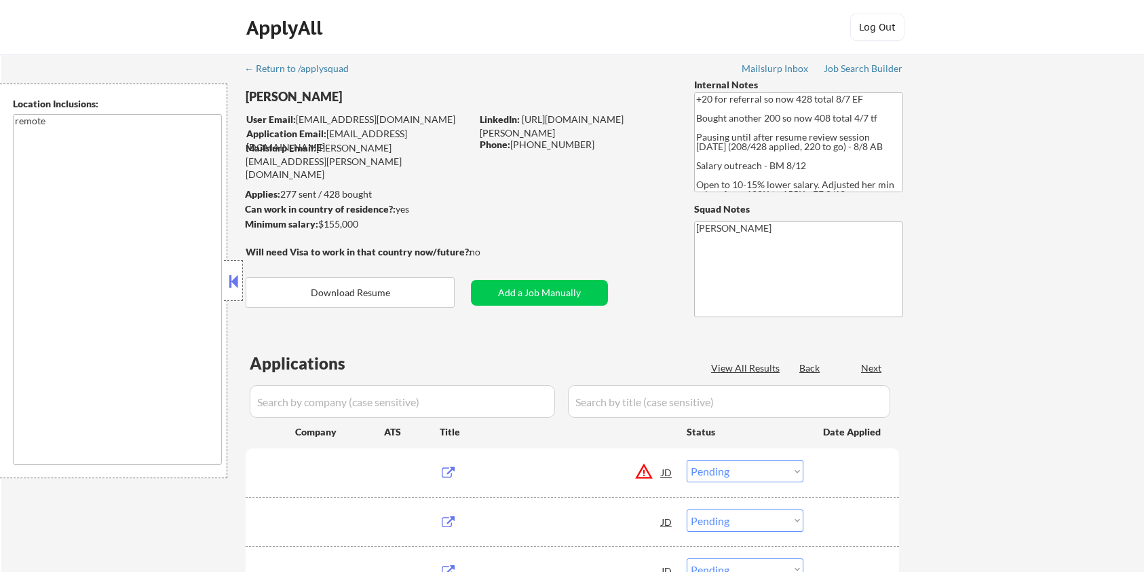
select select ""pending""
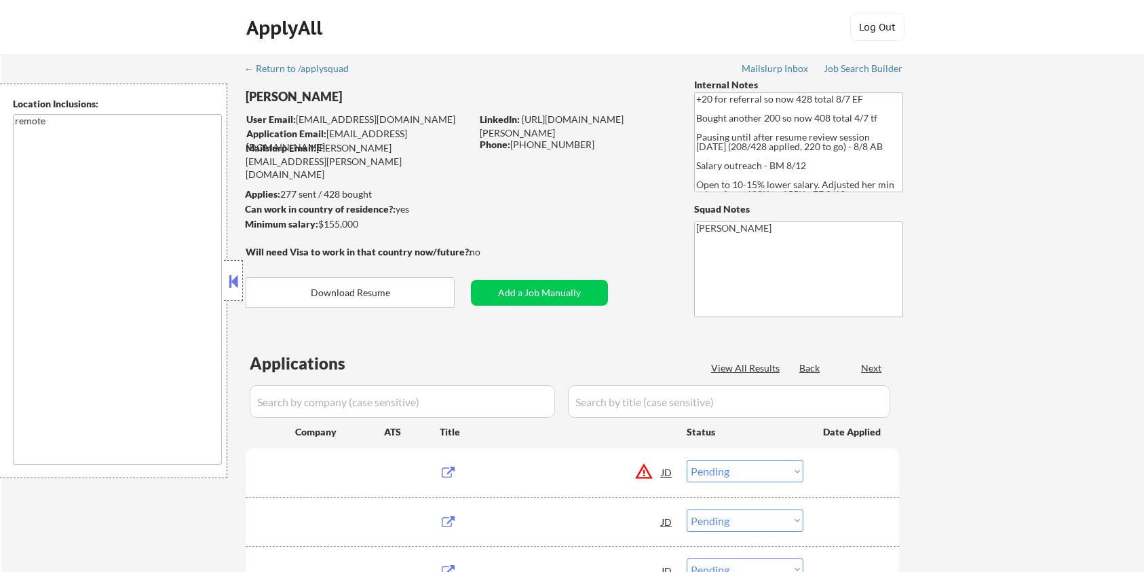
select select ""pending""
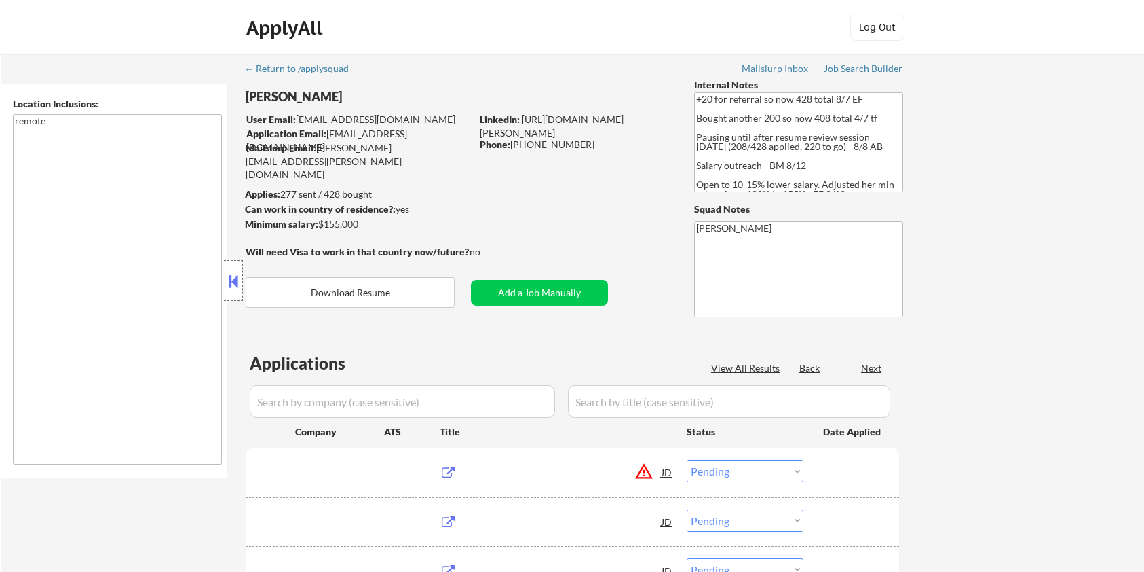
select select ""pending""
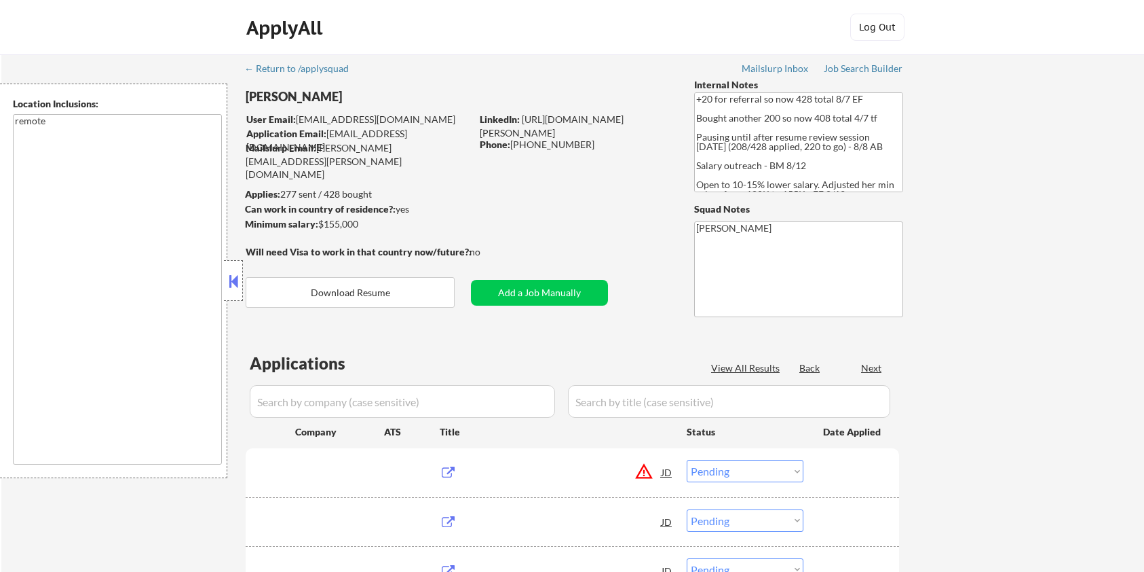
select select ""pending""
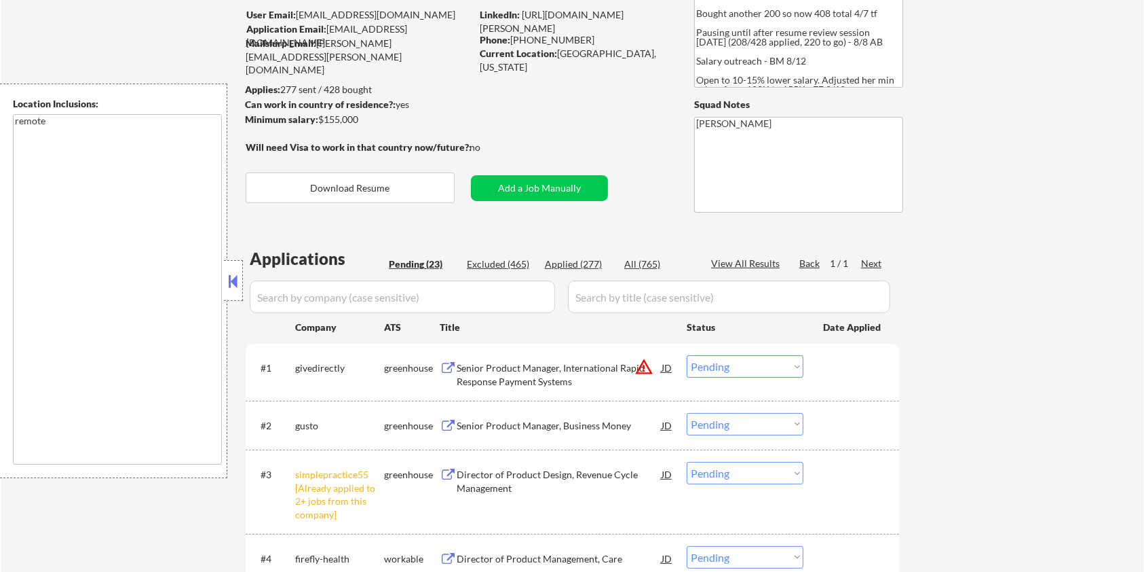
scroll to position [181, 0]
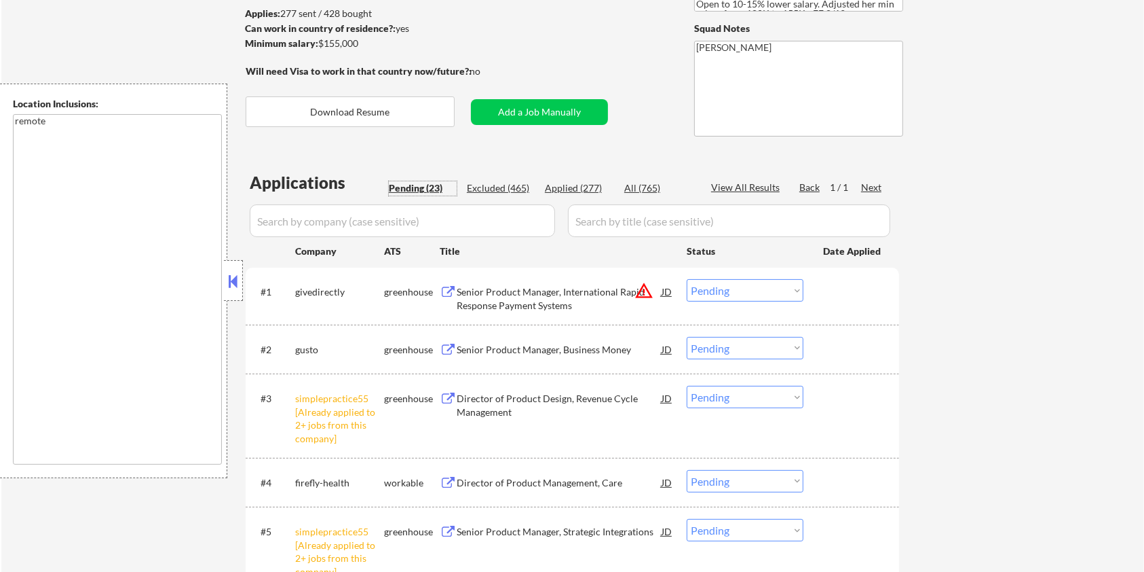
click at [413, 183] on div "Pending (23)" at bounding box center [423, 188] width 68 height 14
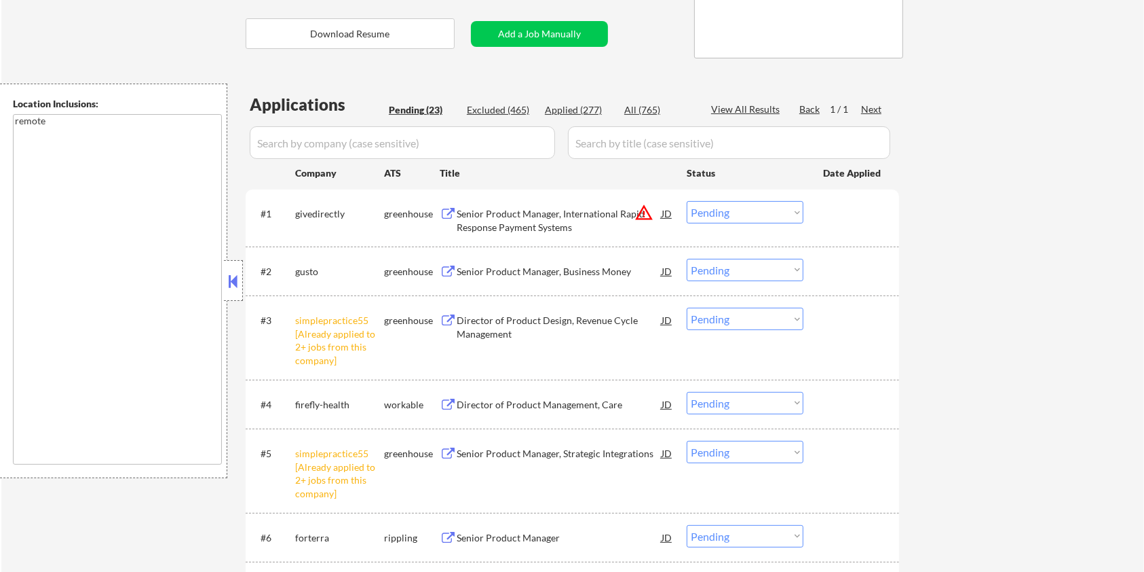
scroll to position [272, 0]
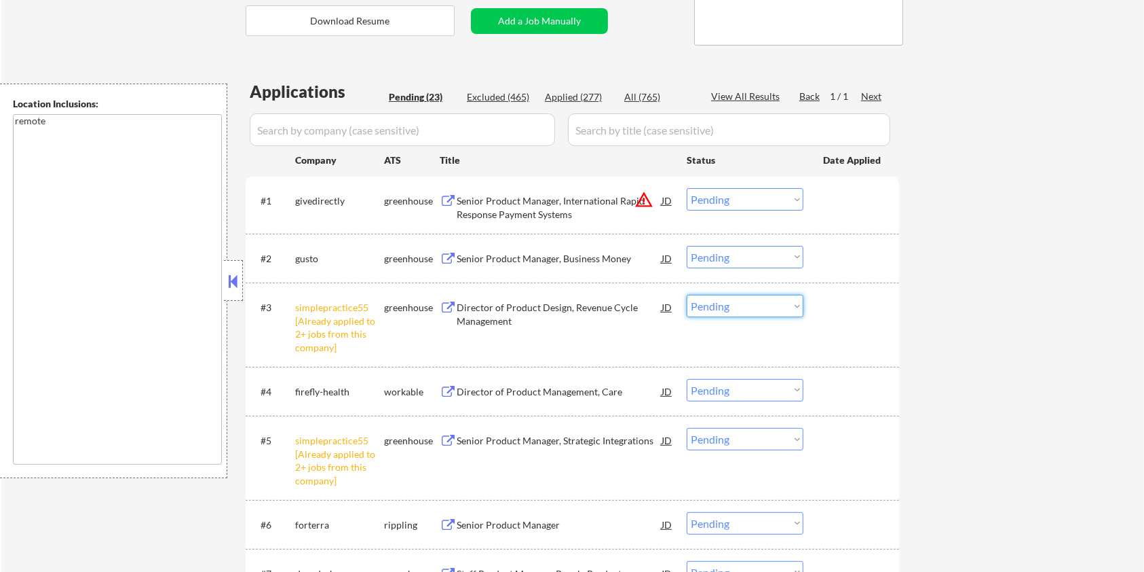
click at [761, 310] on select "Choose an option... Pending Applied Excluded (Questions) Excluded (Expired) Exc…" at bounding box center [745, 306] width 117 height 22
click at [687, 295] on select "Choose an option... Pending Applied Excluded (Questions) Excluded (Expired) Exc…" at bounding box center [745, 306] width 117 height 22
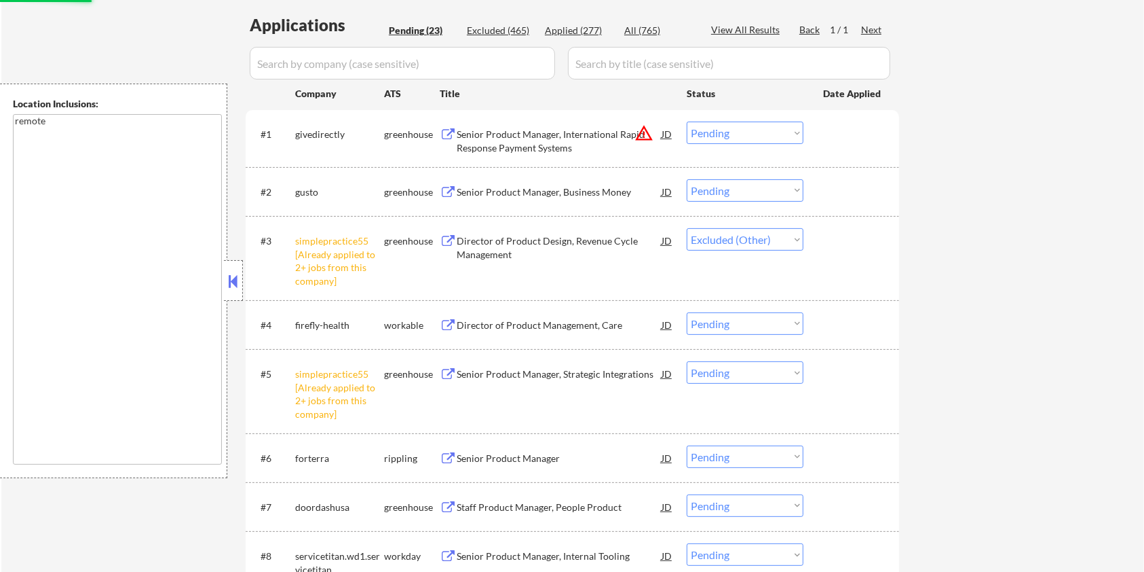
scroll to position [452, 0]
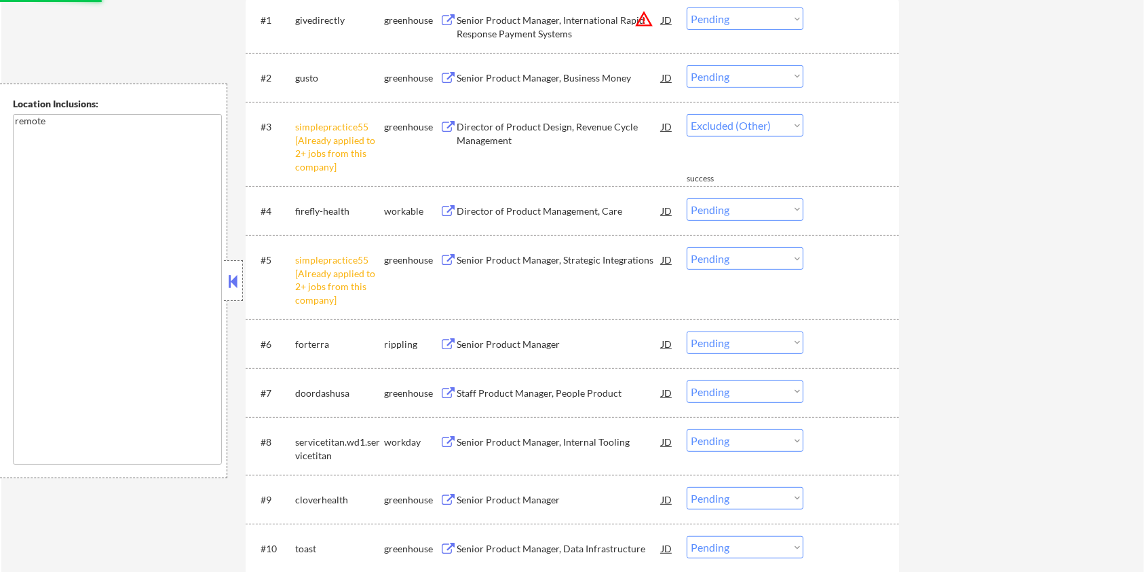
select select ""pending""
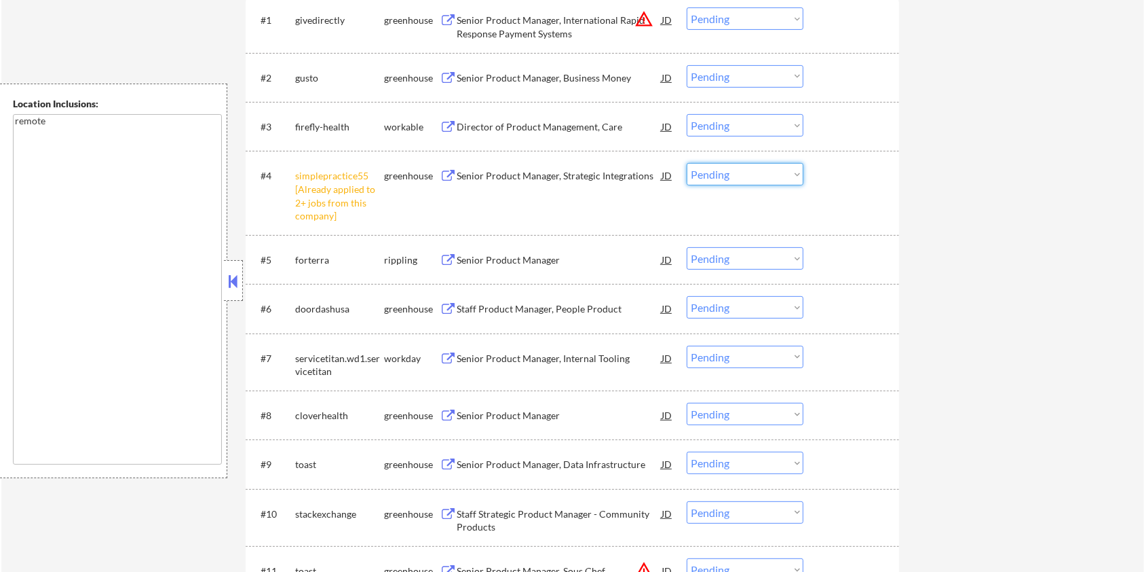
click at [767, 176] on select "Choose an option... Pending Applied Excluded (Questions) Excluded (Expired) Exc…" at bounding box center [745, 174] width 117 height 22
click at [687, 163] on select "Choose an option... Pending Applied Excluded (Questions) Excluded (Expired) Exc…" at bounding box center [745, 174] width 117 height 22
select select ""pending""
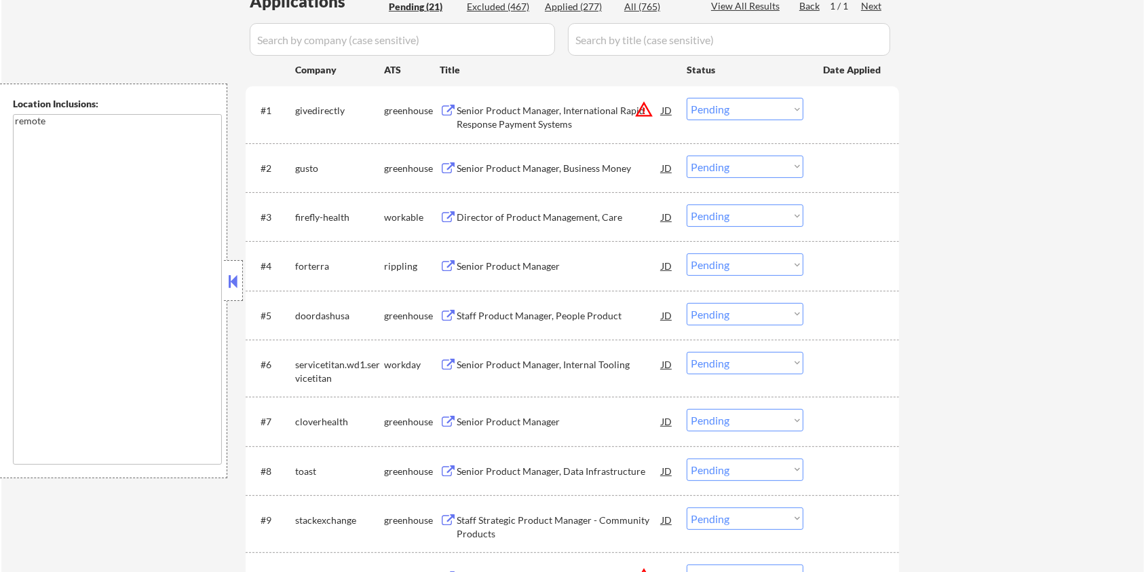
scroll to position [272, 0]
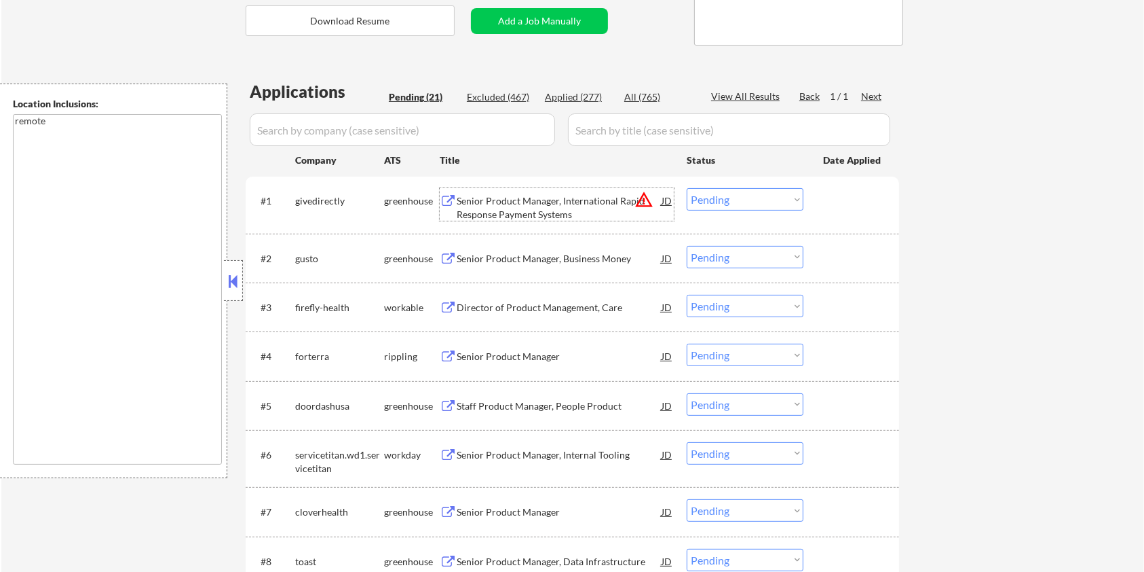
click at [502, 205] on div "Senior Product Manager, International Rapid Response Payment Systems" at bounding box center [559, 207] width 205 height 26
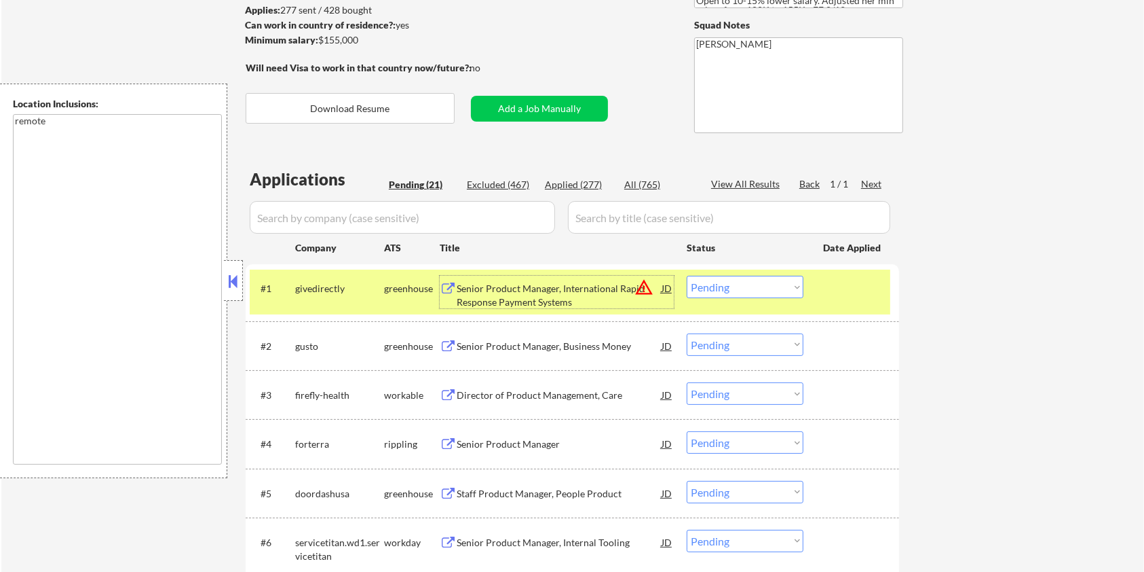
scroll to position [90, 0]
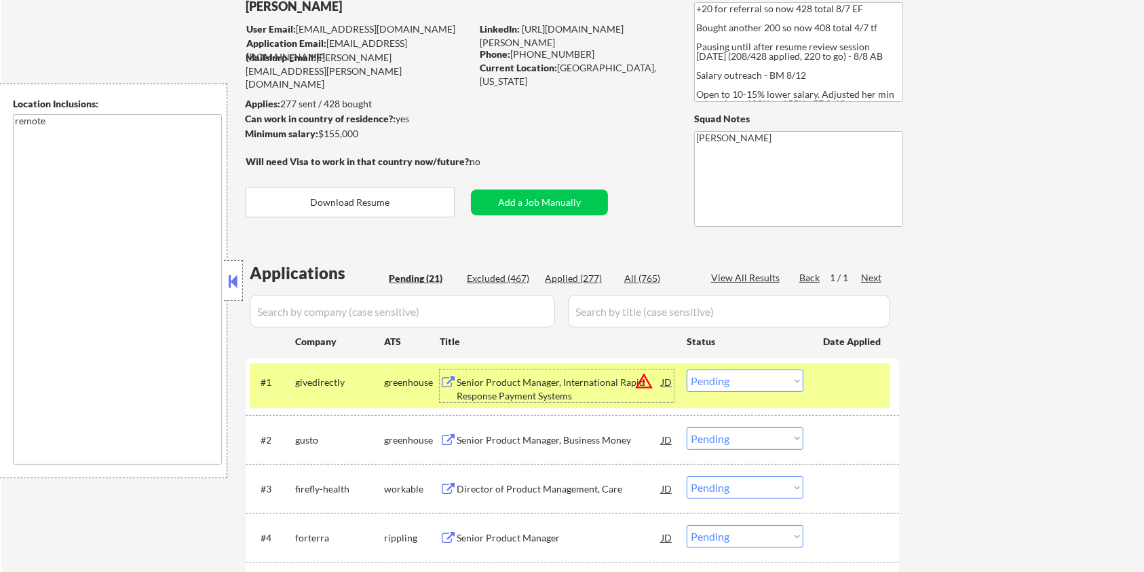
click at [734, 386] on select "Choose an option... Pending Applied Excluded (Questions) Excluded (Expired) Exc…" at bounding box center [745, 380] width 117 height 22
click at [687, 369] on select "Choose an option... Pending Applied Excluded (Questions) Excluded (Expired) Exc…" at bounding box center [745, 380] width 117 height 22
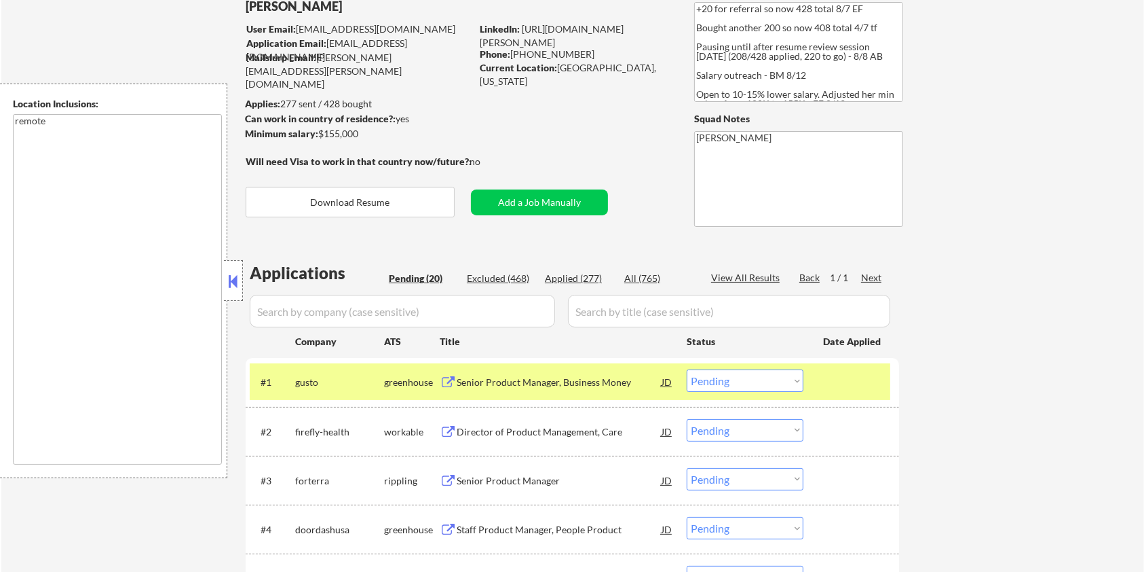
click at [540, 377] on div "Senior Product Manager, Business Money" at bounding box center [559, 382] width 205 height 14
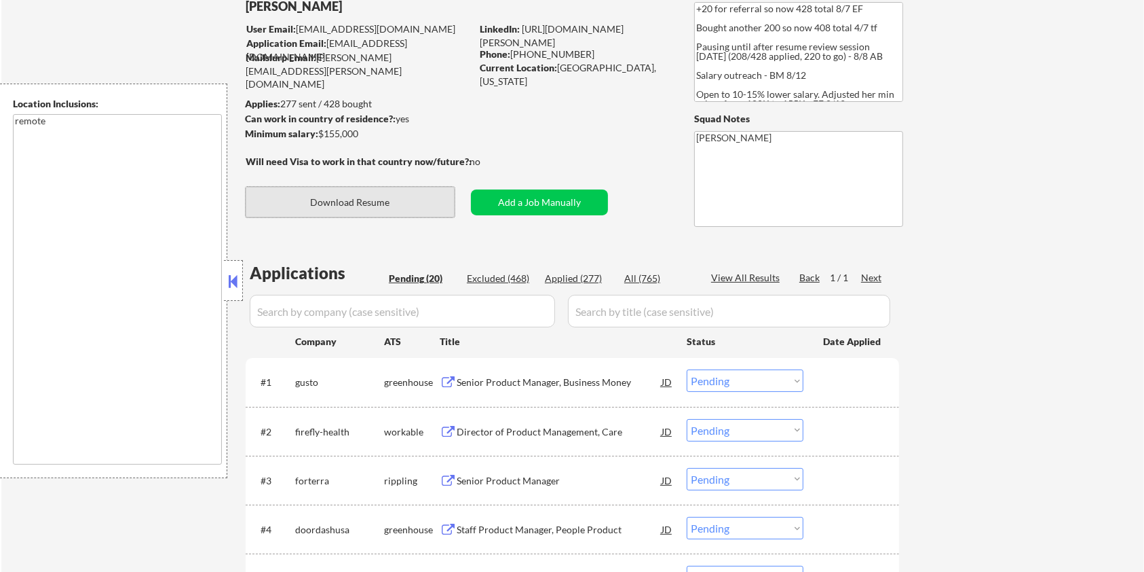
click at [372, 197] on button "Download Resume" at bounding box center [350, 202] width 209 height 31
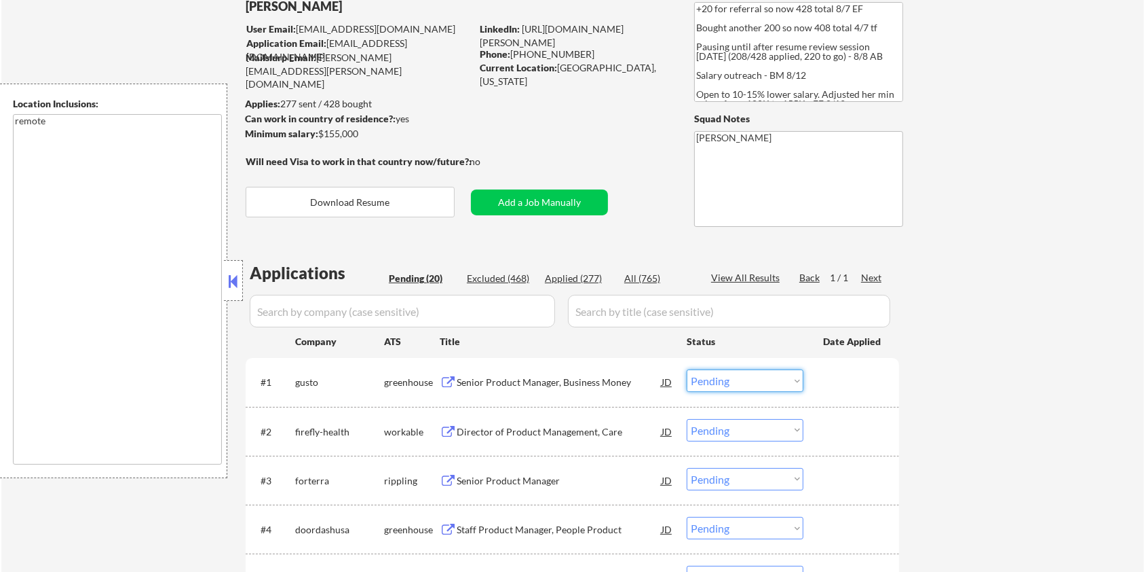
click at [724, 382] on select "Choose an option... Pending Applied Excluded (Questions) Excluded (Expired) Exc…" at bounding box center [745, 380] width 117 height 22
click at [687, 369] on select "Choose an option... Pending Applied Excluded (Questions) Excluded (Expired) Exc…" at bounding box center [745, 380] width 117 height 22
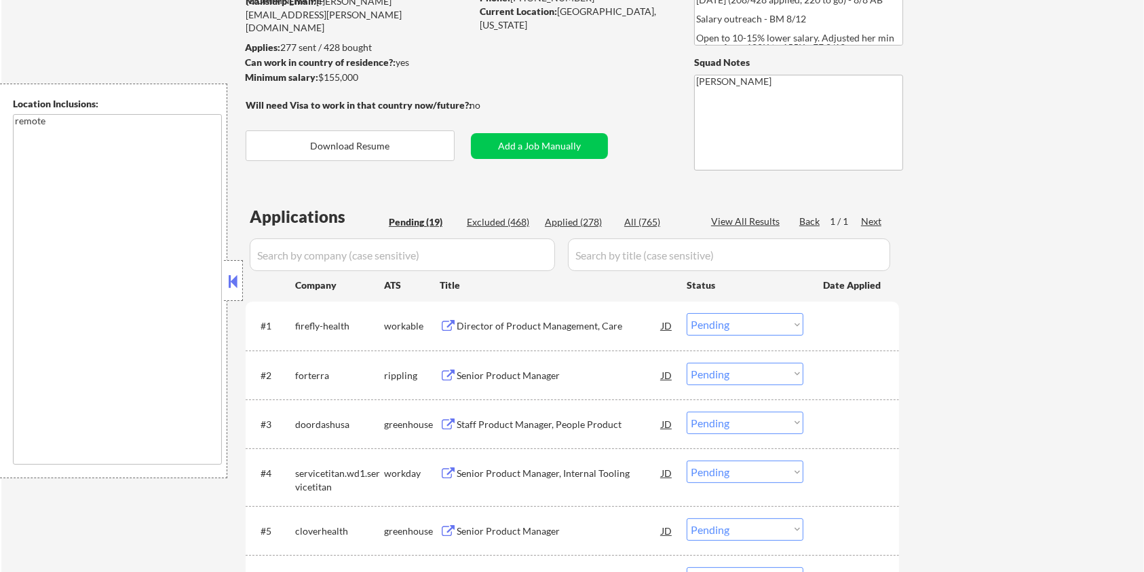
scroll to position [181, 0]
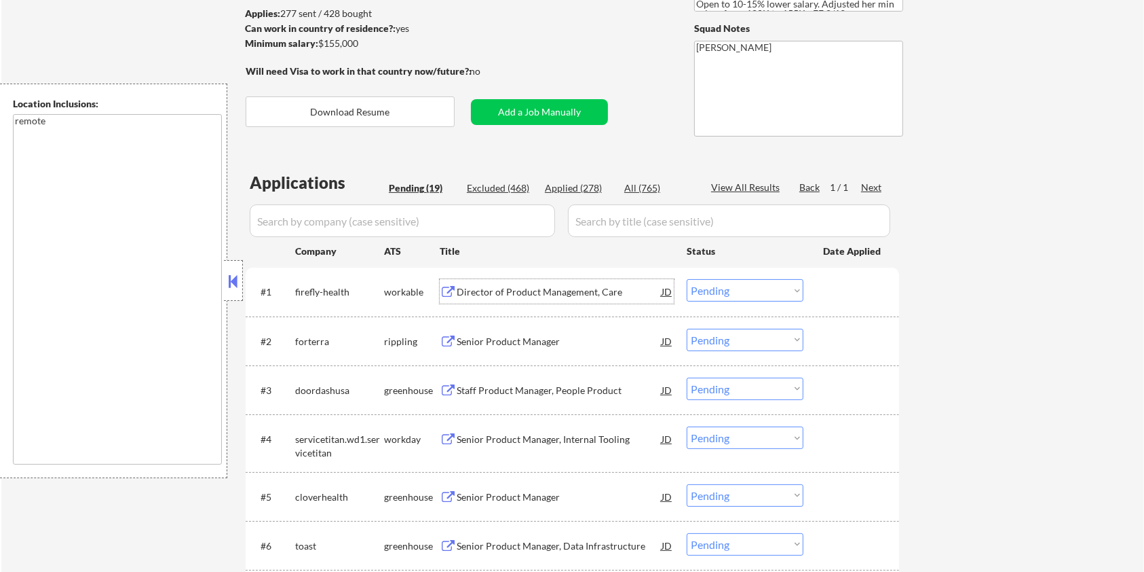
click at [516, 286] on div "Director of Product Management, Care" at bounding box center [559, 292] width 205 height 14
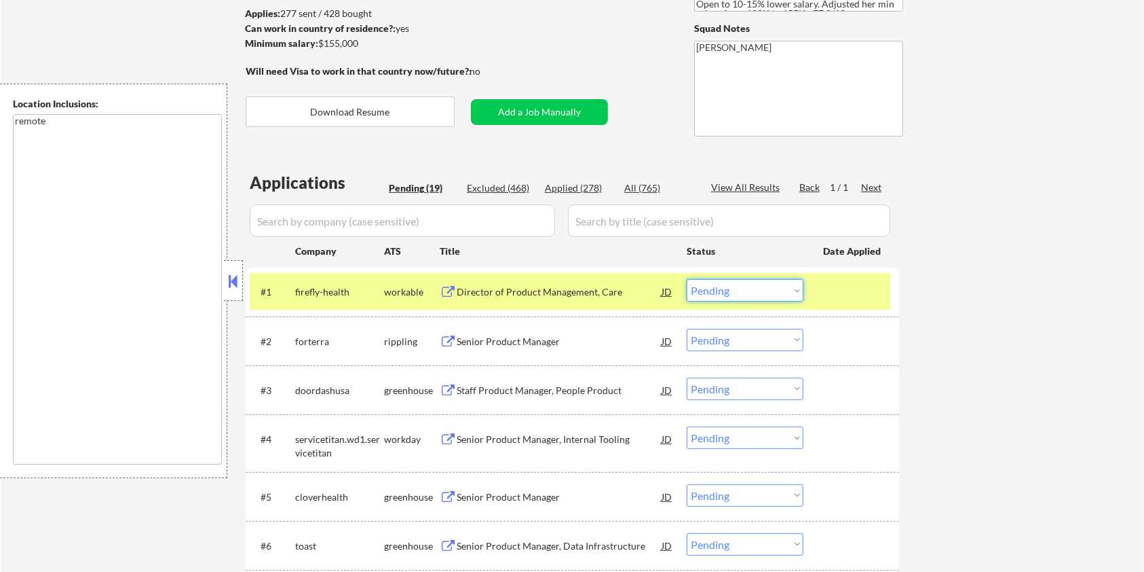
click at [736, 285] on select "Choose an option... Pending Applied Excluded (Questions) Excluded (Expired) Exc…" at bounding box center [745, 290] width 117 height 22
click at [687, 279] on select "Choose an option... Pending Applied Excluded (Questions) Excluded (Expired) Exc…" at bounding box center [745, 290] width 117 height 22
select select ""pending""
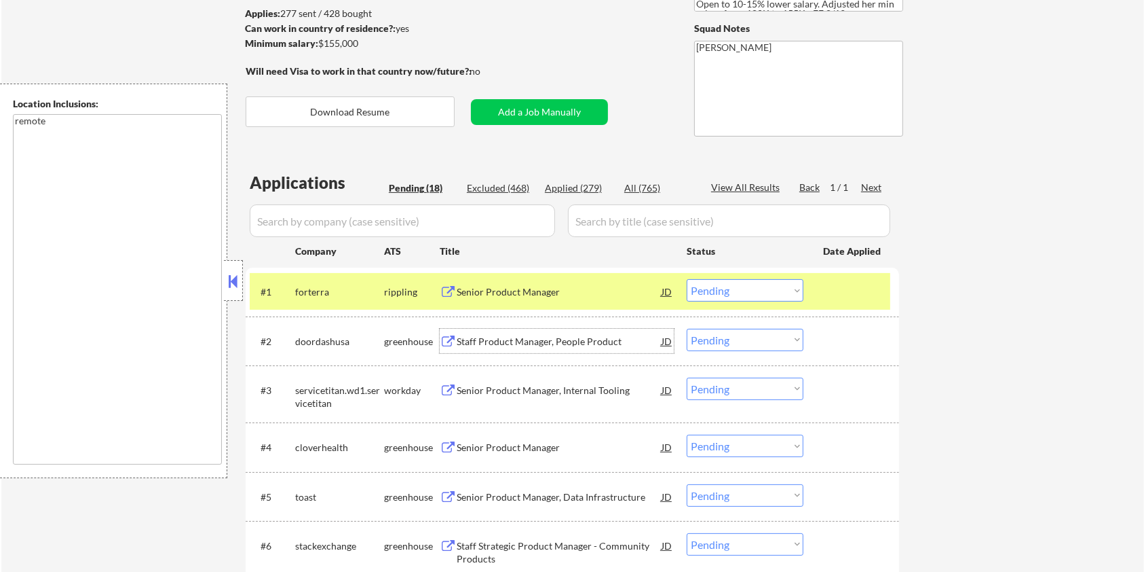
click at [487, 337] on div "Staff Product Manager, People Product" at bounding box center [559, 342] width 205 height 14
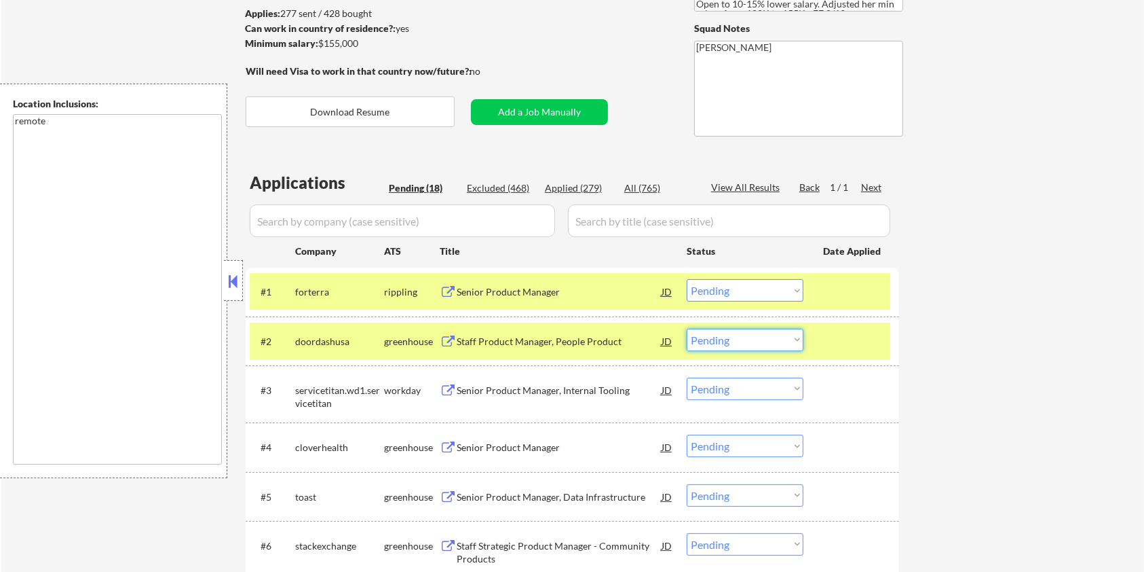
click at [733, 343] on select "Choose an option... Pending Applied Excluded (Questions) Excluded (Expired) Exc…" at bounding box center [745, 340] width 117 height 22
click at [687, 329] on select "Choose an option... Pending Applied Excluded (Questions) Excluded (Expired) Exc…" at bounding box center [745, 340] width 117 height 22
select select ""pending""
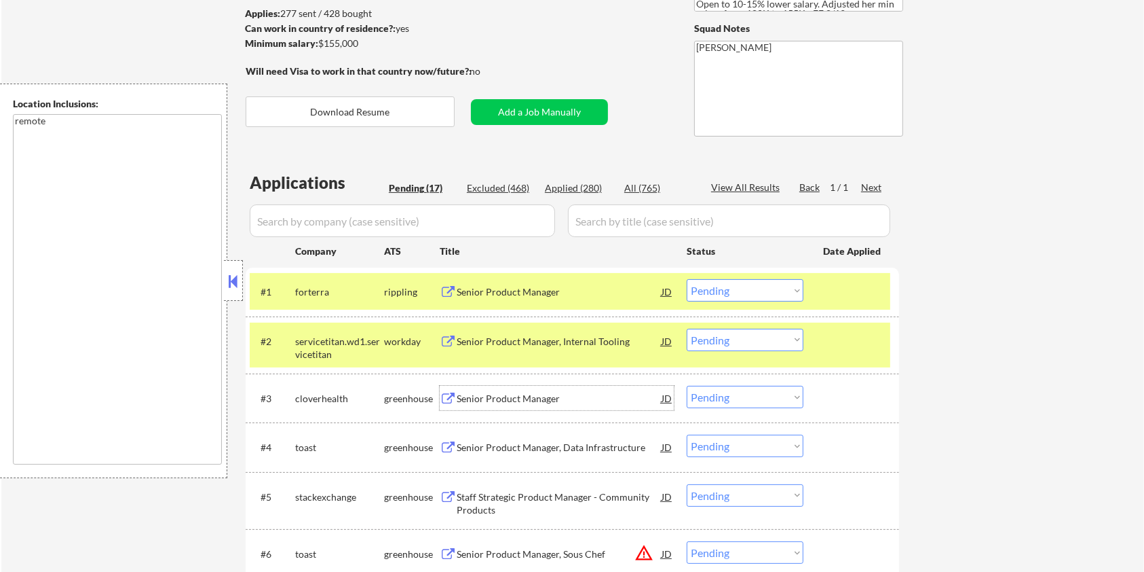
click at [459, 394] on div "Senior Product Manager" at bounding box center [559, 399] width 205 height 14
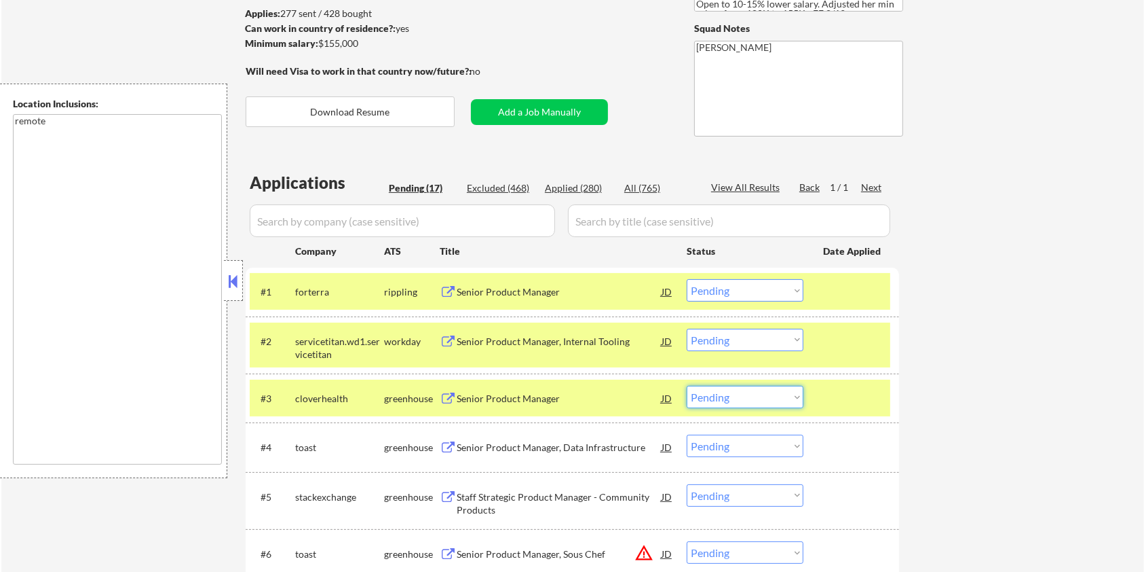
click at [720, 393] on select "Choose an option... Pending Applied Excluded (Questions) Excluded (Expired) Exc…" at bounding box center [745, 397] width 117 height 22
click at [687, 386] on select "Choose an option... Pending Applied Excluded (Questions) Excluded (Expired) Exc…" at bounding box center [745, 397] width 117 height 22
select select ""pending""
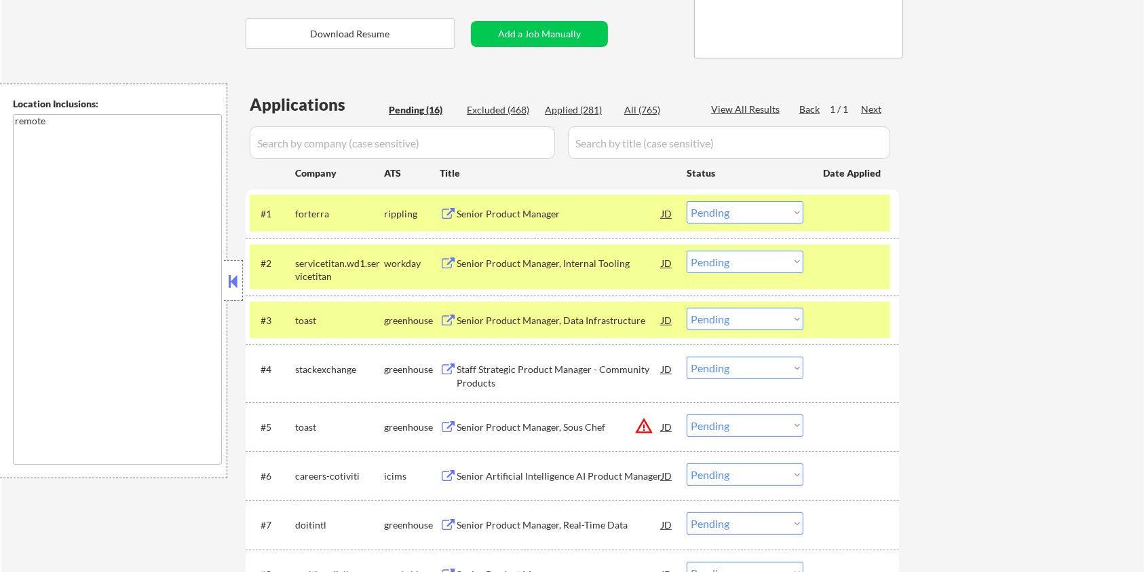
scroll to position [272, 0]
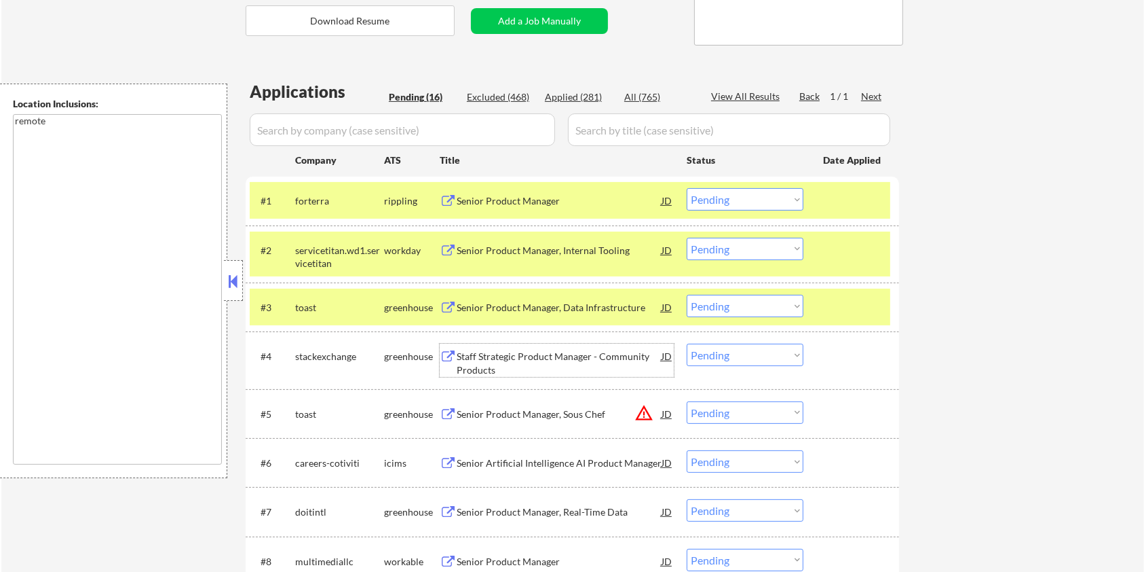
click at [510, 359] on div "Staff Strategic Product Manager - Community Products" at bounding box center [559, 363] width 205 height 26
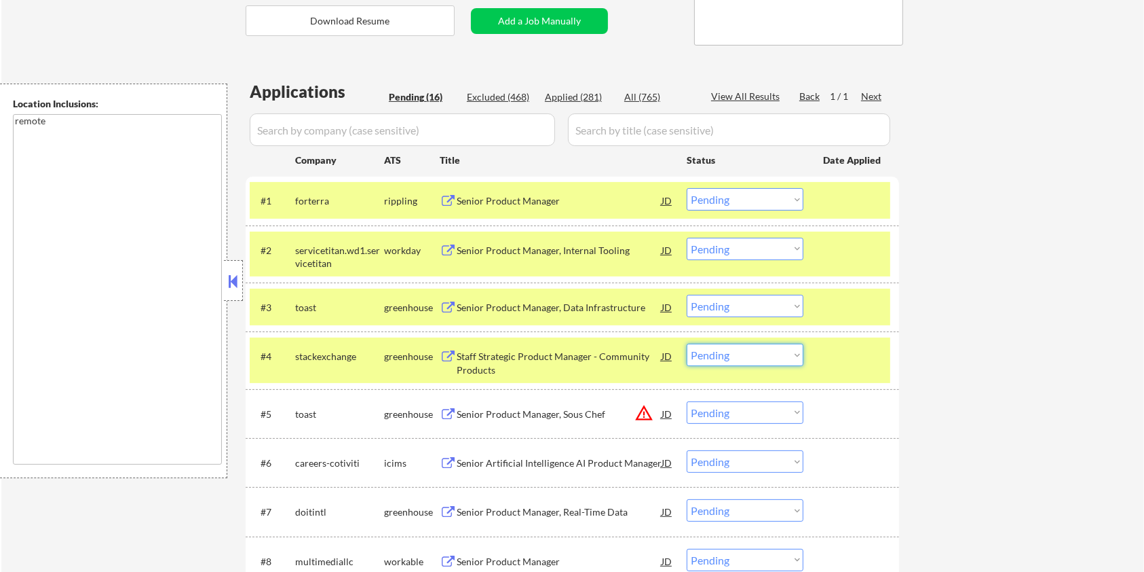
click at [738, 358] on select "Choose an option... Pending Applied Excluded (Questions) Excluded (Expired) Exc…" at bounding box center [745, 354] width 117 height 22
click at [687, 343] on select "Choose an option... Pending Applied Excluded (Questions) Excluded (Expired) Exc…" at bounding box center [745, 354] width 117 height 22
select select ""pending""
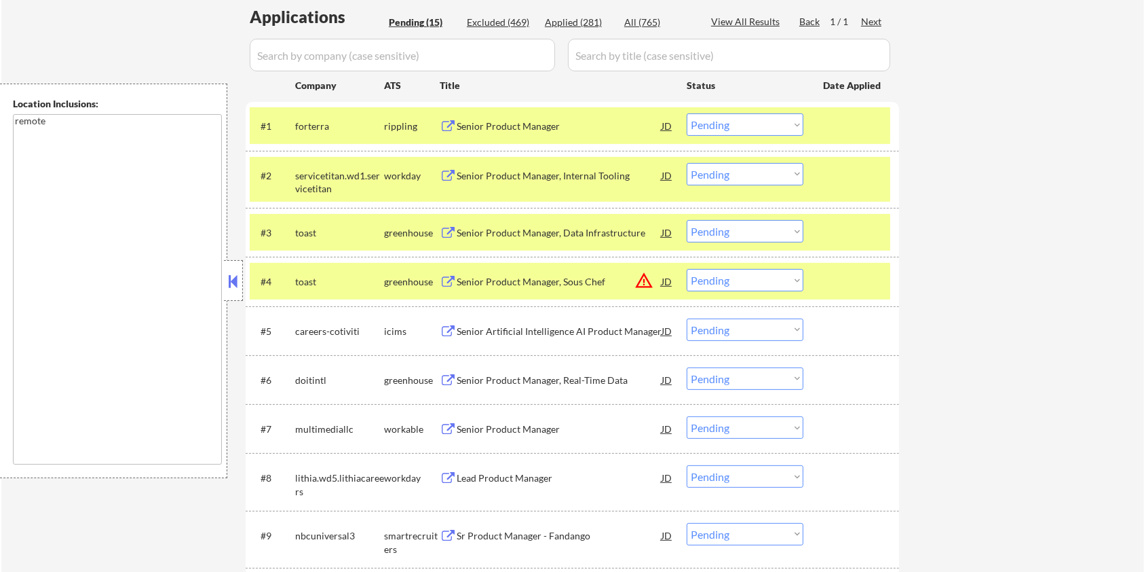
scroll to position [452, 0]
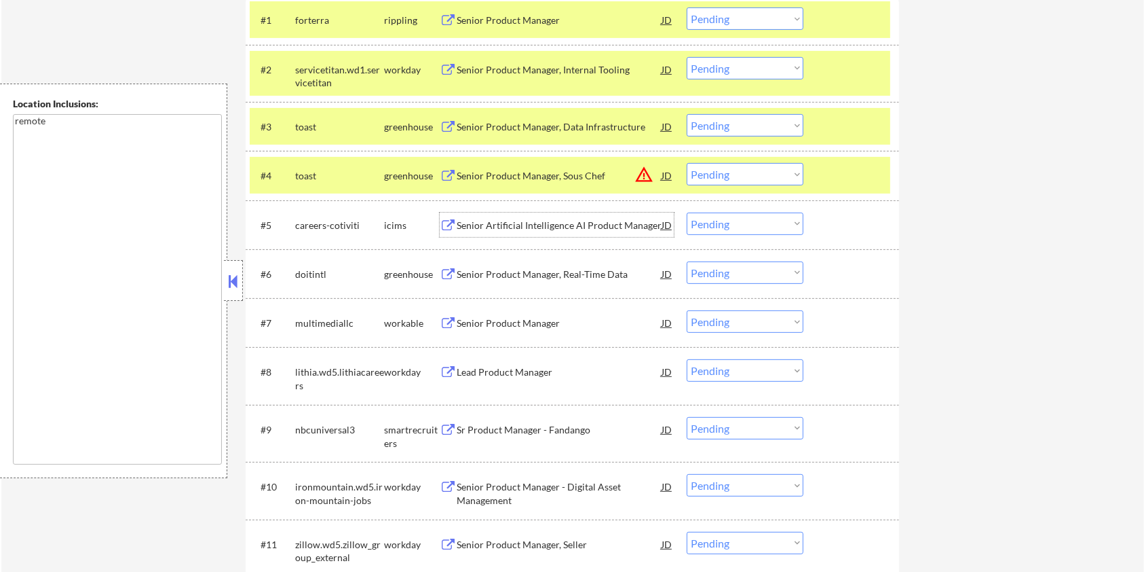
click at [502, 224] on div "Senior Artificial Intelligence AI Product Manager" at bounding box center [559, 226] width 205 height 14
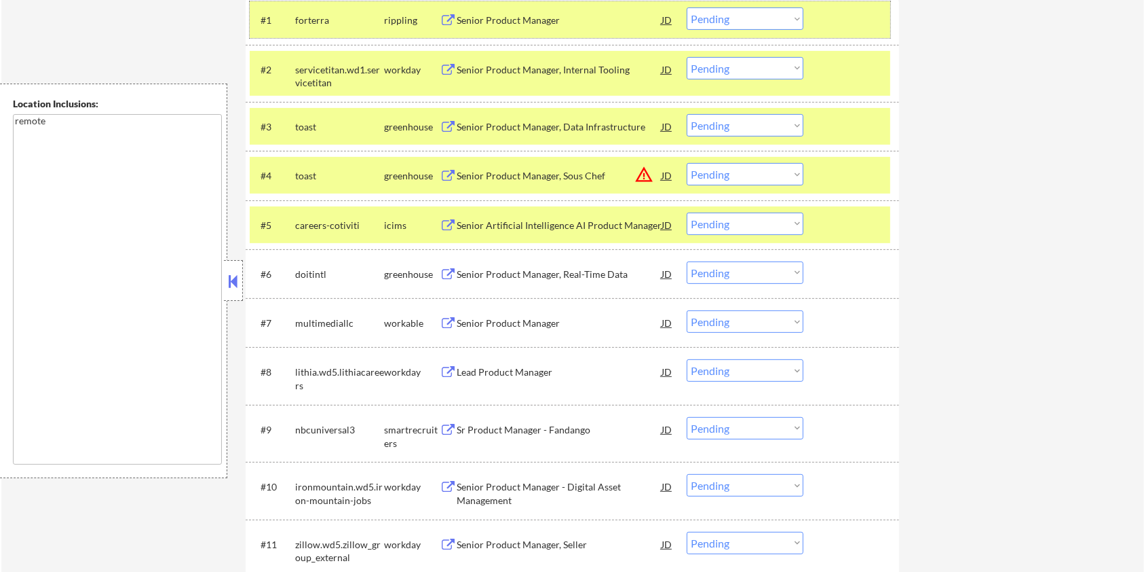
click at [859, 20] on div at bounding box center [853, 19] width 60 height 24
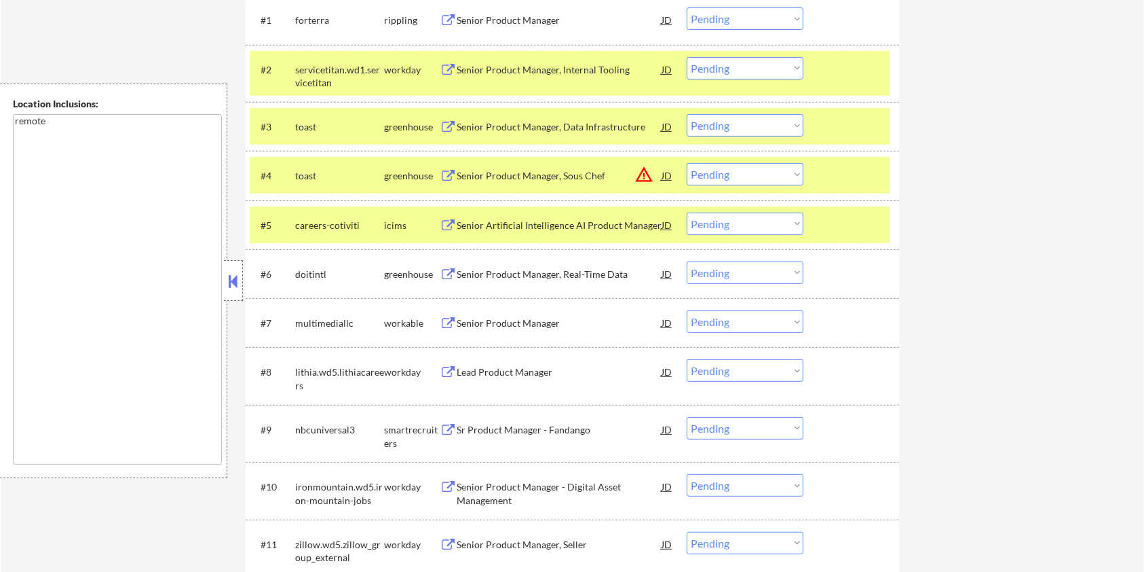
click at [834, 66] on div at bounding box center [853, 69] width 60 height 24
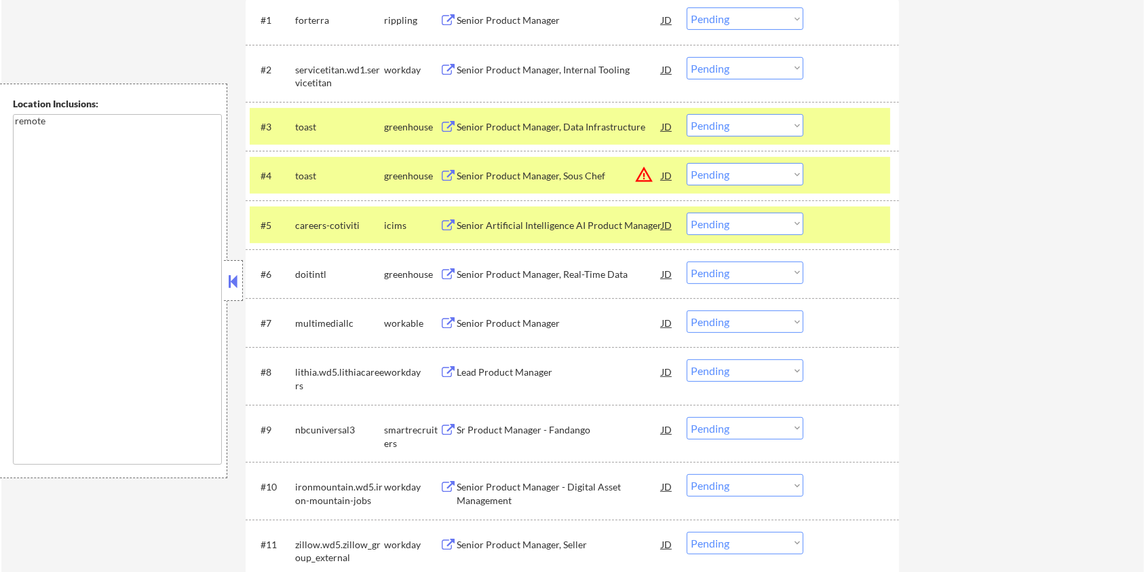
click at [838, 111] on div "#3 toast greenhouse Senior Product Manager, Data Infrastructure JD Choose an op…" at bounding box center [570, 126] width 641 height 37
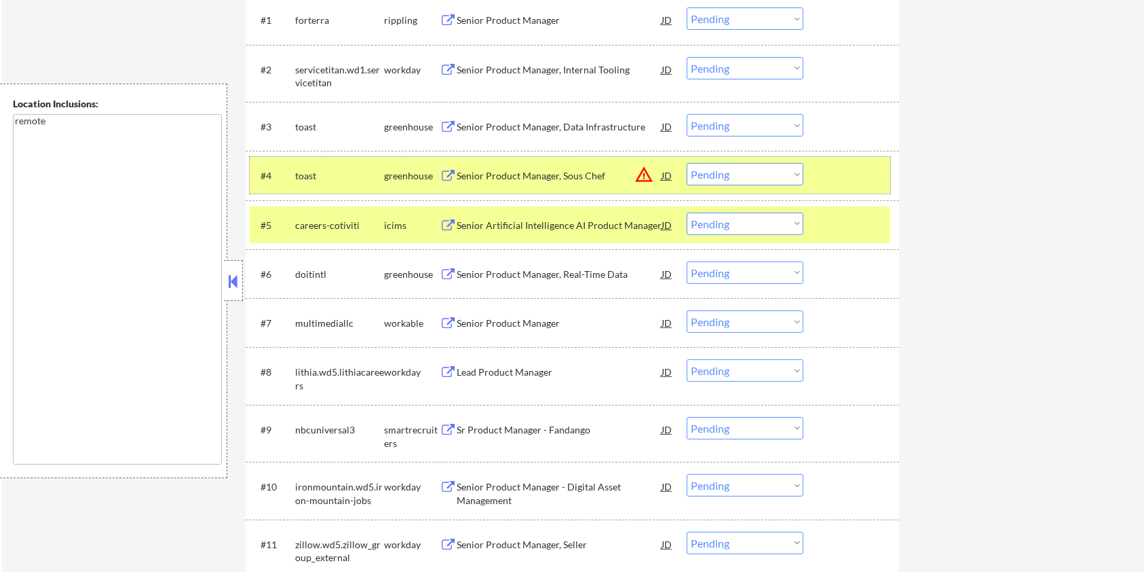
click at [838, 173] on div at bounding box center [853, 175] width 60 height 24
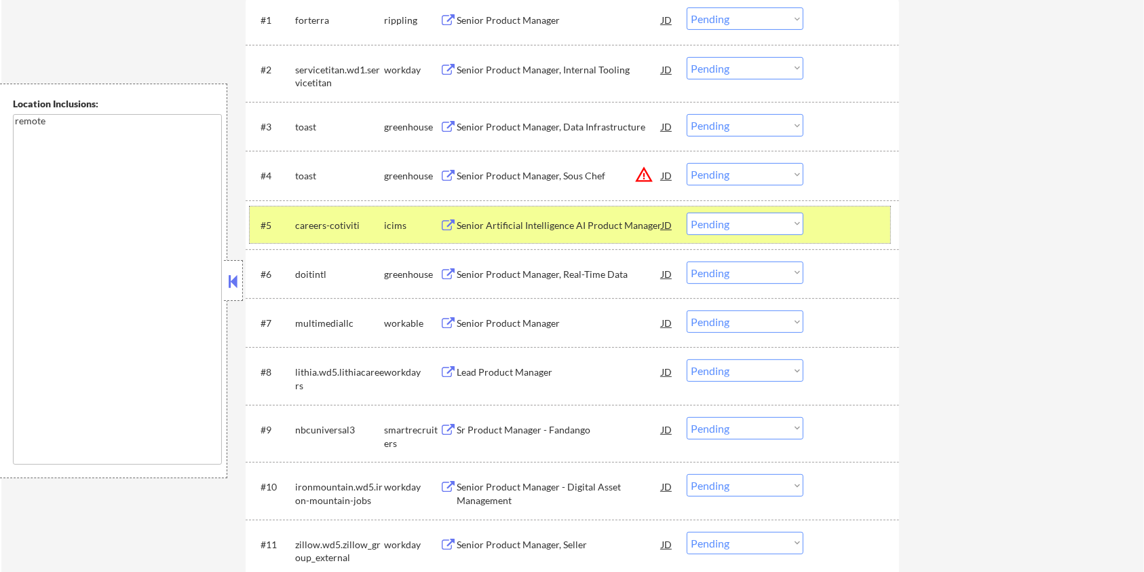
click at [845, 220] on div at bounding box center [853, 224] width 60 height 24
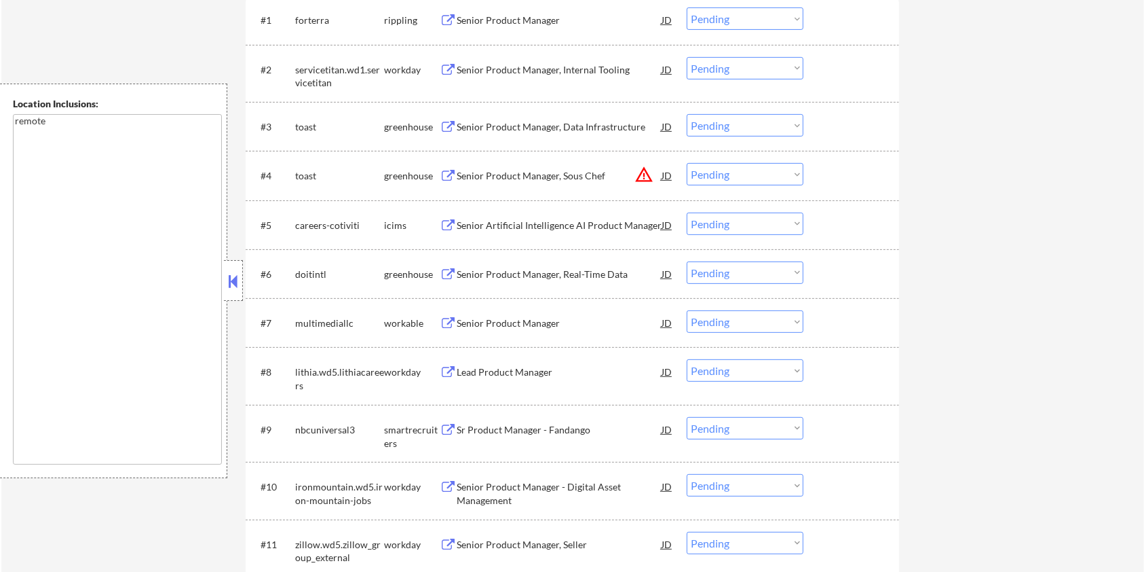
click at [524, 275] on div "Senior Product Manager, Real-Time Data" at bounding box center [559, 274] width 205 height 14
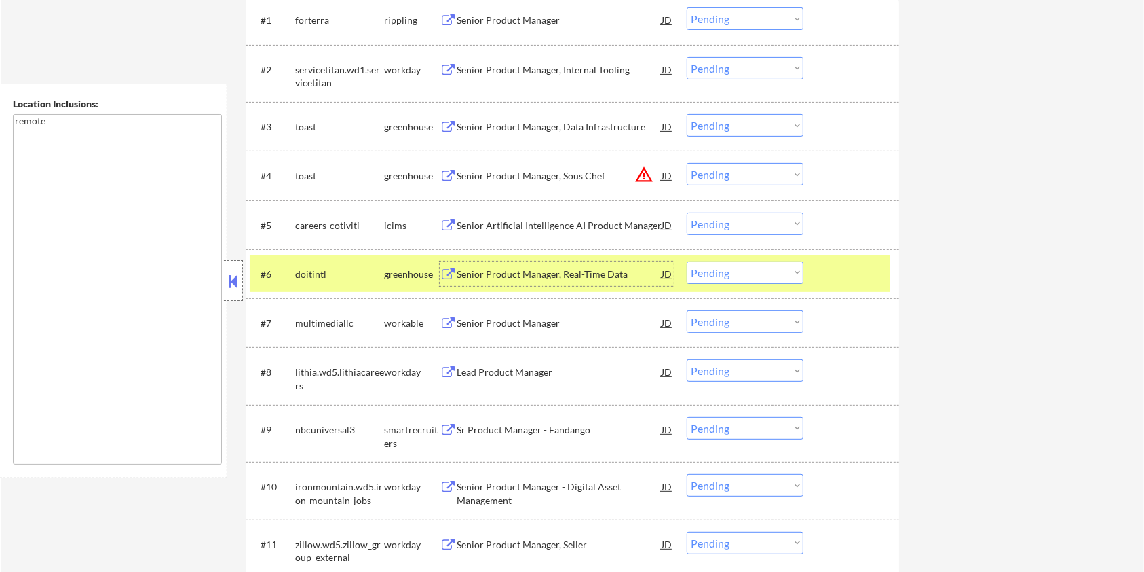
click at [764, 278] on select "Choose an option... Pending Applied Excluded (Questions) Excluded (Expired) Exc…" at bounding box center [745, 272] width 117 height 22
click at [687, 261] on select "Choose an option... Pending Applied Excluded (Questions) Excluded (Expired) Exc…" at bounding box center [745, 272] width 117 height 22
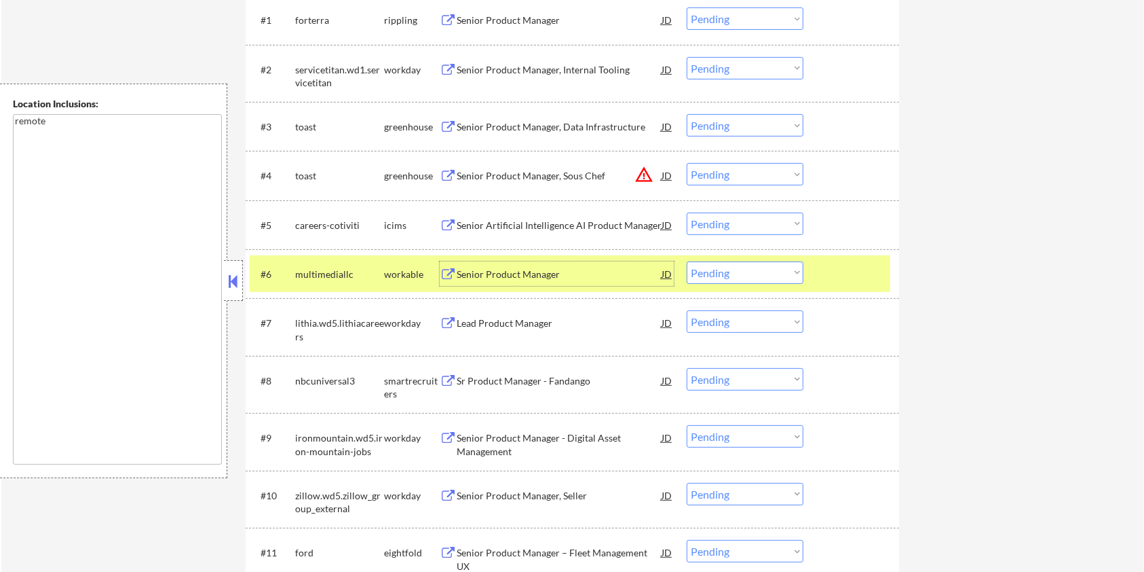
click at [489, 268] on div "Senior Product Manager" at bounding box center [559, 274] width 205 height 14
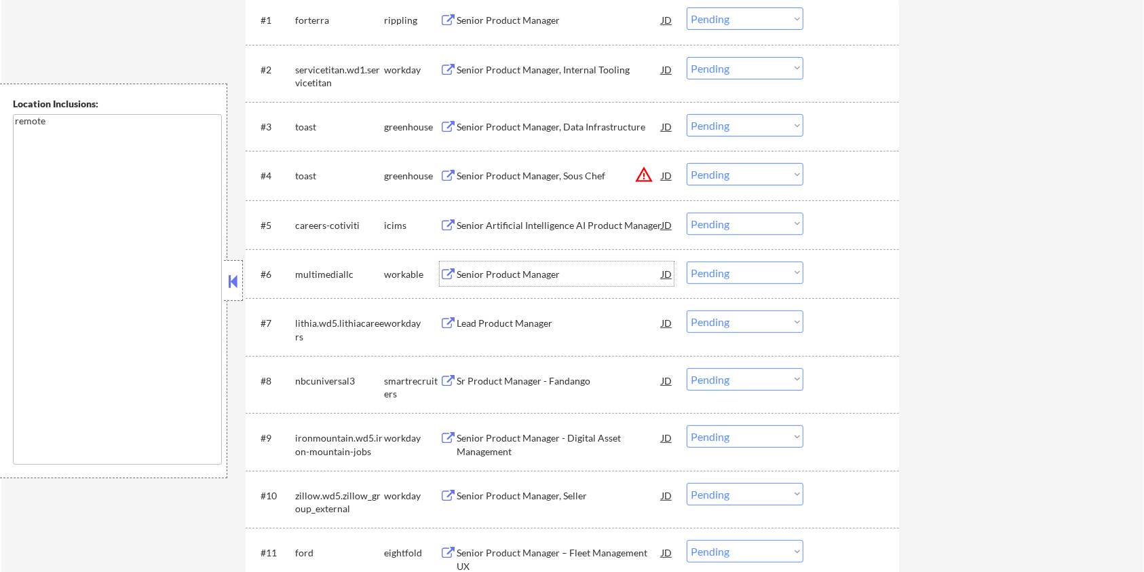
click at [712, 274] on select "Choose an option... Pending Applied Excluded (Questions) Excluded (Expired) Exc…" at bounding box center [745, 272] width 117 height 22
click at [687, 261] on select "Choose an option... Pending Applied Excluded (Questions) Excluded (Expired) Exc…" at bounding box center [745, 272] width 117 height 22
select select ""pending""
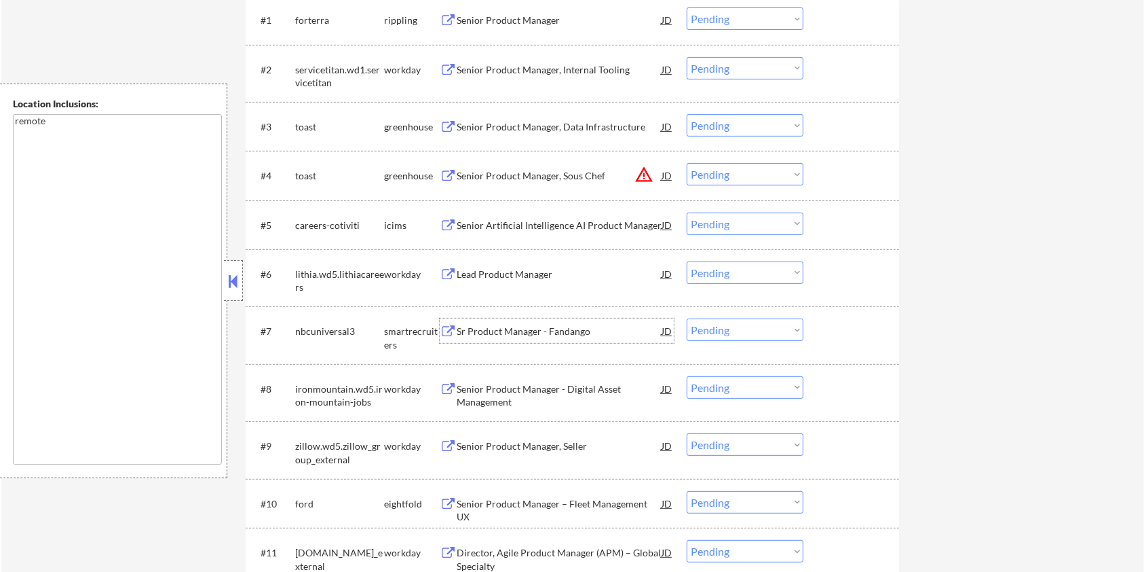
click at [478, 330] on div "Sr Product Manager - Fandango" at bounding box center [559, 331] width 205 height 14
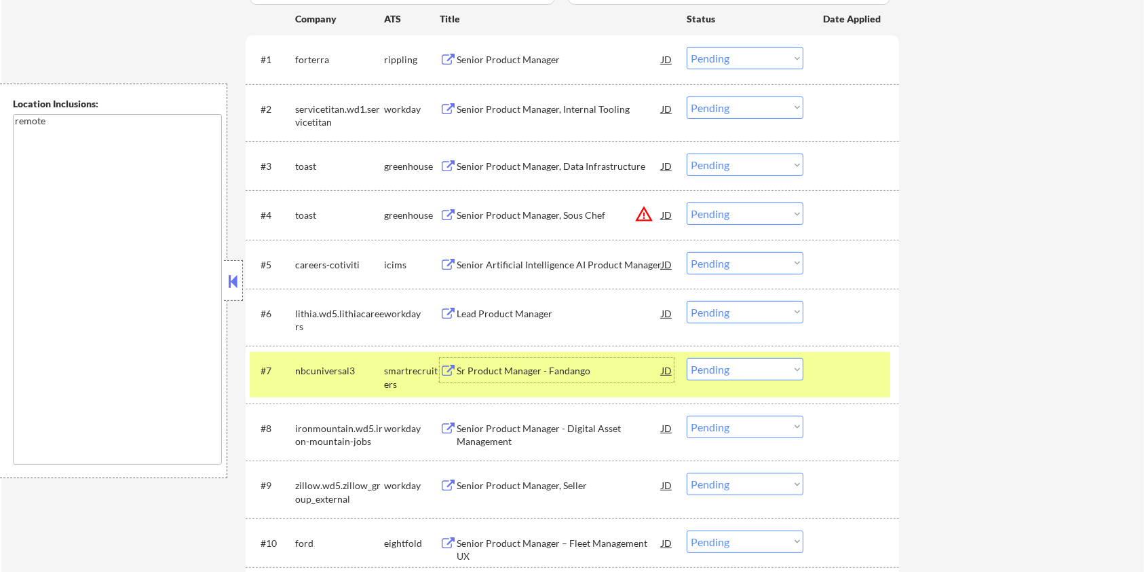
scroll to position [424, 0]
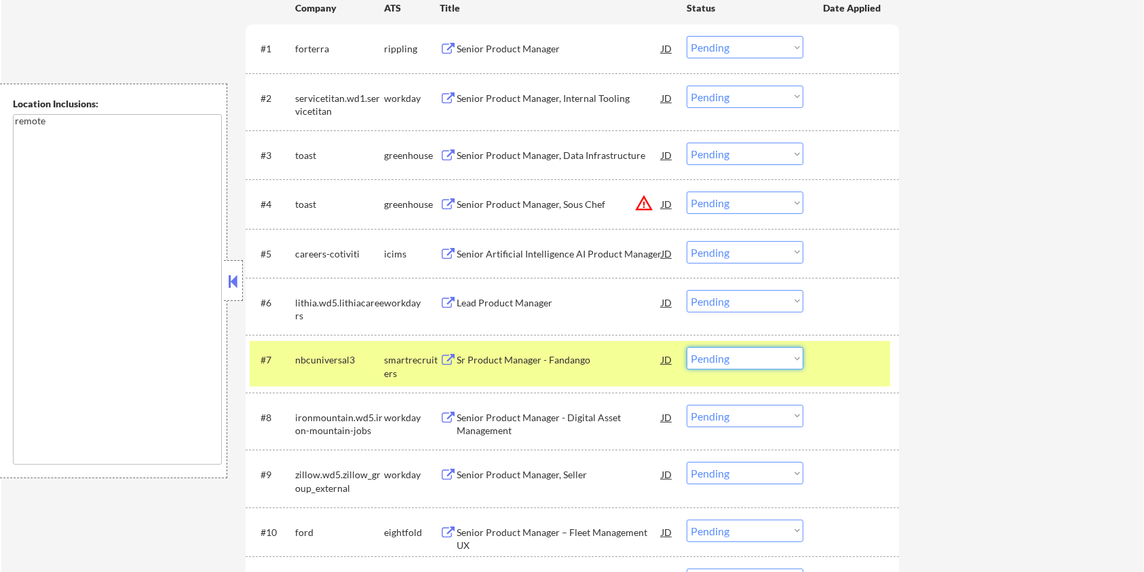
click at [745, 362] on select "Choose an option... Pending Applied Excluded (Questions) Excluded (Expired) Exc…" at bounding box center [745, 358] width 117 height 22
click at [687, 347] on select "Choose an option... Pending Applied Excluded (Questions) Excluded (Expired) Exc…" at bounding box center [745, 358] width 117 height 22
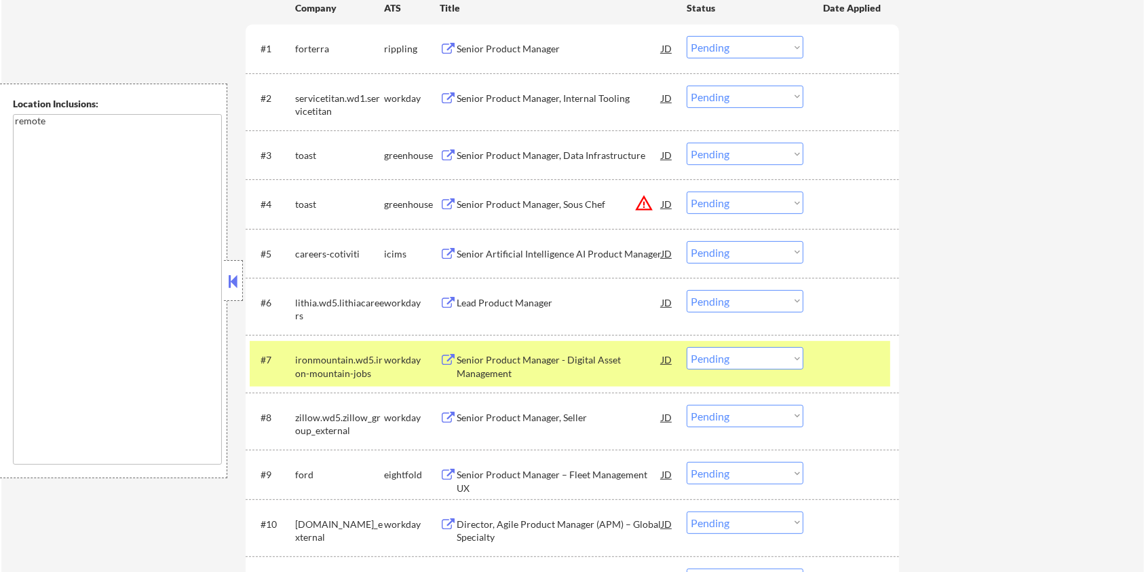
click at [512, 365] on div "Senior Product Manager - Digital Asset Management" at bounding box center [559, 366] width 205 height 26
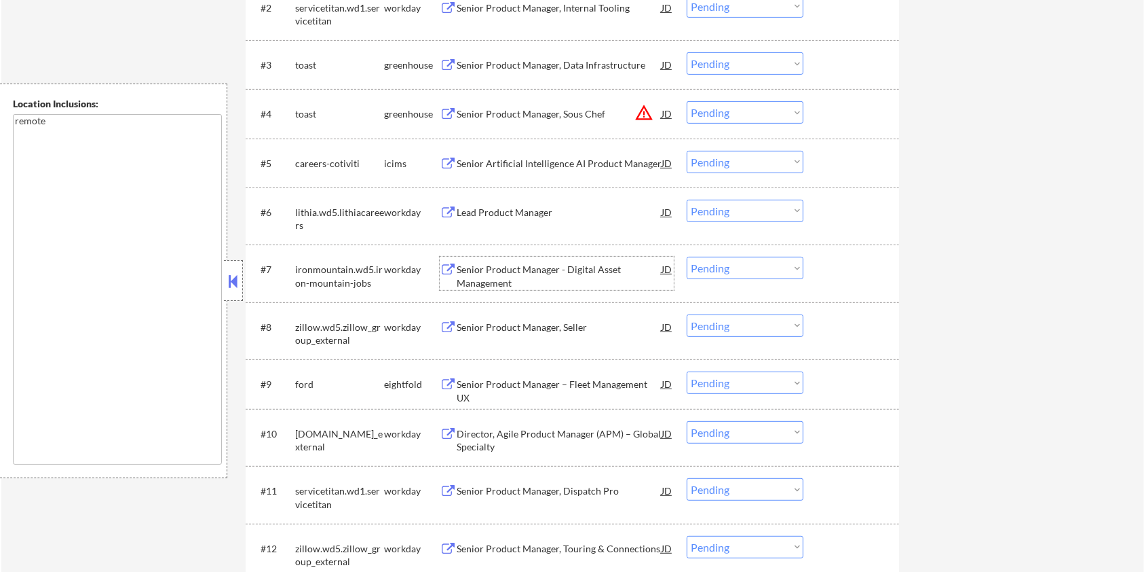
scroll to position [604, 0]
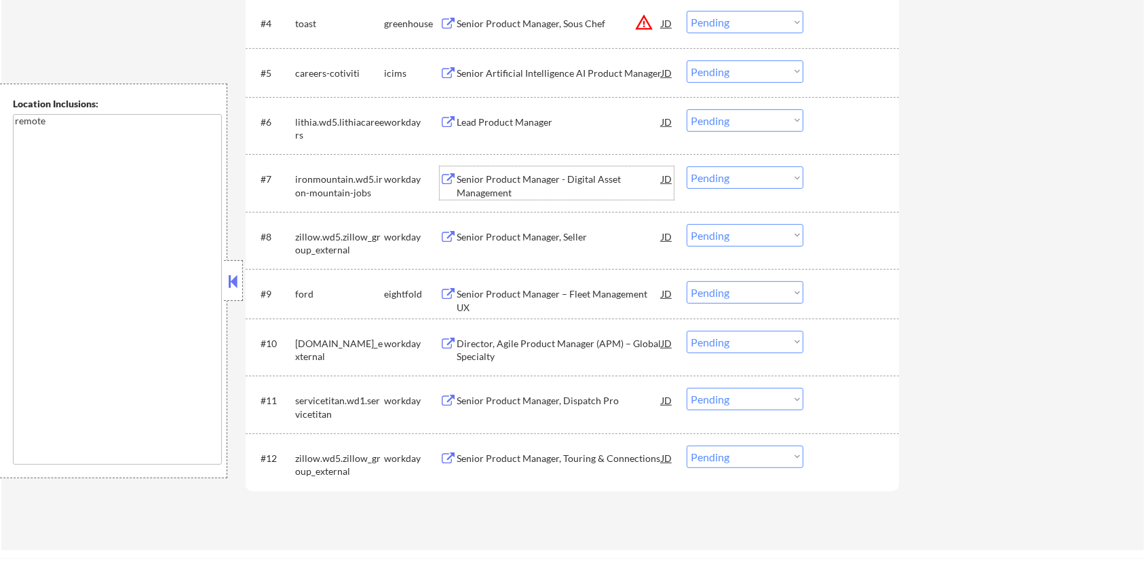
click at [737, 179] on select "Choose an option... Pending Applied Excluded (Questions) Excluded (Expired) Exc…" at bounding box center [745, 177] width 117 height 22
click at [687, 166] on select "Choose an option... Pending Applied Excluded (Questions) Excluded (Expired) Exc…" at bounding box center [745, 177] width 117 height 22
select select ""pending""
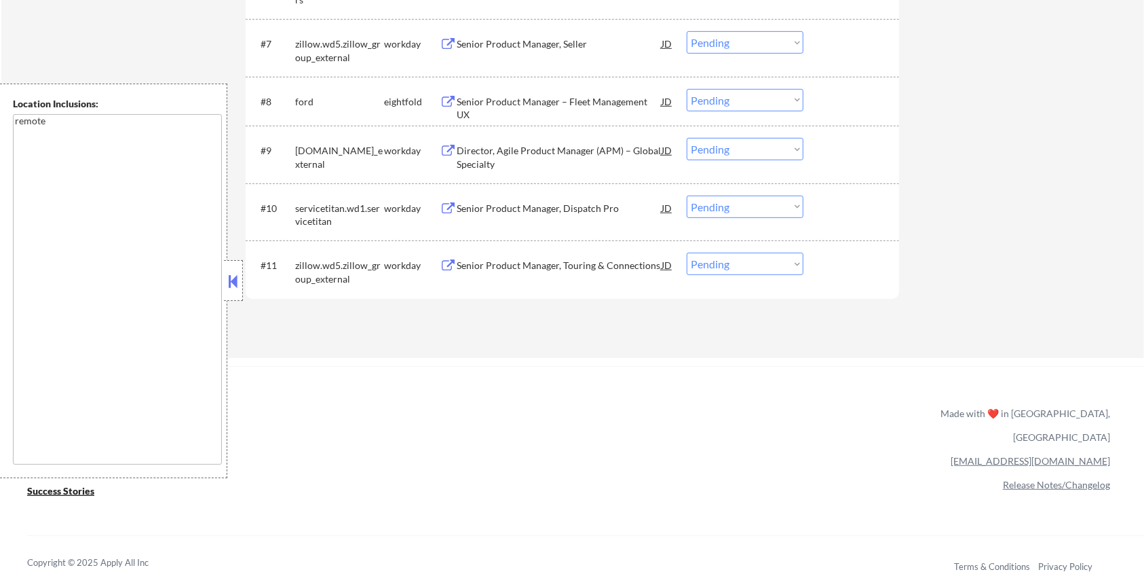
scroll to position [695, 0]
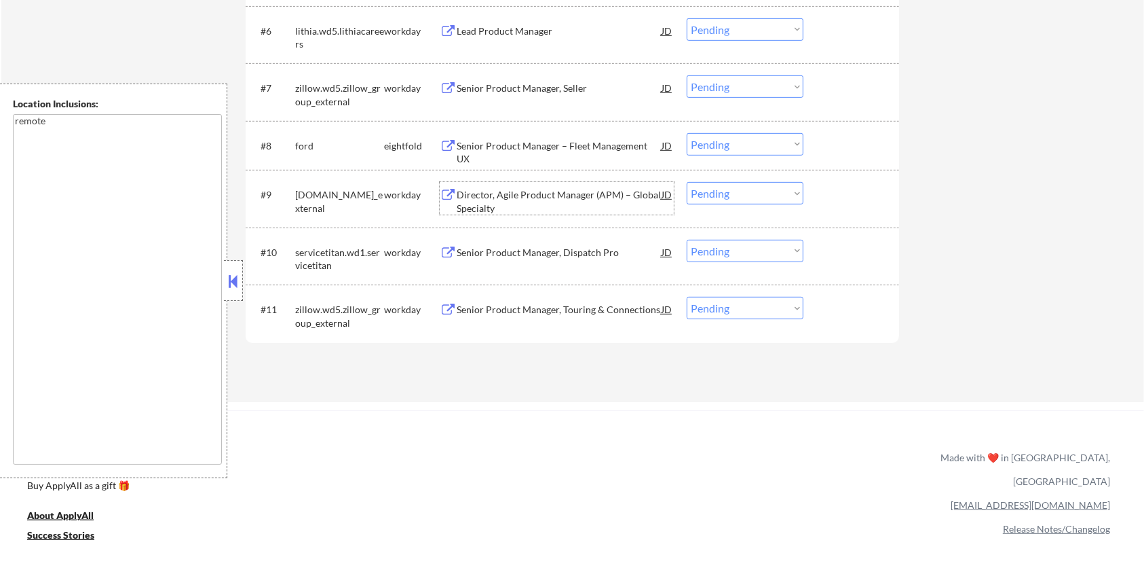
click at [548, 195] on div "Director, Agile Product Manager (APM) – Global Specialty" at bounding box center [559, 201] width 205 height 26
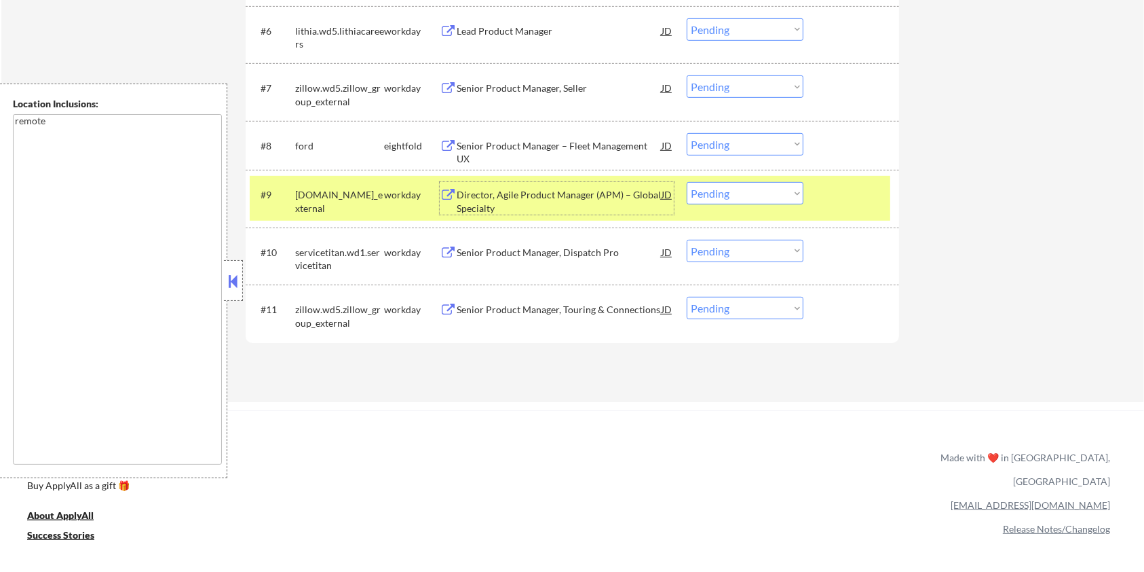
click at [725, 190] on select "Choose an option... Pending Applied Excluded (Questions) Excluded (Expired) Exc…" at bounding box center [745, 193] width 117 height 22
click at [687, 182] on select "Choose an option... Pending Applied Excluded (Questions) Excluded (Expired) Exc…" at bounding box center [745, 193] width 117 height 22
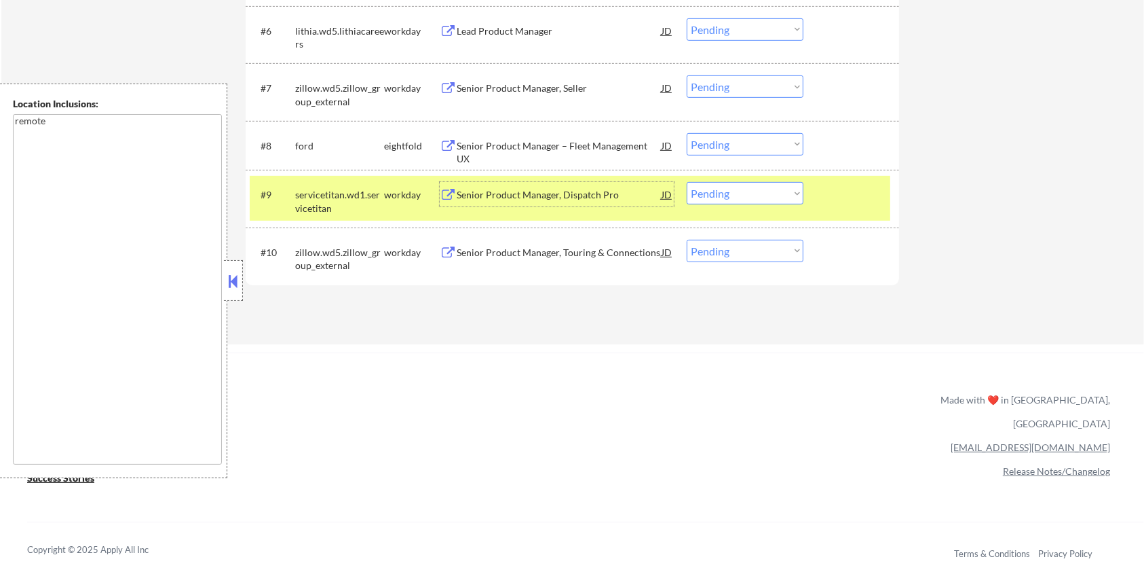
click at [510, 202] on div "Senior Product Manager, Dispatch Pro" at bounding box center [559, 194] width 205 height 24
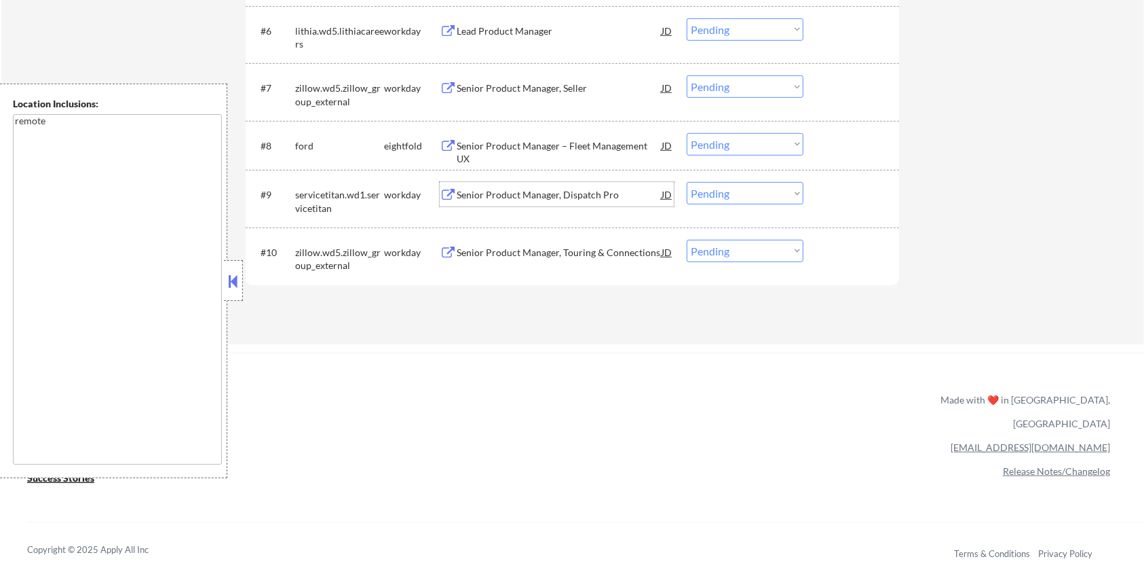
click at [739, 199] on select "Choose an option... Pending Applied Excluded (Questions) Excluded (Expired) Exc…" at bounding box center [745, 193] width 117 height 22
click at [687, 182] on select "Choose an option... Pending Applied Excluded (Questions) Excluded (Expired) Exc…" at bounding box center [745, 193] width 117 height 22
select select ""pending""
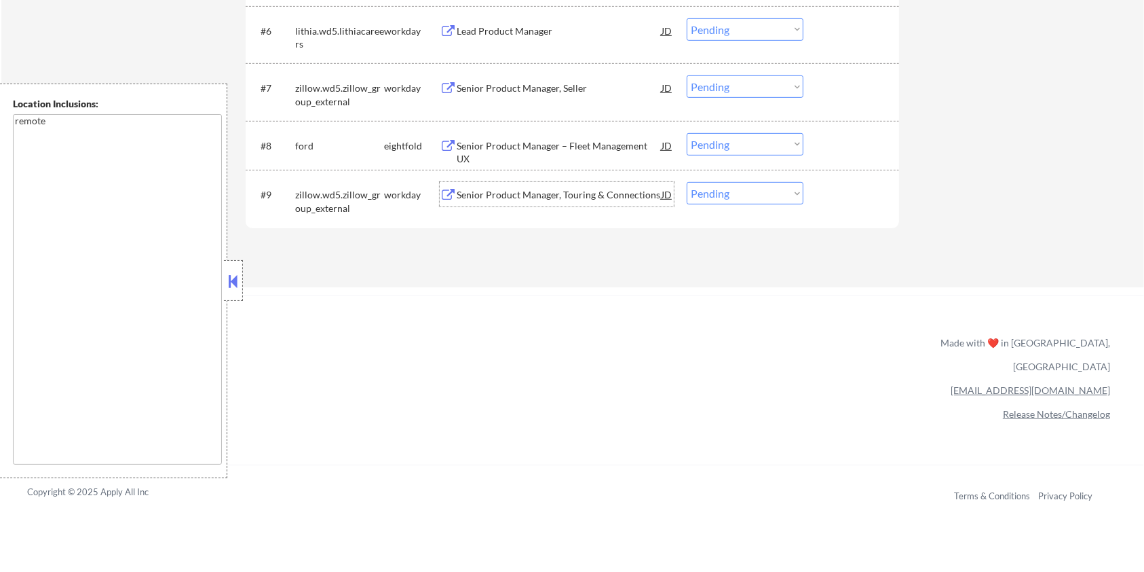
click at [529, 191] on div "Senior Product Manager, Touring & Connections" at bounding box center [559, 195] width 205 height 14
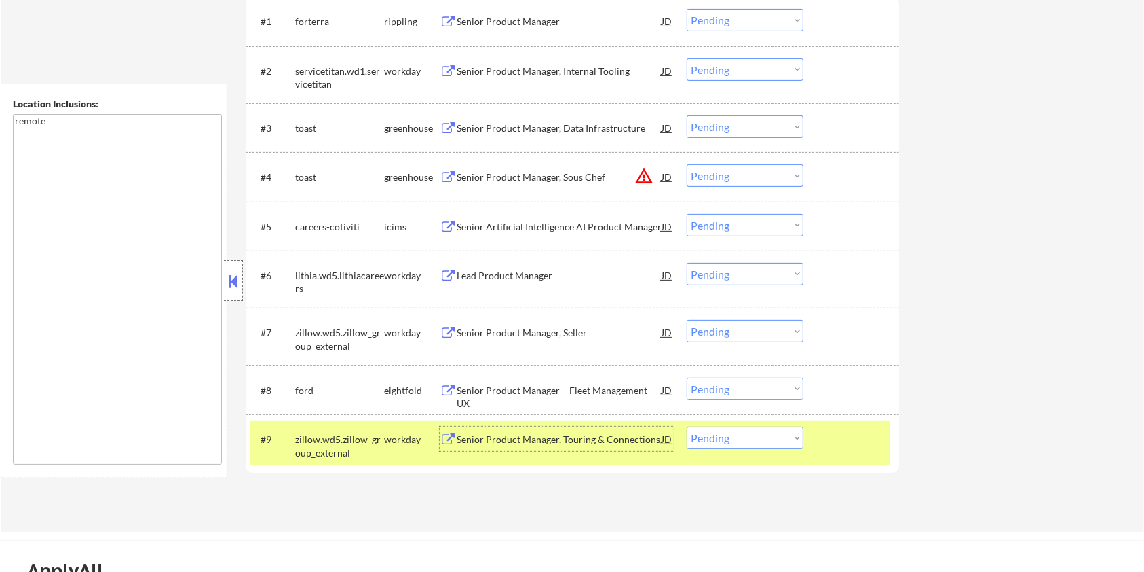
scroll to position [452, 0]
click at [493, 269] on div "Lead Product Manager" at bounding box center [559, 274] width 205 height 14
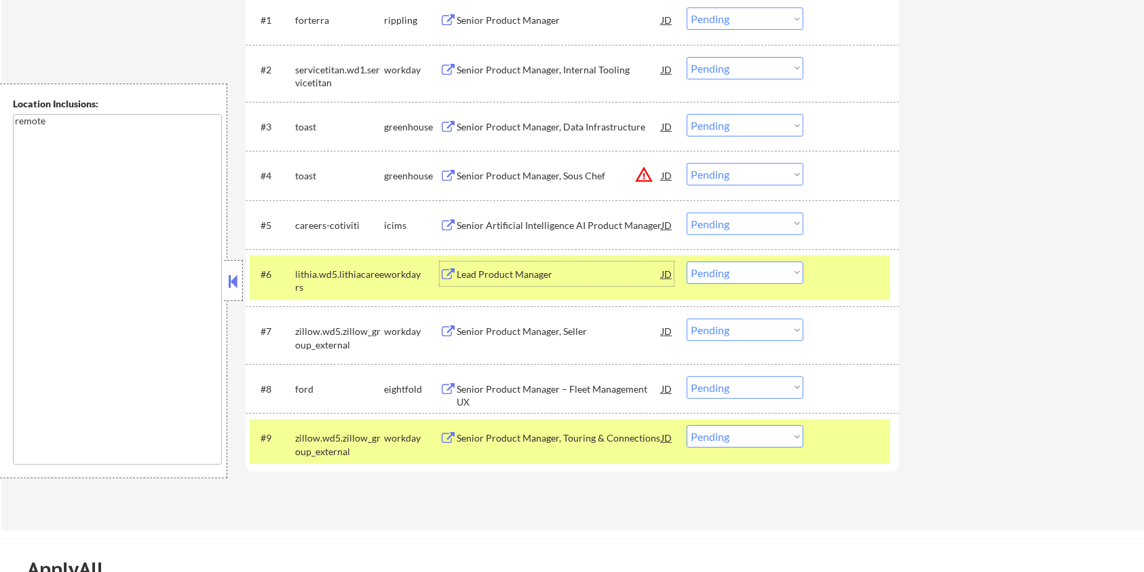
click at [741, 273] on select "Choose an option... Pending Applied Excluded (Questions) Excluded (Expired) Exc…" at bounding box center [745, 272] width 117 height 22
click at [687, 261] on select "Choose an option... Pending Applied Excluded (Questions) Excluded (Expired) Exc…" at bounding box center [745, 272] width 117 height 22
select select ""pending""
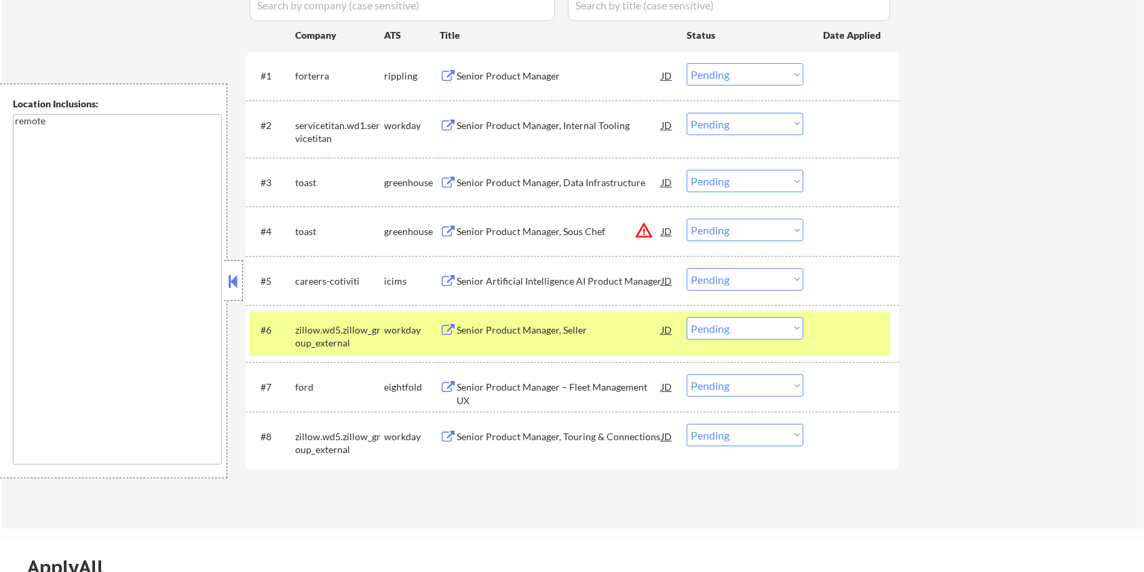
scroll to position [362, 0]
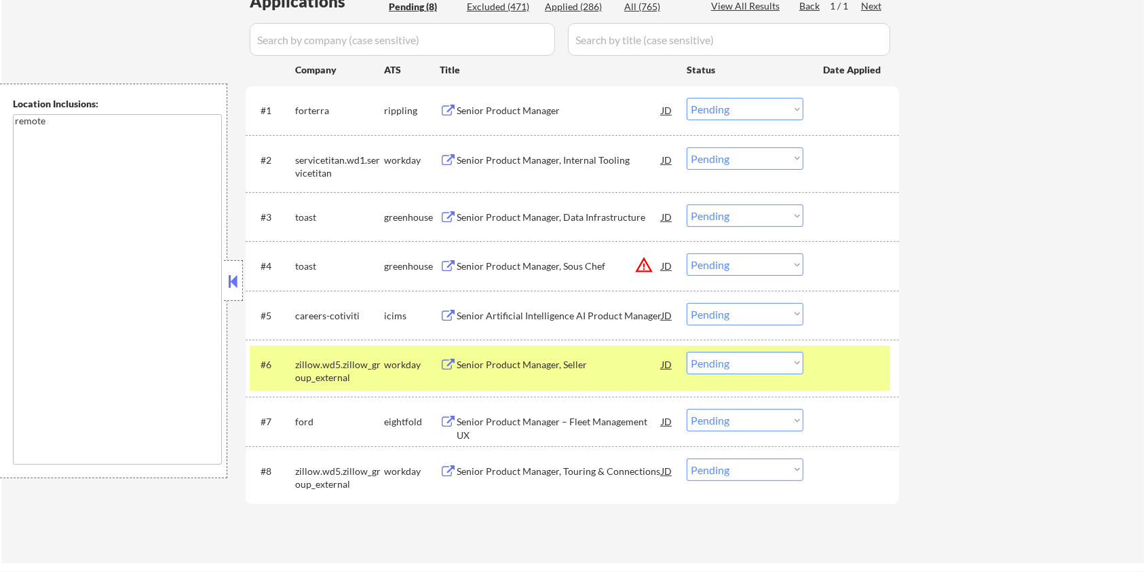
click at [483, 113] on div "Senior Product Manager" at bounding box center [559, 111] width 205 height 14
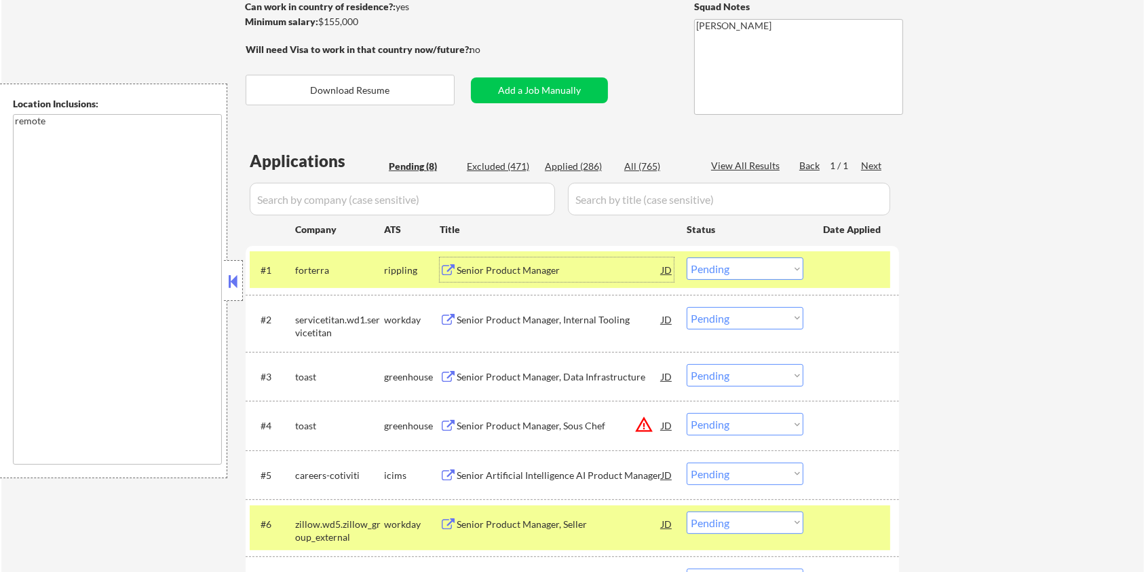
scroll to position [90, 0]
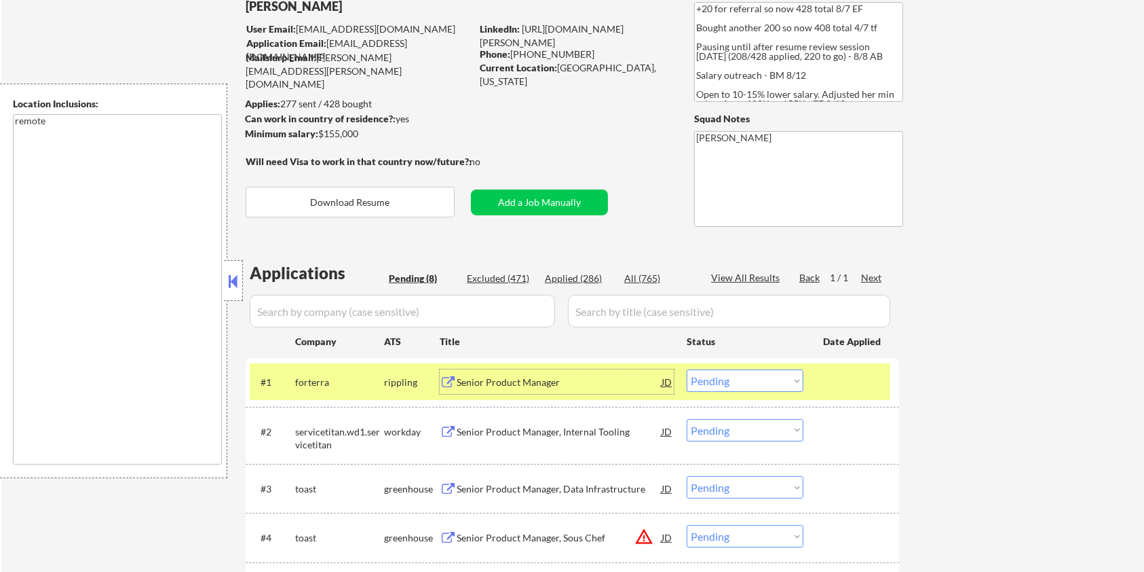
click at [755, 372] on select "Choose an option... Pending Applied Excluded (Questions) Excluded (Expired) Exc…" at bounding box center [745, 380] width 117 height 22
click at [687, 369] on select "Choose an option... Pending Applied Excluded (Questions) Excluded (Expired) Exc…" at bounding box center [745, 380] width 117 height 22
select select ""pending""
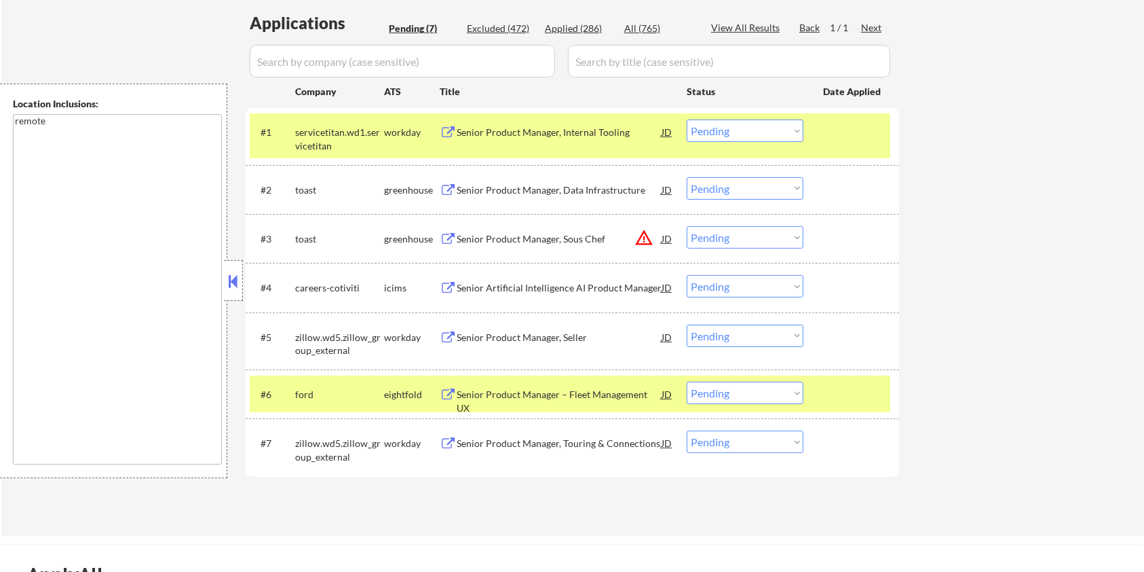
scroll to position [452, 0]
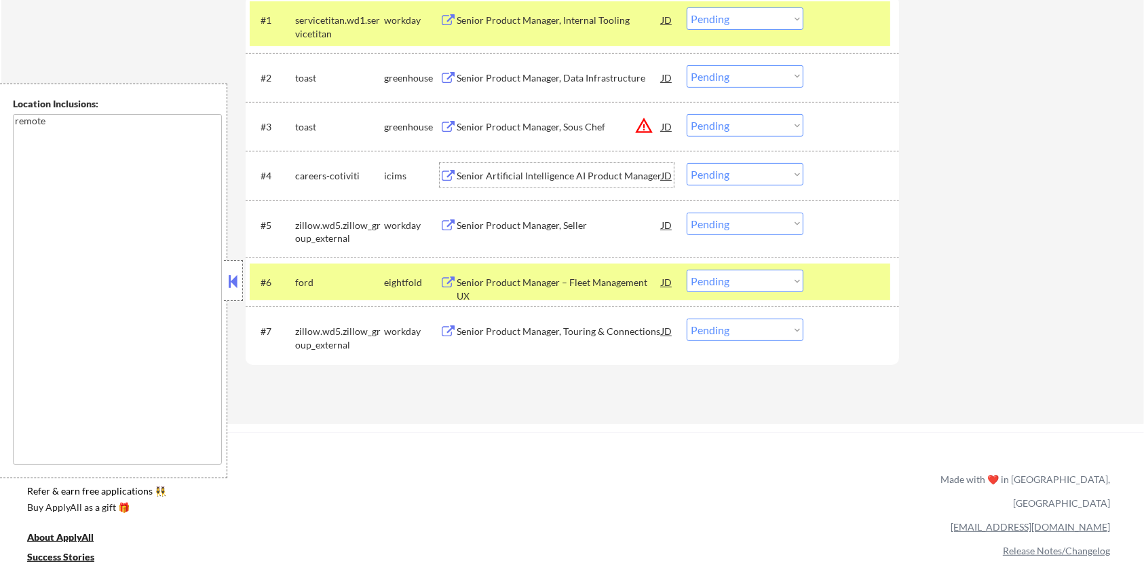
click at [508, 167] on div "Senior Artificial Intelligence AI Product Manager" at bounding box center [559, 175] width 205 height 24
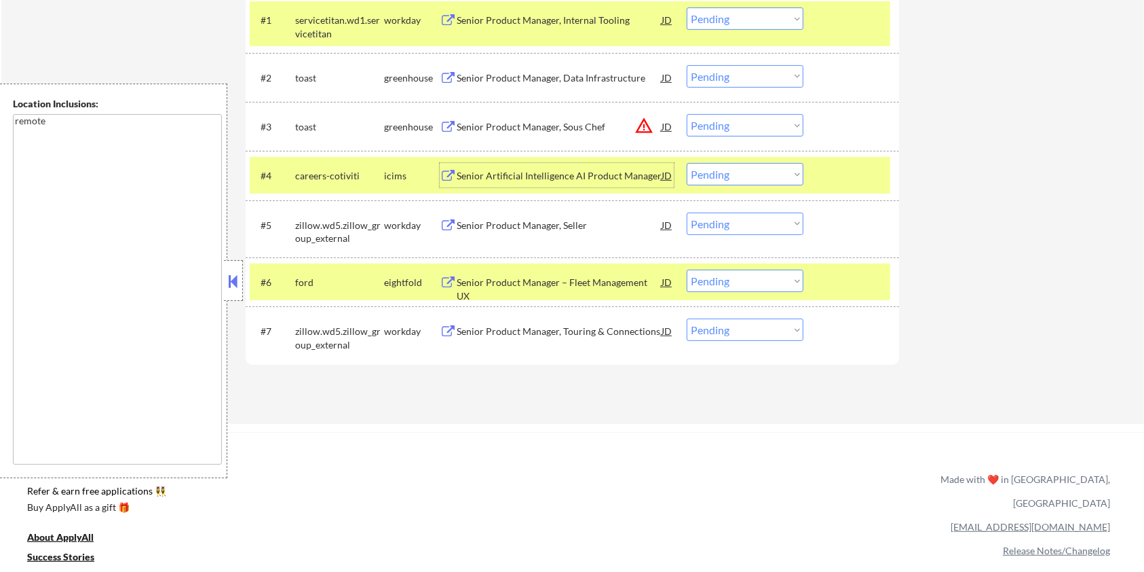
click at [510, 225] on div "Senior Product Manager, Seller" at bounding box center [559, 226] width 205 height 14
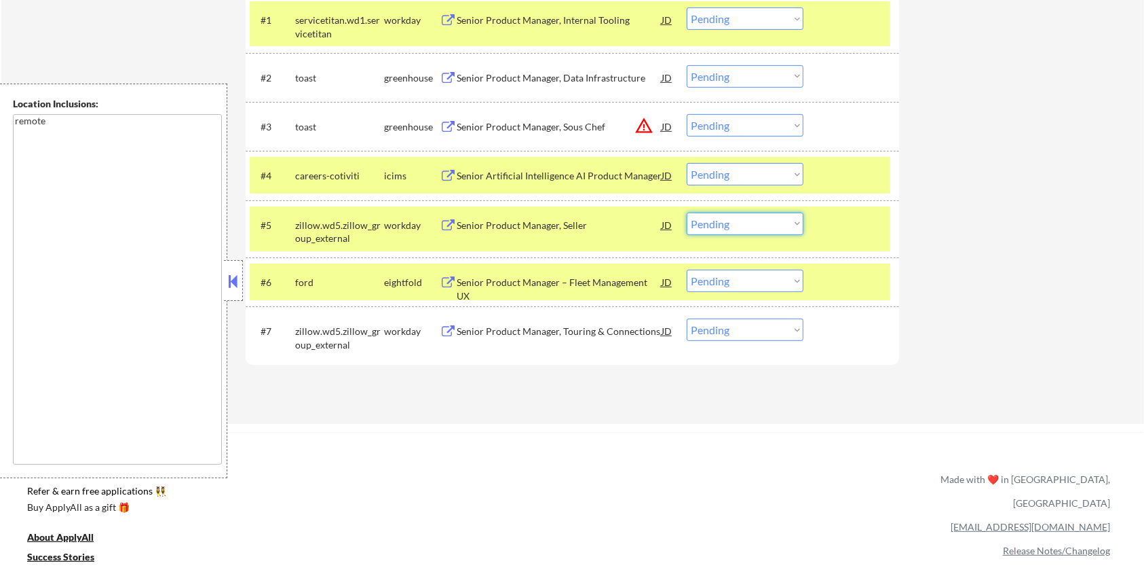
click at [732, 222] on select "Choose an option... Pending Applied Excluded (Questions) Excluded (Expired) Exc…" at bounding box center [745, 223] width 117 height 22
click at [687, 212] on select "Choose an option... Pending Applied Excluded (Questions) Excluded (Expired) Exc…" at bounding box center [745, 223] width 117 height 22
select select ""pending""
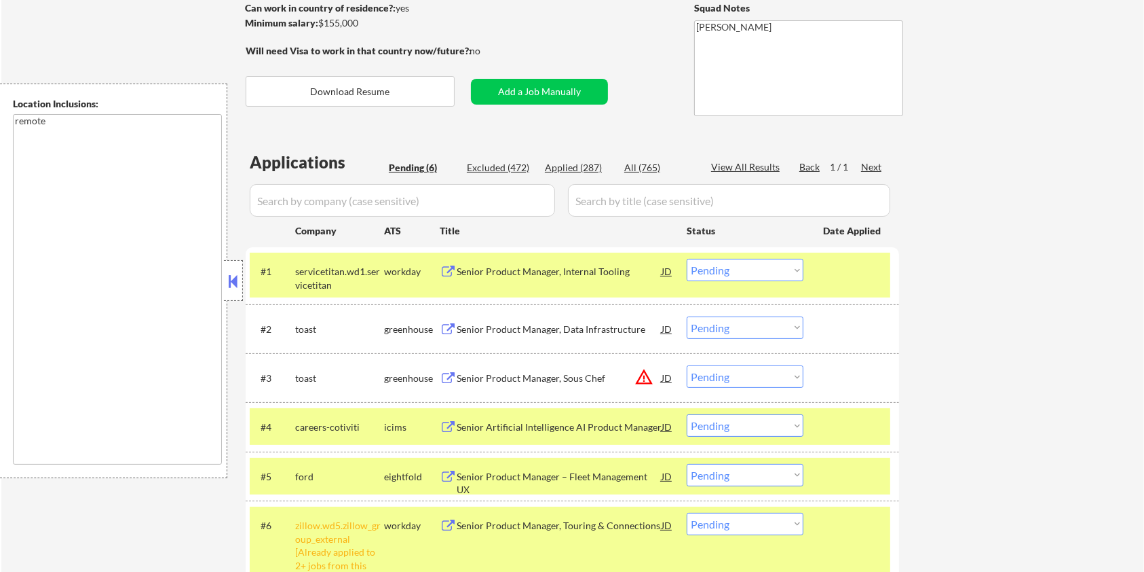
scroll to position [90, 0]
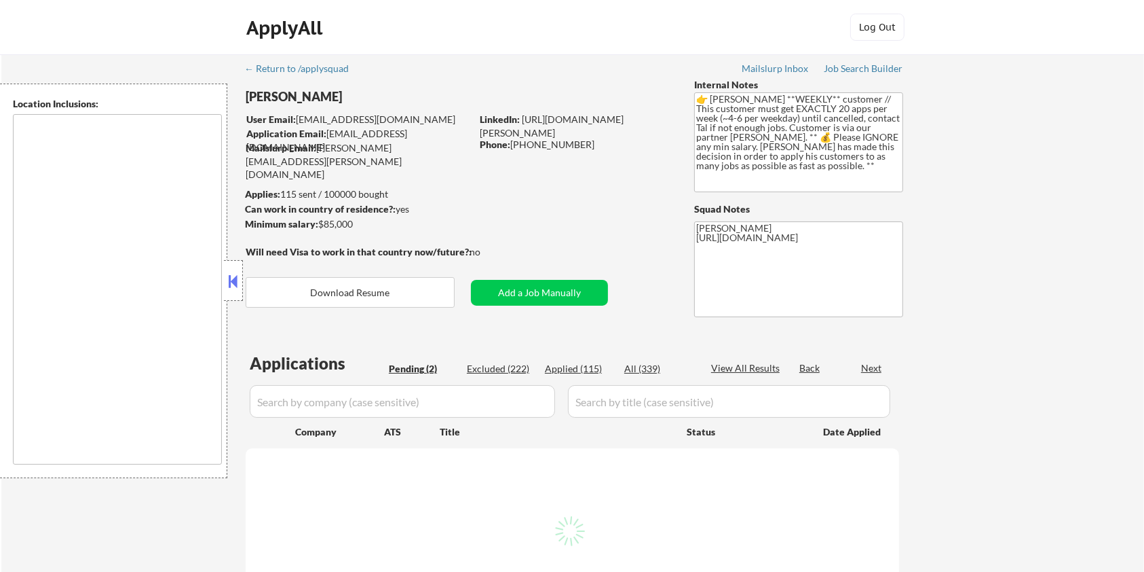
select select ""pending""
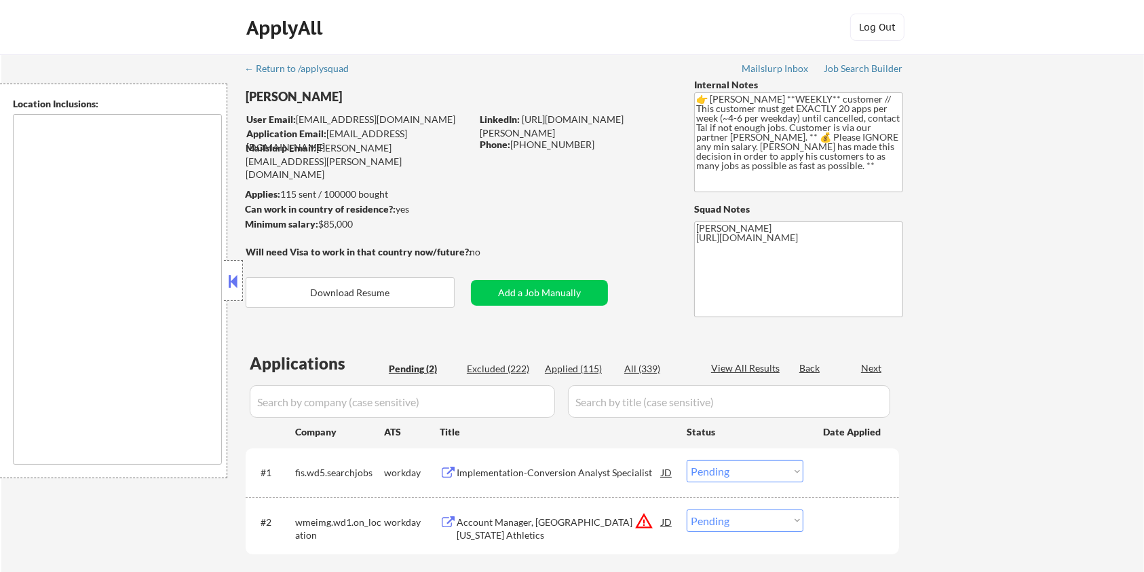
type textarea "[GEOGRAPHIC_DATA], [GEOGRAPHIC_DATA] [GEOGRAPHIC_DATA], [GEOGRAPHIC_DATA], [GEO…"
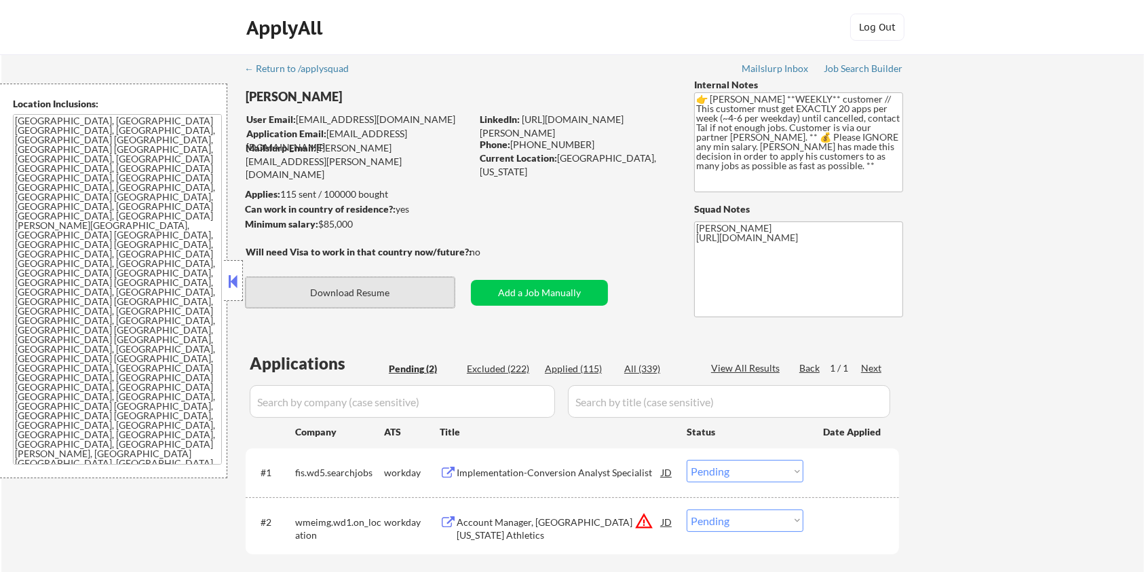
click at [386, 294] on button "Download Resume" at bounding box center [350, 292] width 209 height 31
click at [394, 400] on input "input" at bounding box center [402, 401] width 305 height 33
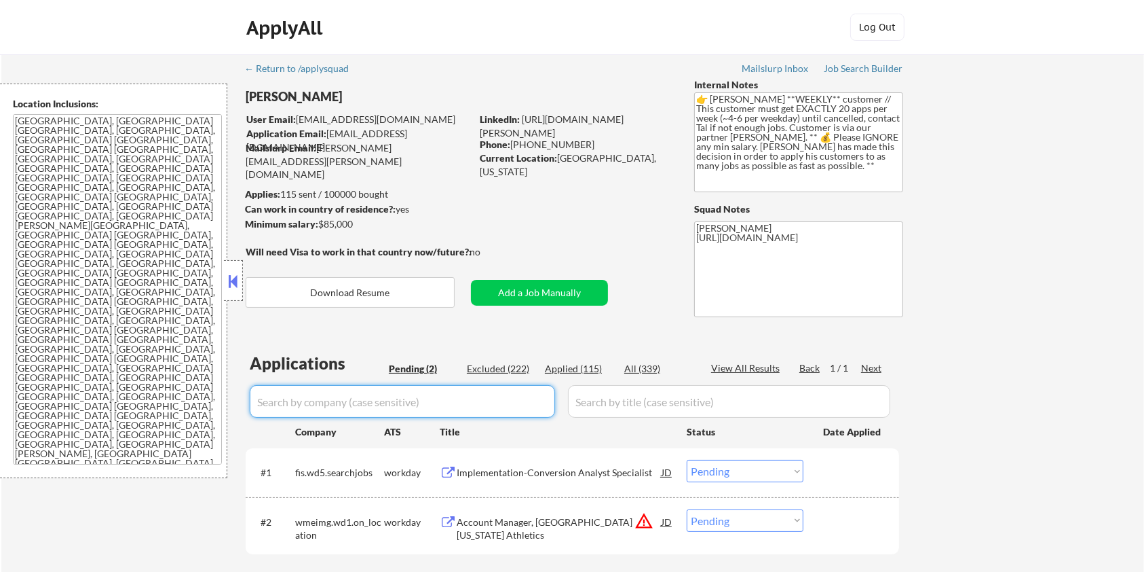
scroll to position [90, 0]
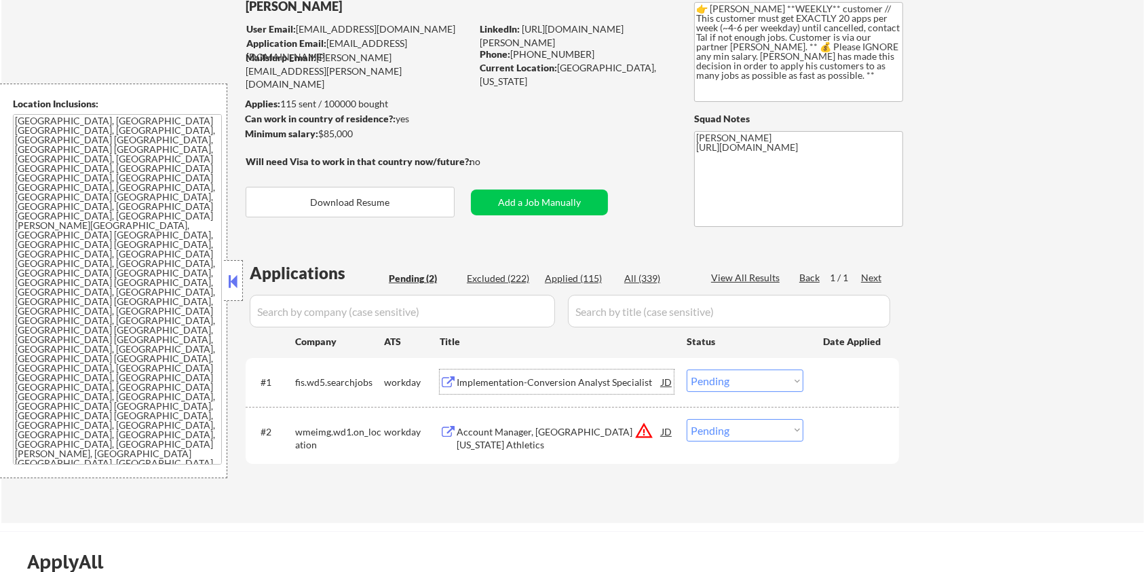
click at [497, 383] on div "Implementation-Conversion Analyst Specialist" at bounding box center [559, 382] width 205 height 14
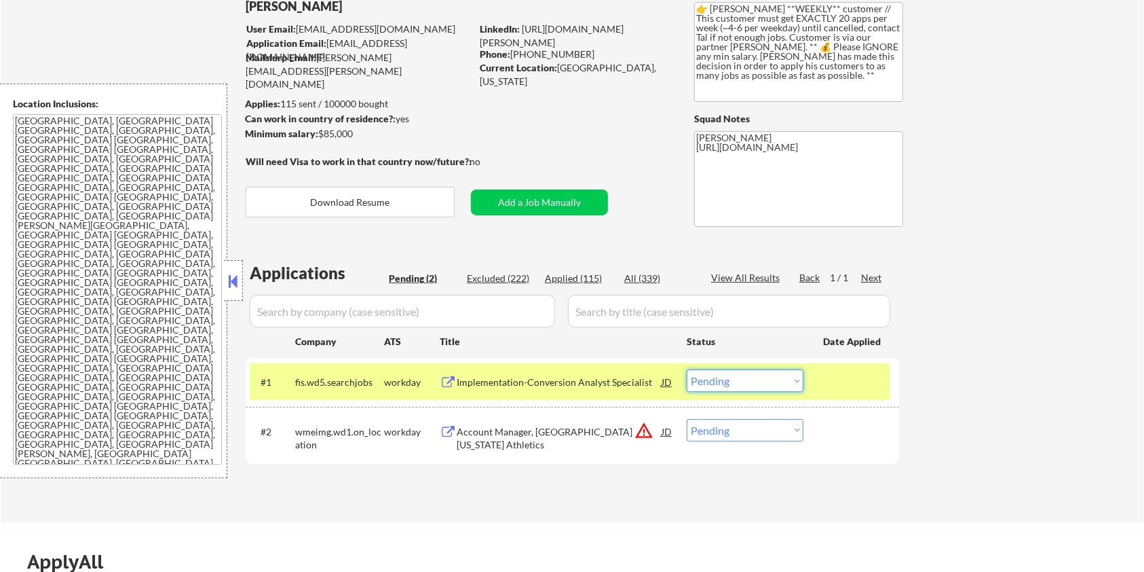
click at [778, 389] on select "Choose an option... Pending Applied Excluded (Questions) Excluded (Expired) Exc…" at bounding box center [745, 380] width 117 height 22
click at [687, 369] on select "Choose an option... Pending Applied Excluded (Questions) Excluded (Expired) Exc…" at bounding box center [745, 380] width 117 height 22
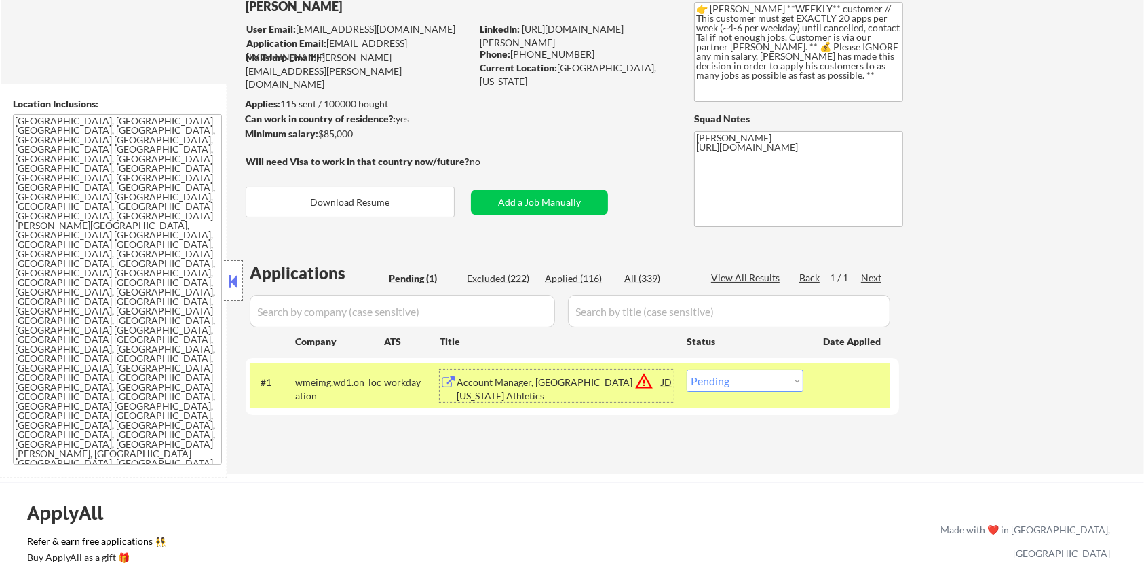
click at [536, 383] on div "Account Manager, [GEOGRAPHIC_DATA][US_STATE] Athletics" at bounding box center [559, 388] width 205 height 26
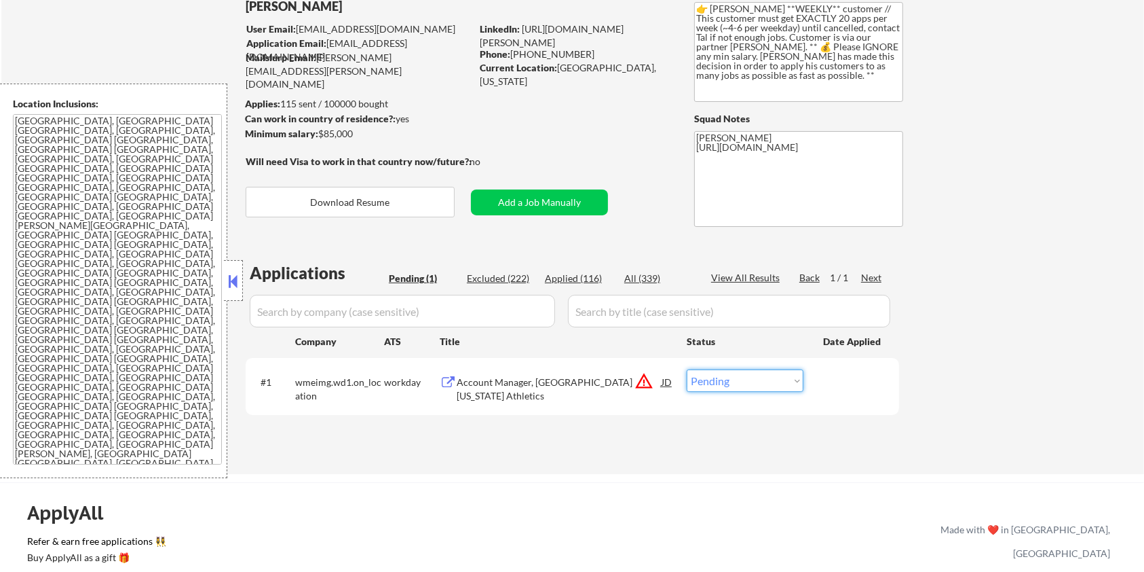
click at [749, 381] on select "Choose an option... Pending Applied Excluded (Questions) Excluded (Expired) Exc…" at bounding box center [745, 380] width 117 height 22
select select ""excluded__bad_match_""
click at [687, 369] on select "Choose an option... Pending Applied Excluded (Questions) Excluded (Expired) Exc…" at bounding box center [745, 380] width 117 height 22
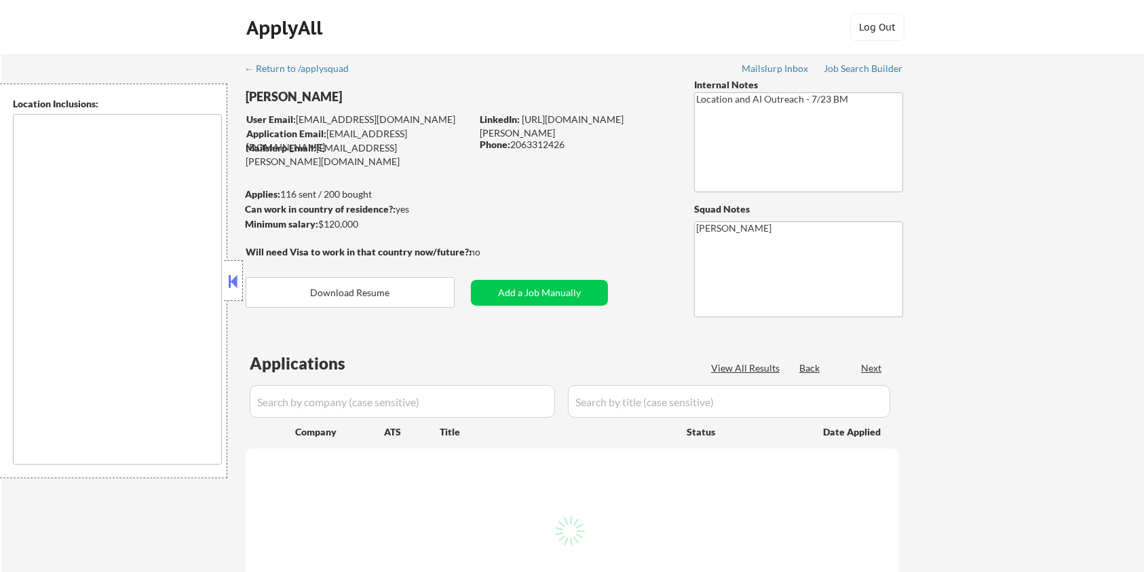
select select ""pending""
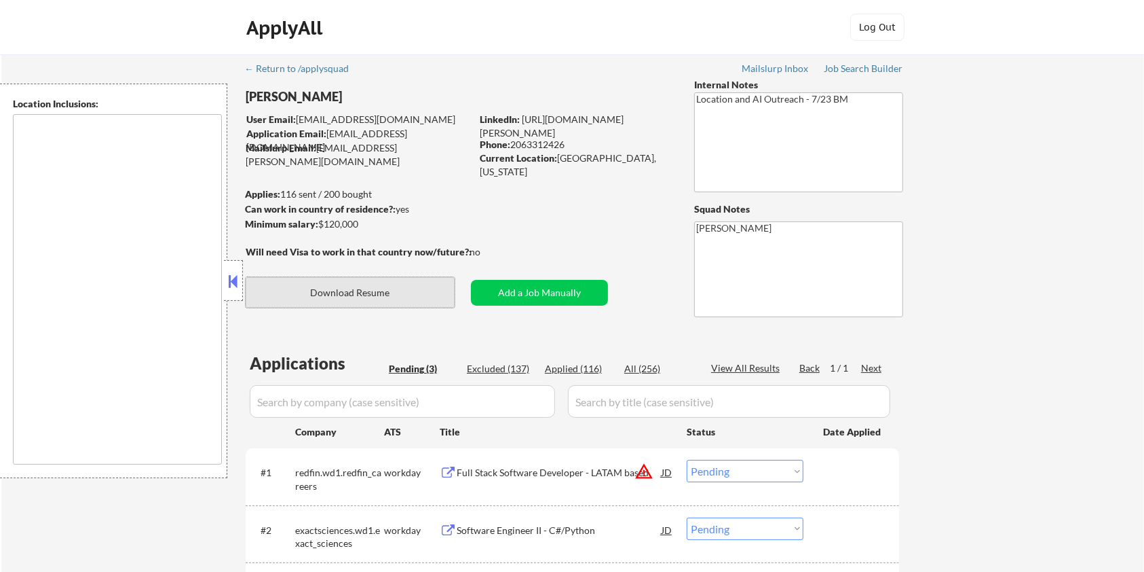
click at [392, 293] on button "Download Resume" at bounding box center [350, 292] width 209 height 31
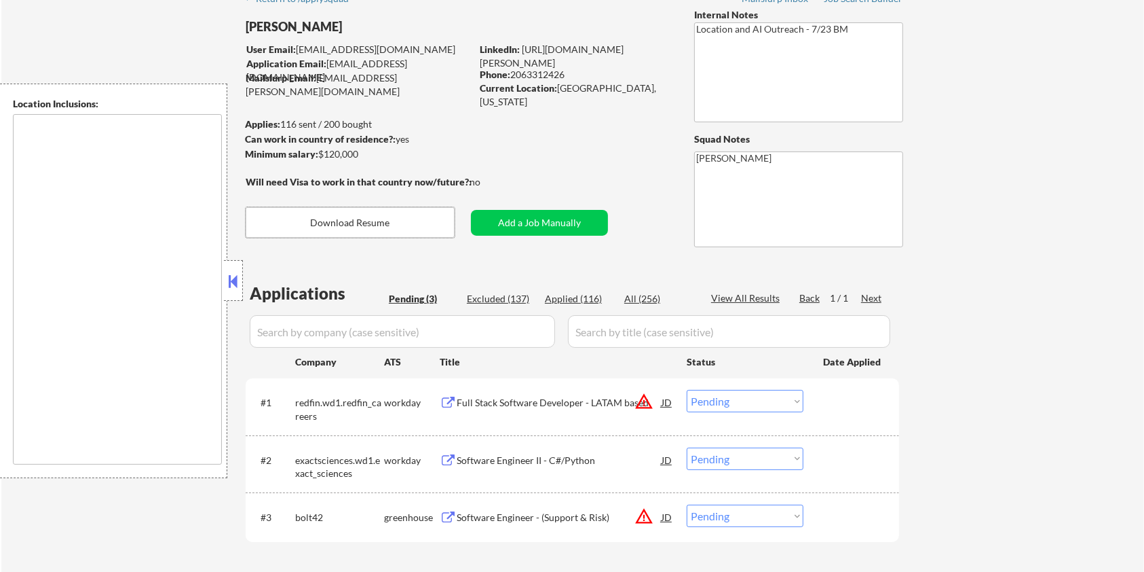
scroll to position [181, 0]
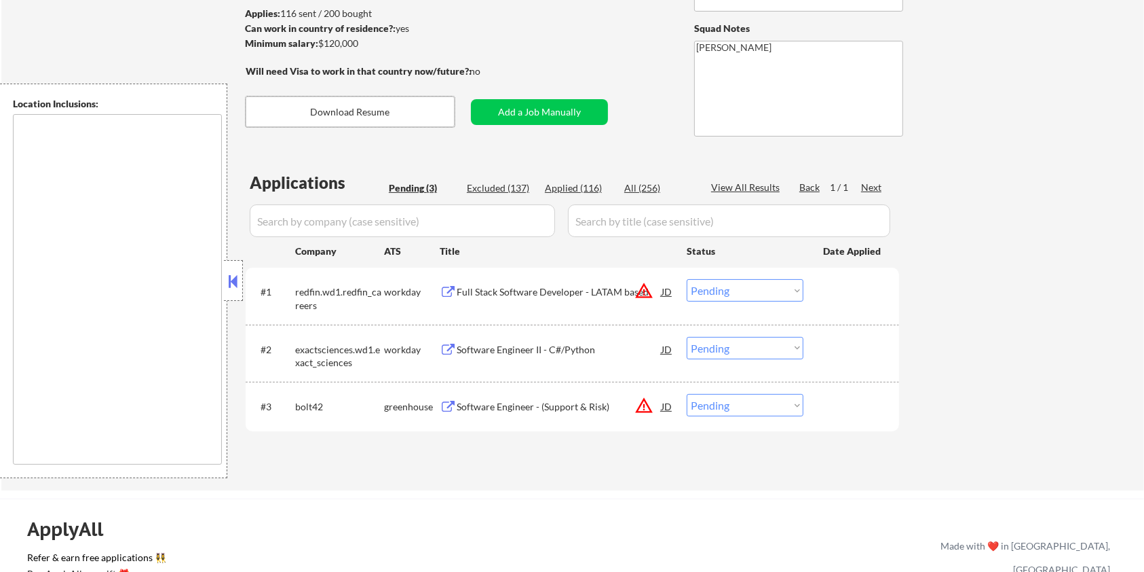
click at [491, 405] on div "Software Engineer - (Support & Risk)" at bounding box center [559, 407] width 205 height 14
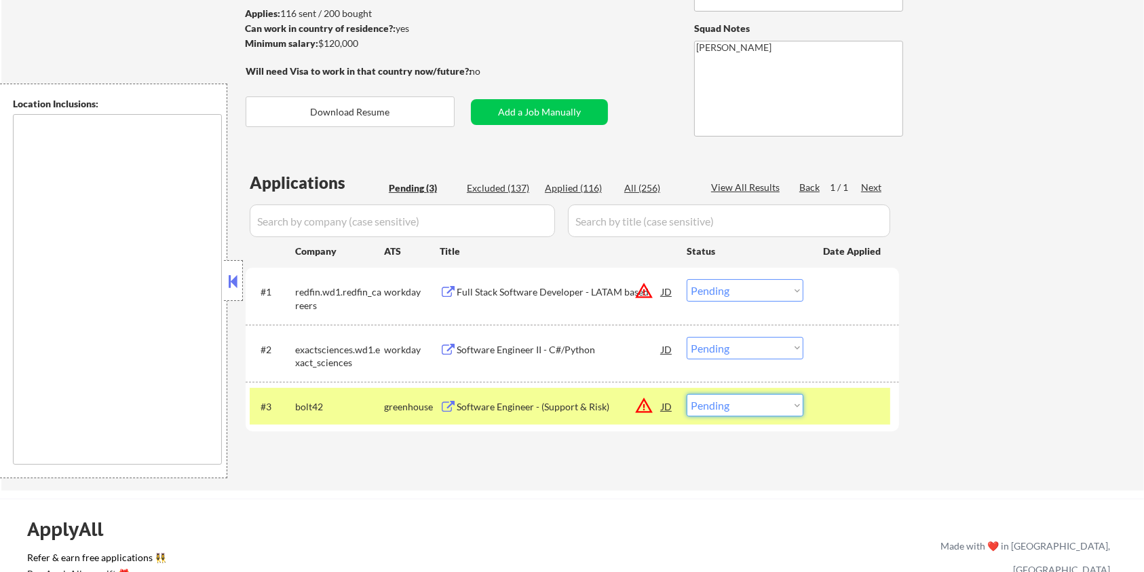
click at [755, 409] on select "Choose an option... Pending Applied Excluded (Questions) Excluded (Expired) Exc…" at bounding box center [745, 405] width 117 height 22
select select ""applied""
click at [687, 394] on select "Choose an option... Pending Applied Excluded (Questions) Excluded (Expired) Exc…" at bounding box center [745, 405] width 117 height 22
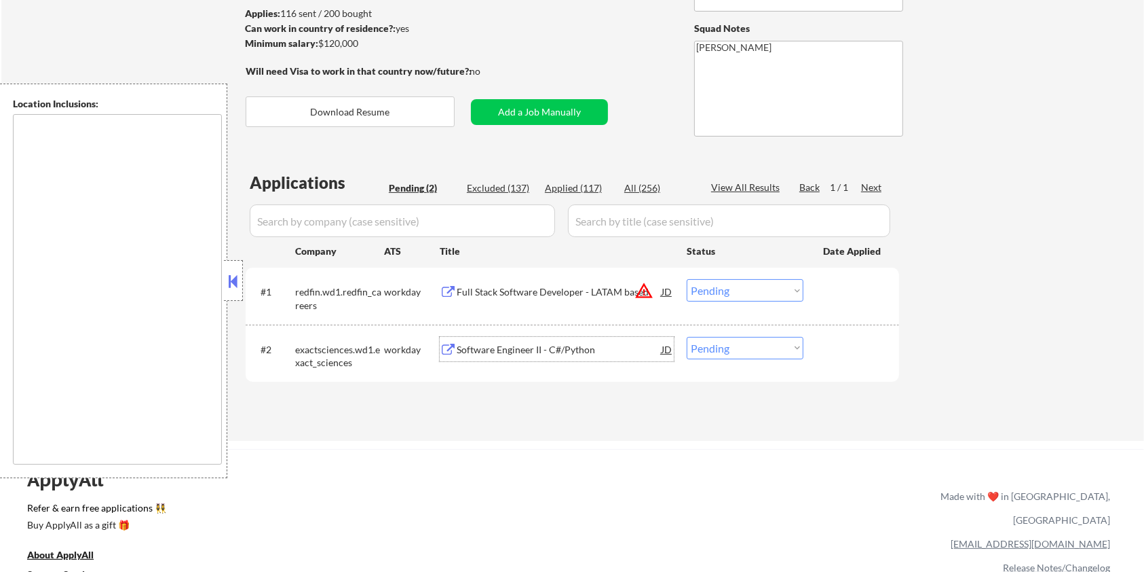
click at [523, 341] on div "Software Engineer II - C#/Python" at bounding box center [559, 349] width 205 height 24
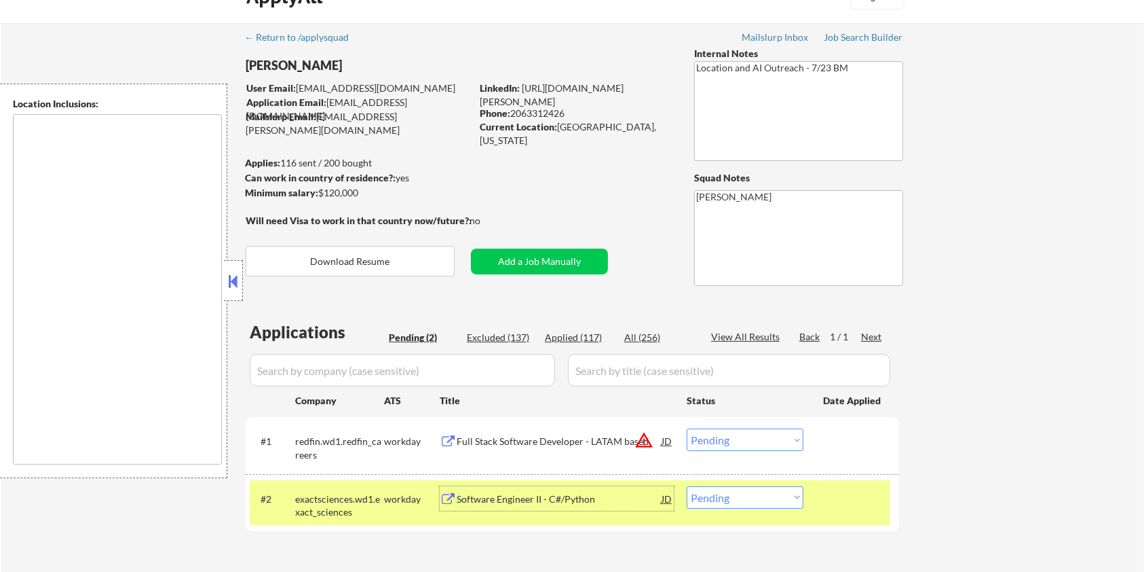
scroll to position [90, 0]
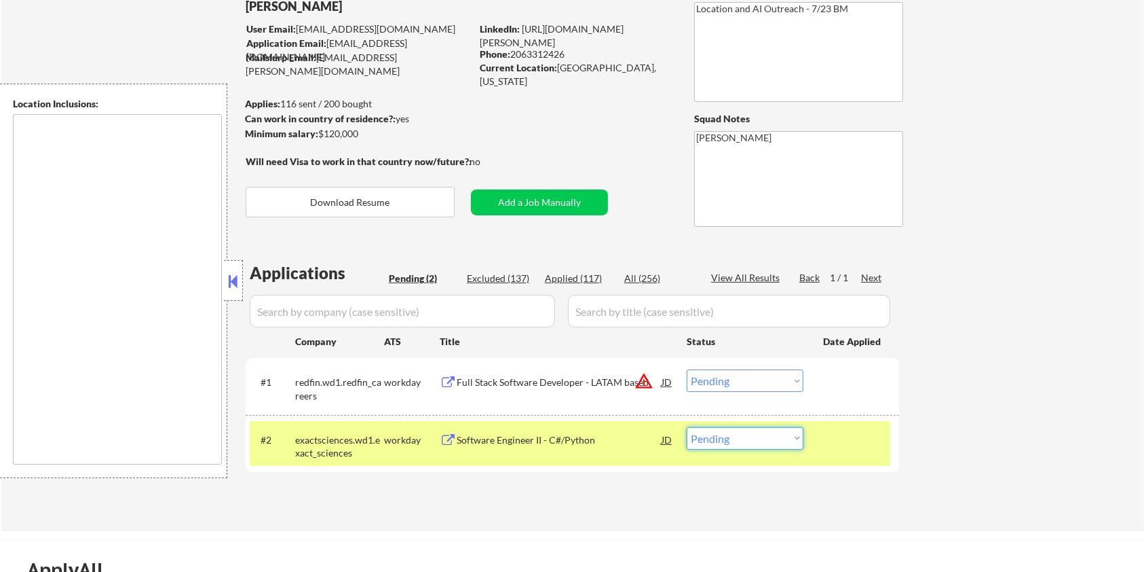
click at [770, 443] on select "Choose an option... Pending Applied Excluded (Questions) Excluded (Expired) Exc…" at bounding box center [745, 438] width 117 height 22
select select ""applied""
click at [687, 427] on select "Choose an option... Pending Applied Excluded (Questions) Excluded (Expired) Exc…" at bounding box center [745, 438] width 117 height 22
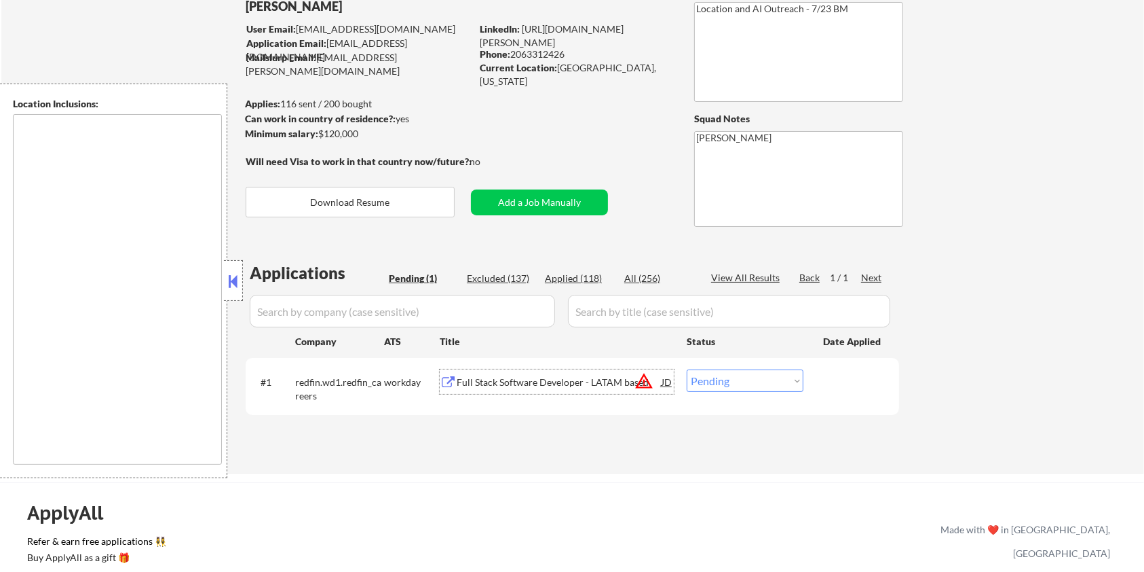
click at [517, 379] on div "Full Stack Software Developer - LATAM based" at bounding box center [559, 382] width 205 height 14
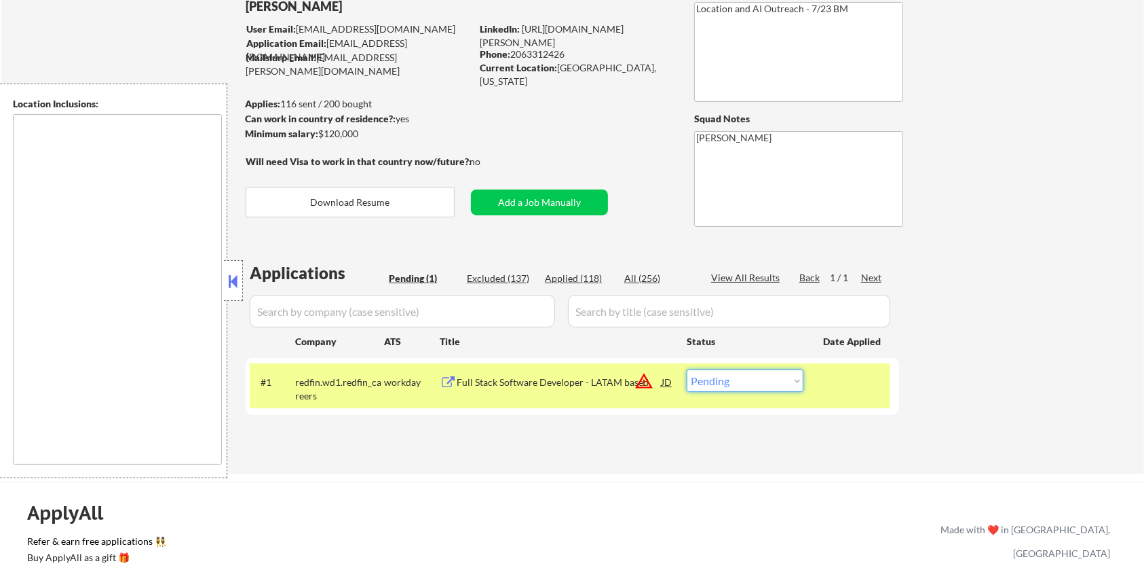
click at [739, 385] on select "Choose an option... Pending Applied Excluded (Questions) Excluded (Expired) Exc…" at bounding box center [745, 380] width 117 height 22
select select ""excluded__bad_match_""
click at [687, 369] on select "Choose an option... Pending Applied Excluded (Questions) Excluded (Expired) Exc…" at bounding box center [745, 380] width 117 height 22
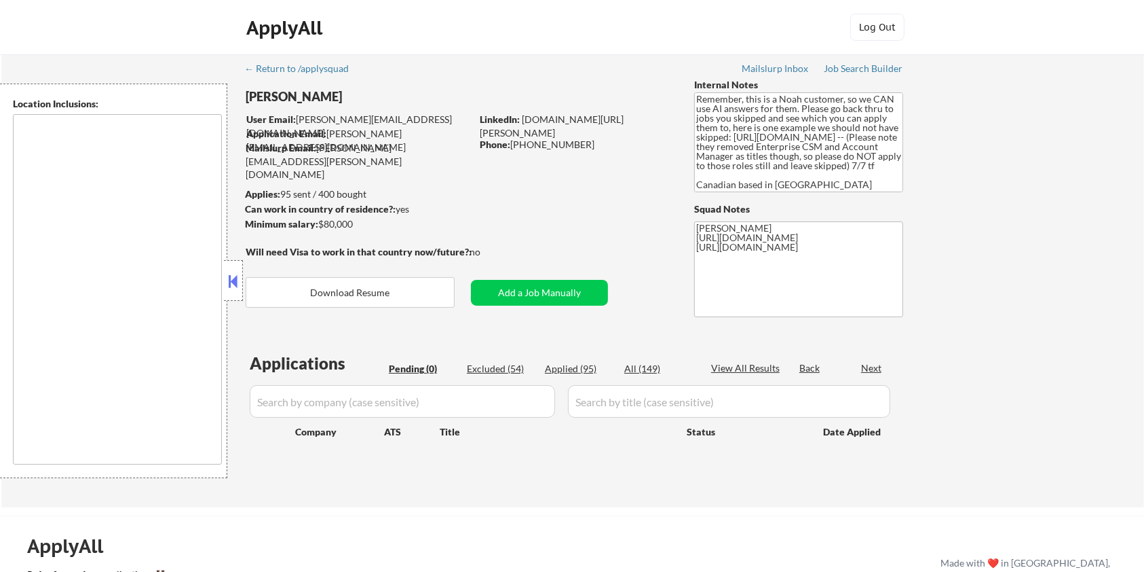
type textarea "[GEOGRAPHIC_DATA], ON [GEOGRAPHIC_DATA], ON [GEOGRAPHIC_DATA], ON [GEOGRAPHIC_D…"
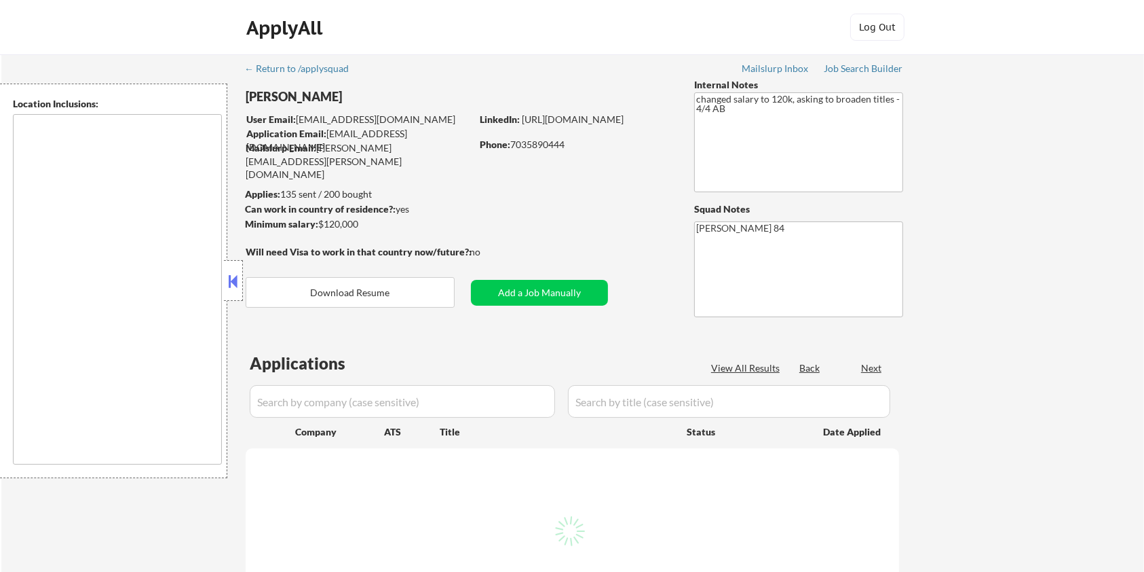
select select ""pending""
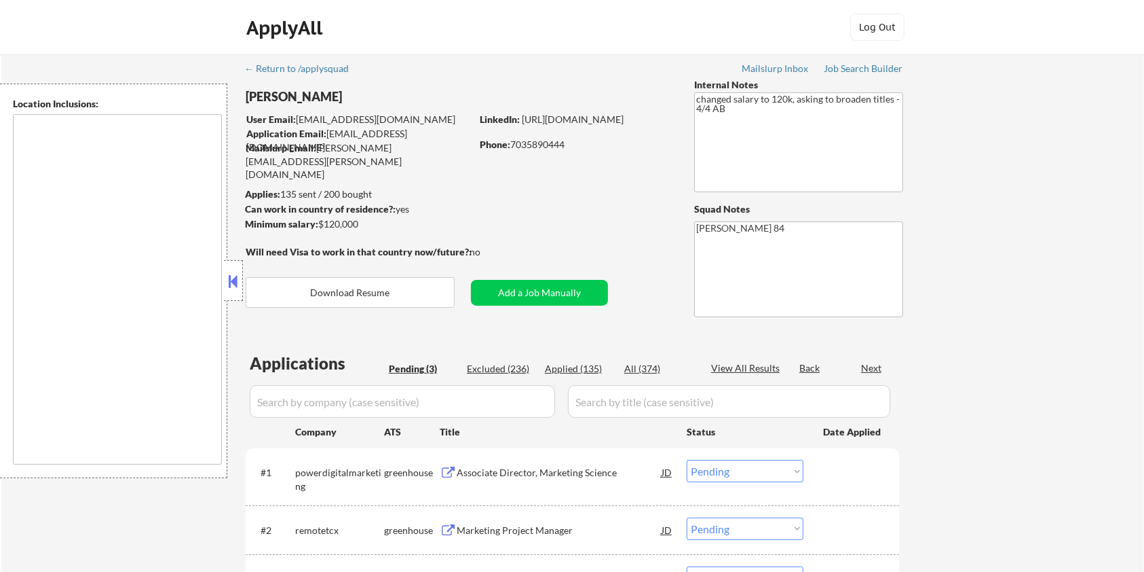
type textarea "Lorem Ipsumd, SI Ametco Adip, EL Seddoei Tempo, IN Utla Etdolorem, AL Enimadmin…"
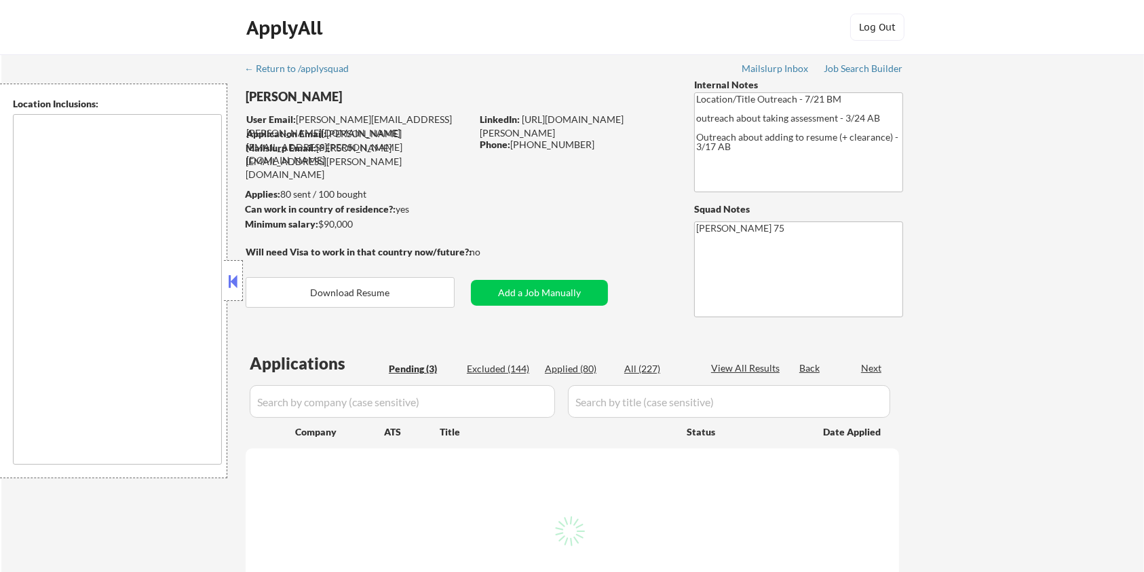
select select ""pending""
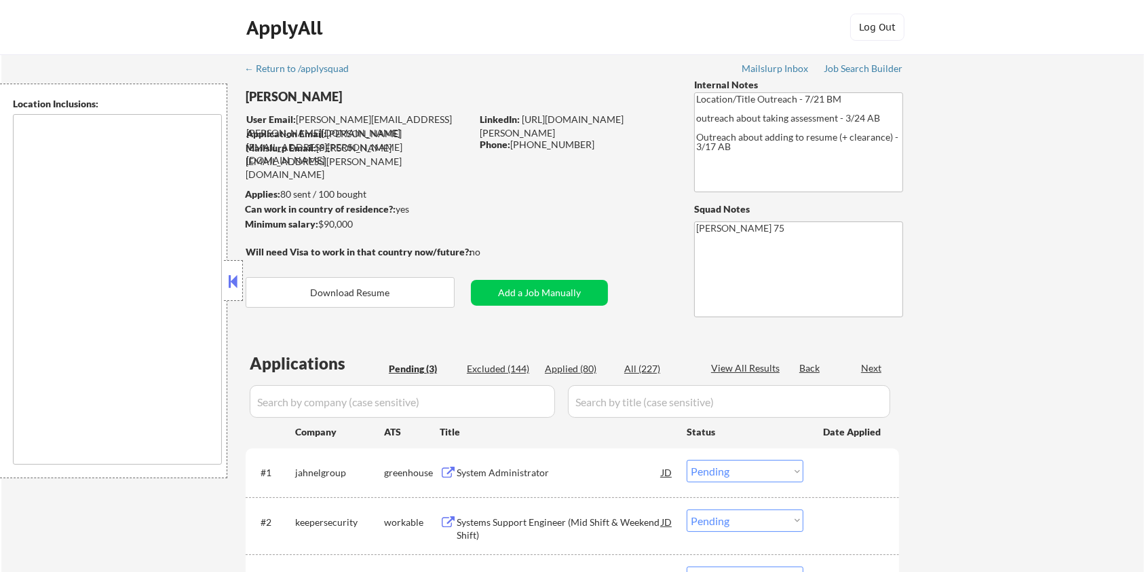
type textarea "remote"
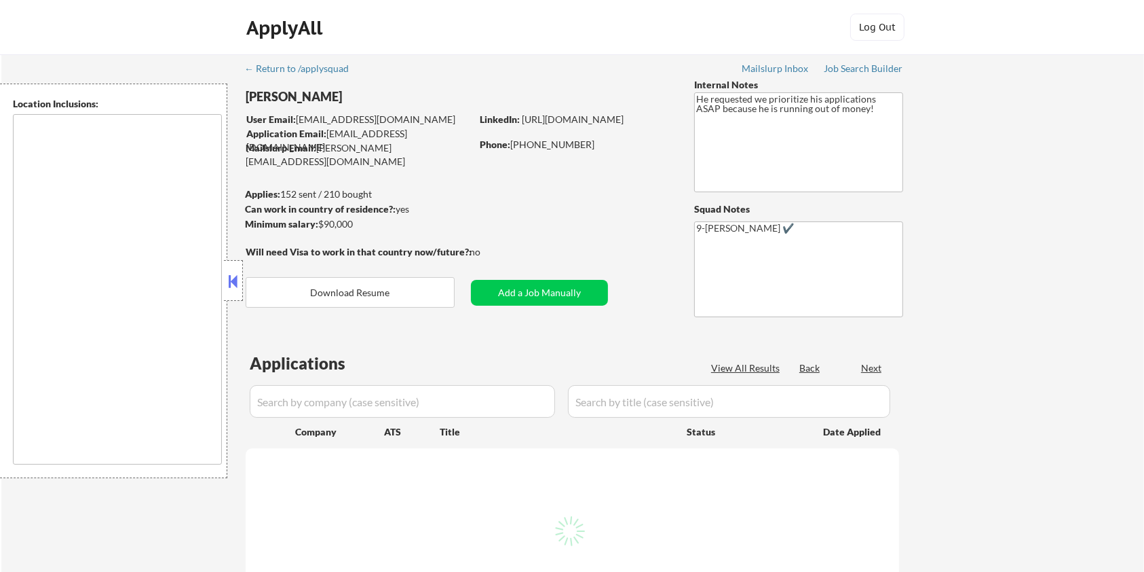
select select ""pending""
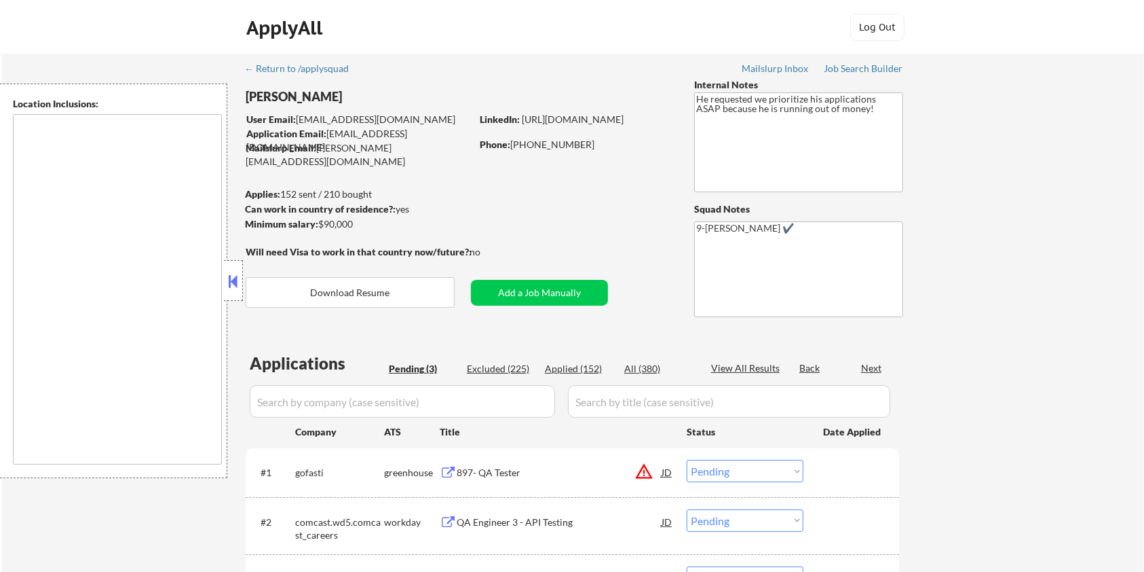
type textarea "[GEOGRAPHIC_DATA], [GEOGRAPHIC_DATA] [GEOGRAPHIC_DATA], [GEOGRAPHIC_DATA] [GEOG…"
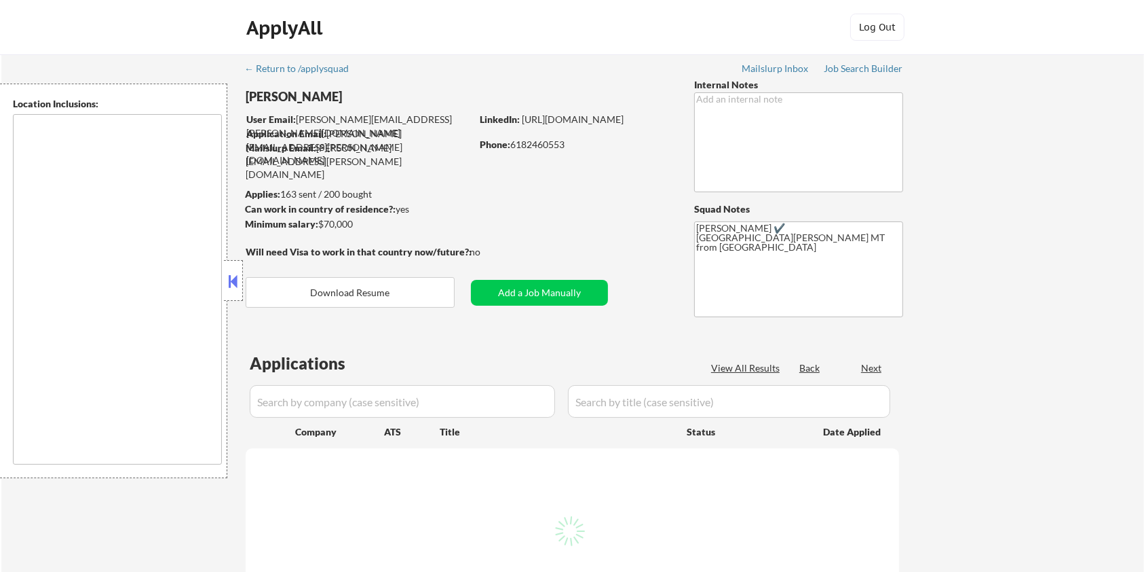
select select ""pending""
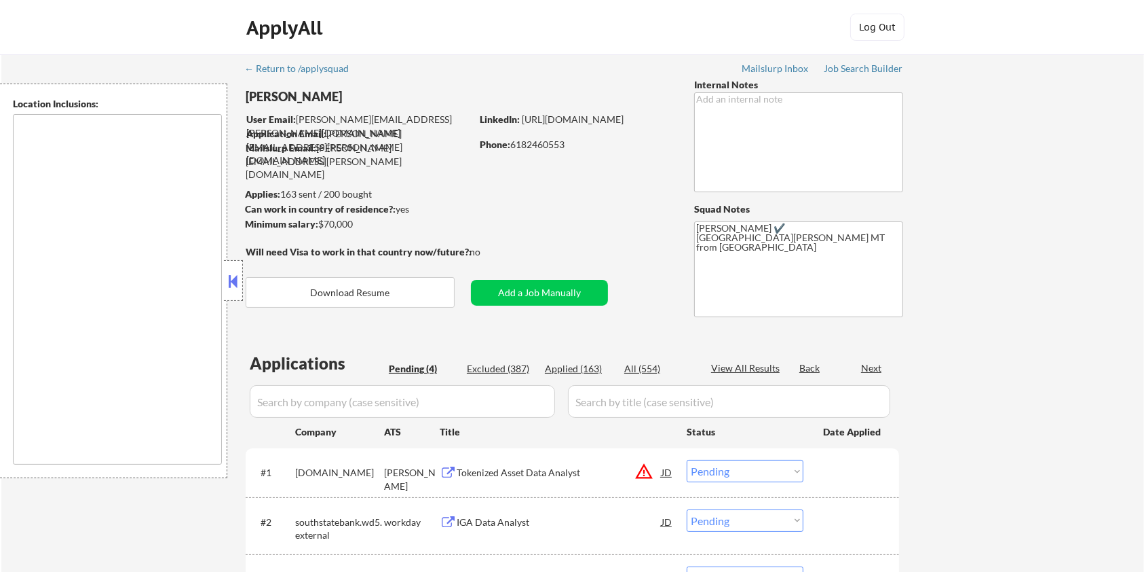
type textarea "Fort Collins, CO Laporte, CO Wellington, CO Timnath, CO Windsor, CO Loveland, C…"
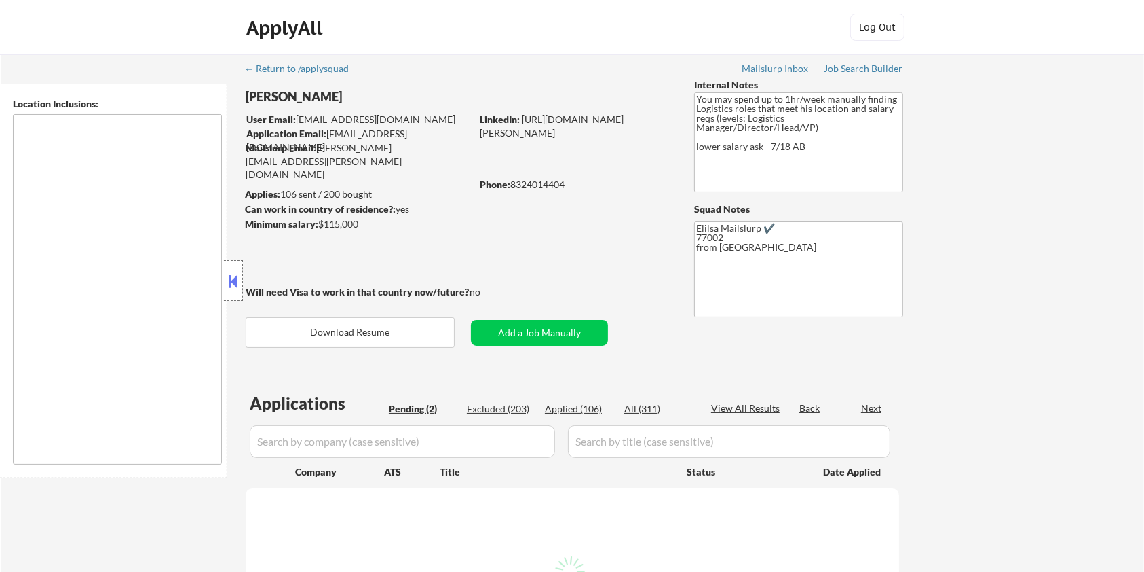
select select ""pending""
type textarea "Houston, TX Bellaire, TX West University Place, TX Southside Place, TX Hunters …"
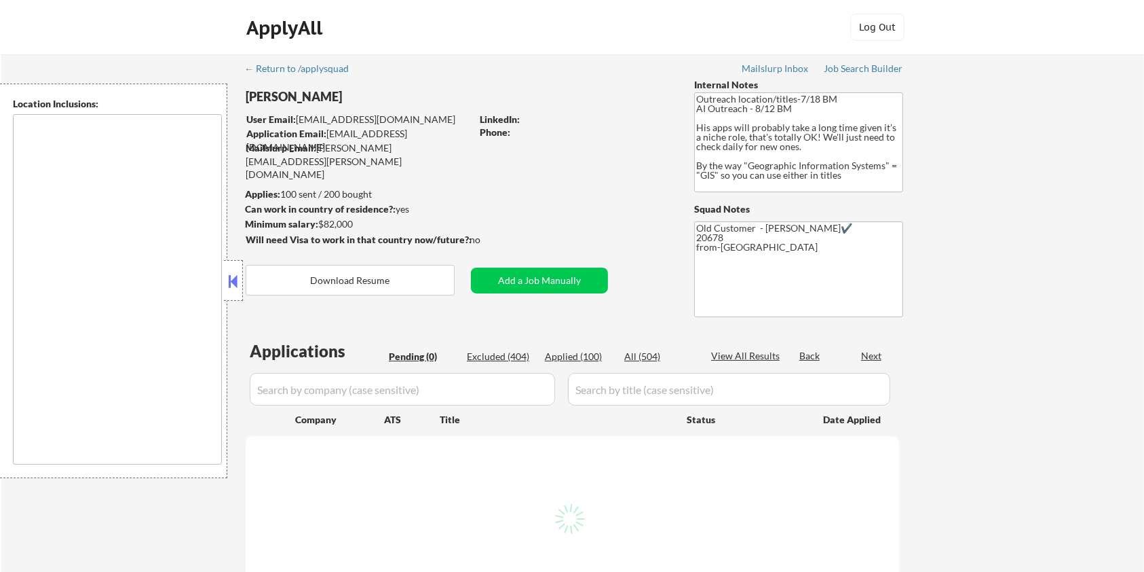
type textarea "Remote [GEOGRAPHIC_DATA] [US_STATE] [GEOGRAPHIC_DATA] [GEOGRAPHIC_DATA] [GEOGRA…"
